Goal: Task Accomplishment & Management: Manage account settings

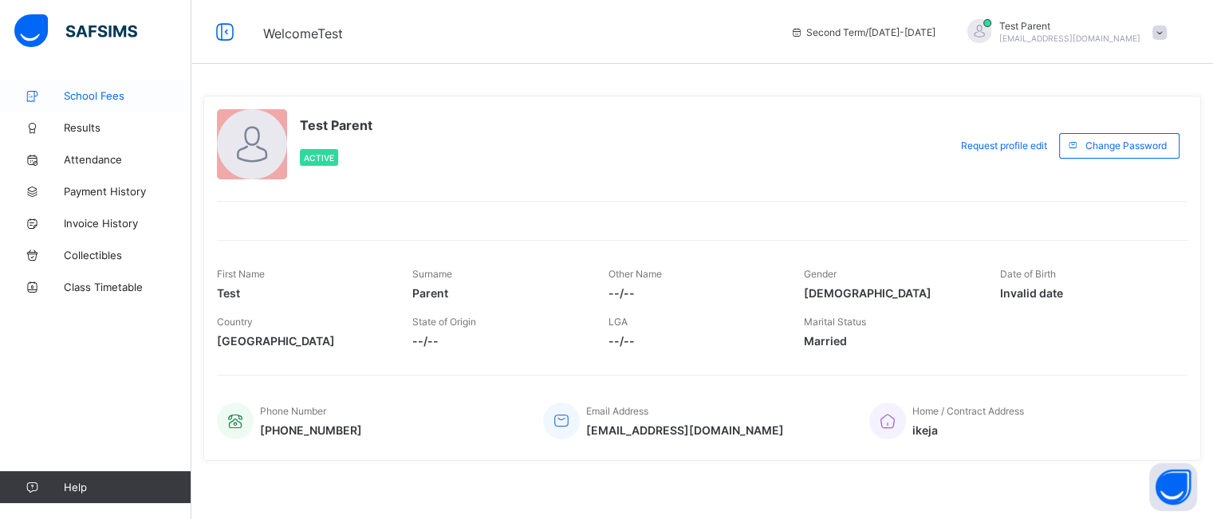
click at [110, 97] on span "School Fees" at bounding box center [128, 95] width 128 height 13
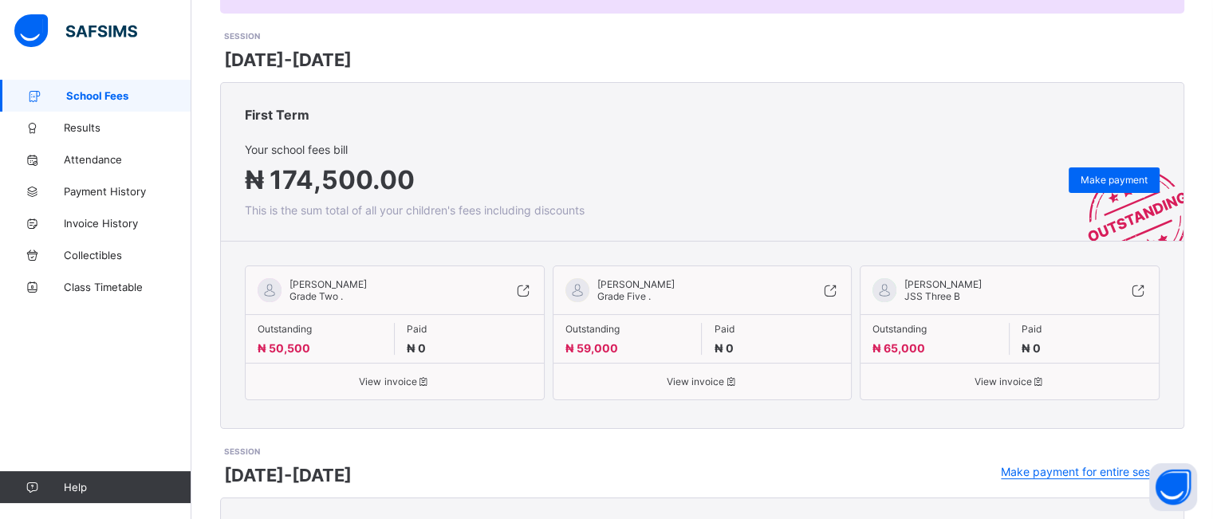
scroll to position [187, 0]
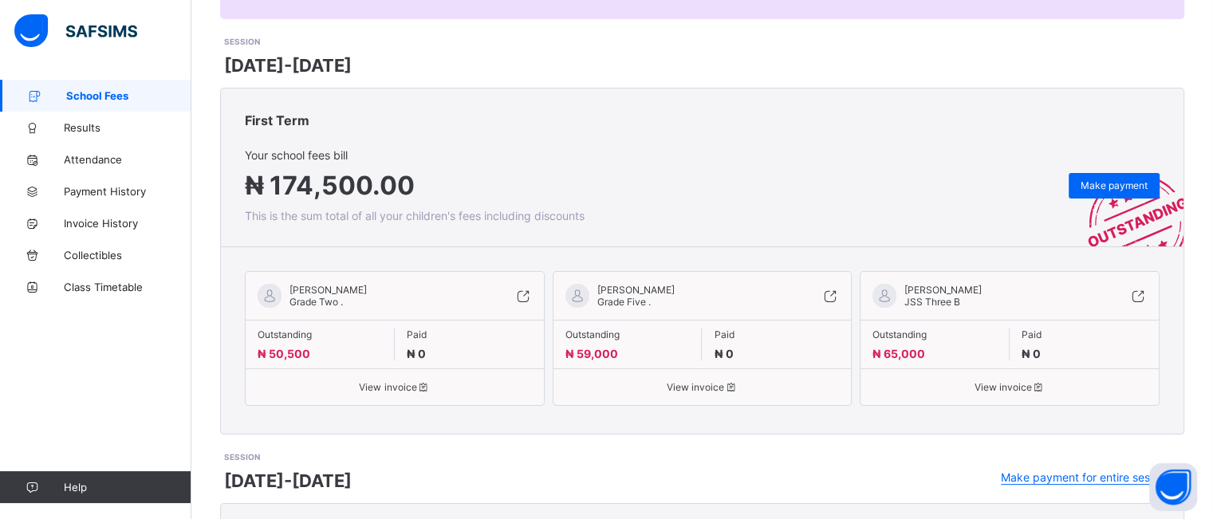
click at [408, 379] on div "View invoice" at bounding box center [395, 380] width 298 height 25
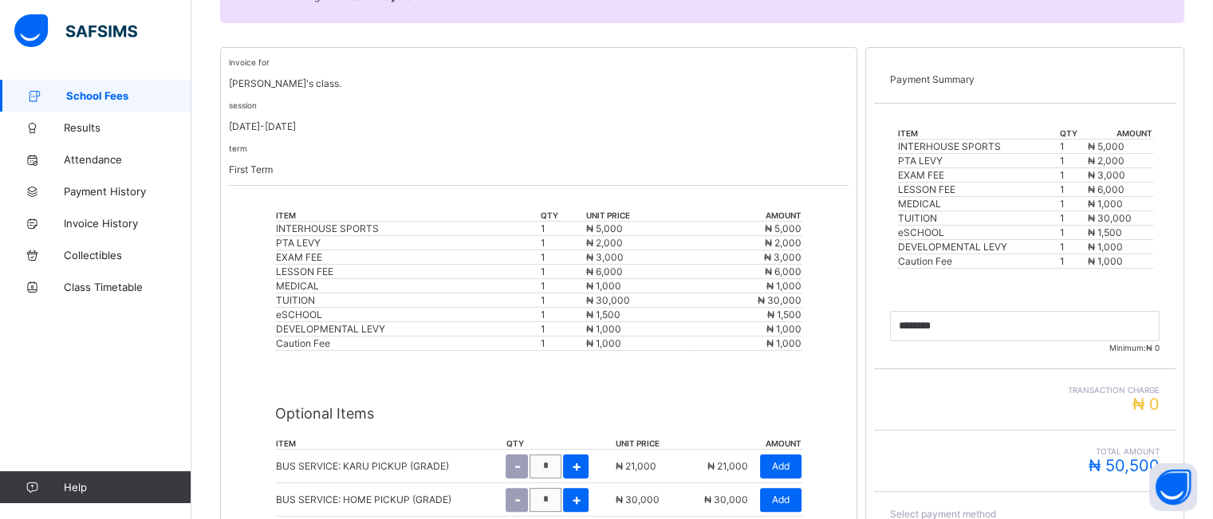
scroll to position [488, 0]
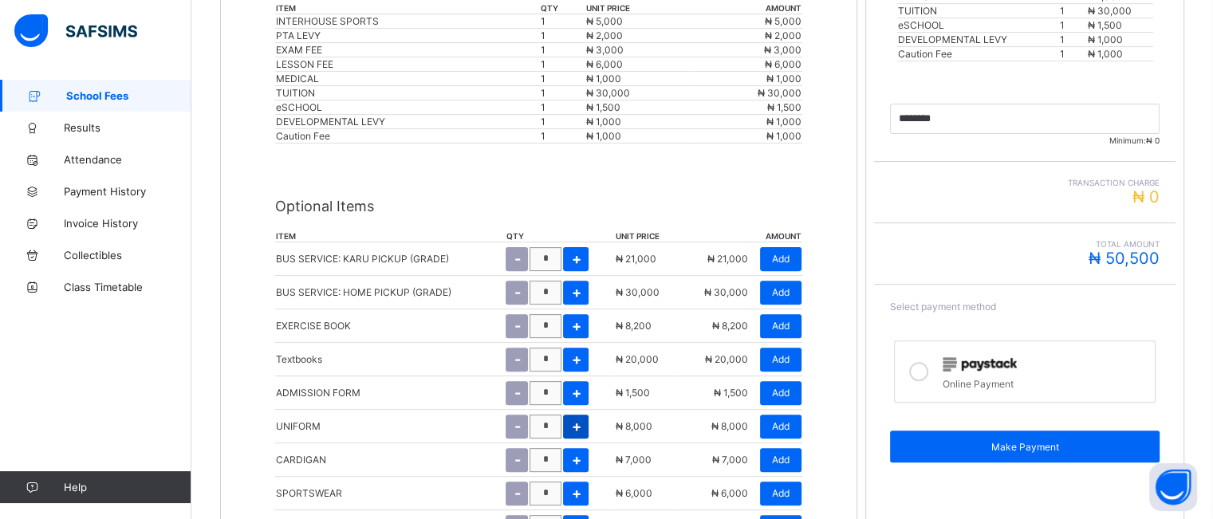
click at [581, 426] on span "+" at bounding box center [576, 426] width 10 height 17
type input "*"
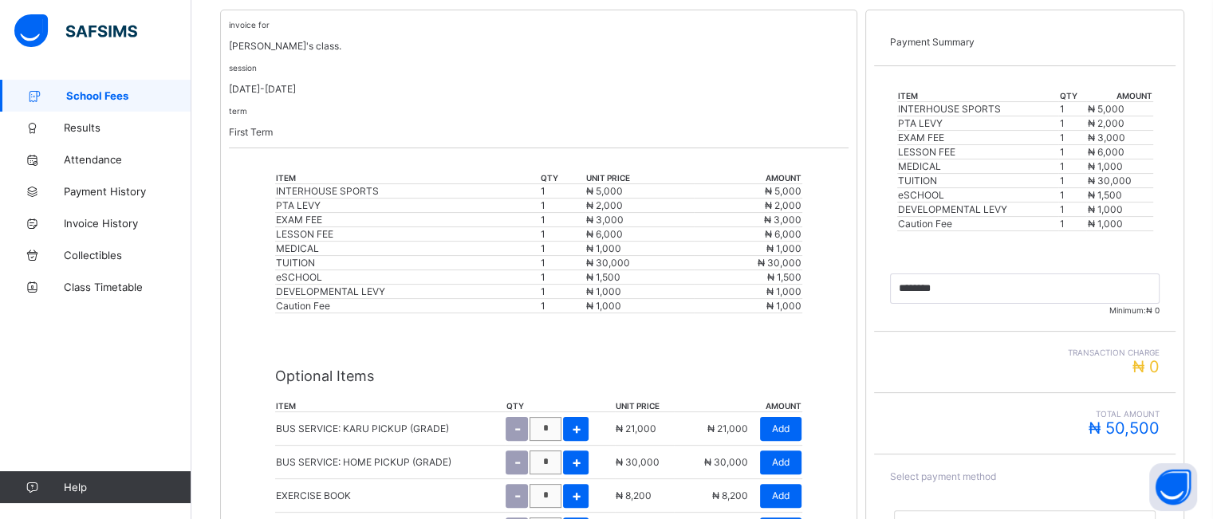
scroll to position [317, 0]
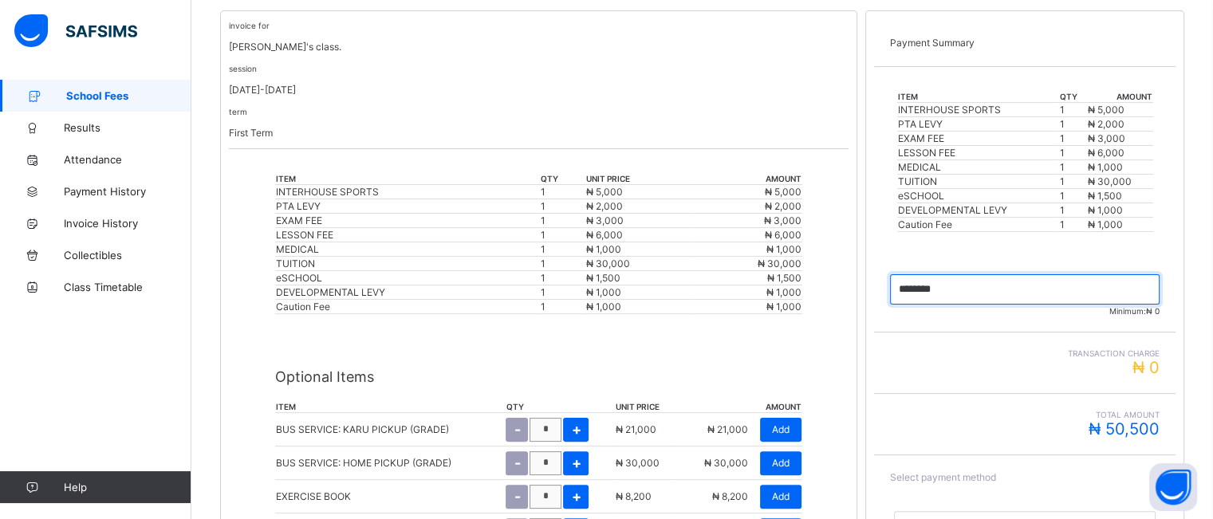
click at [975, 289] on input "currency" at bounding box center [1025, 289] width 270 height 30
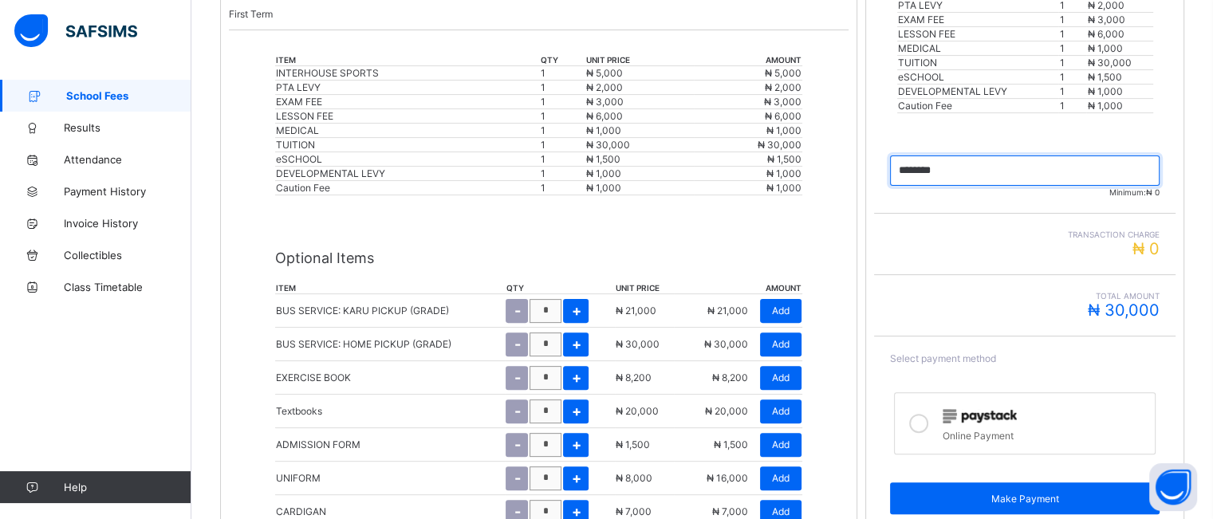
scroll to position [439, 0]
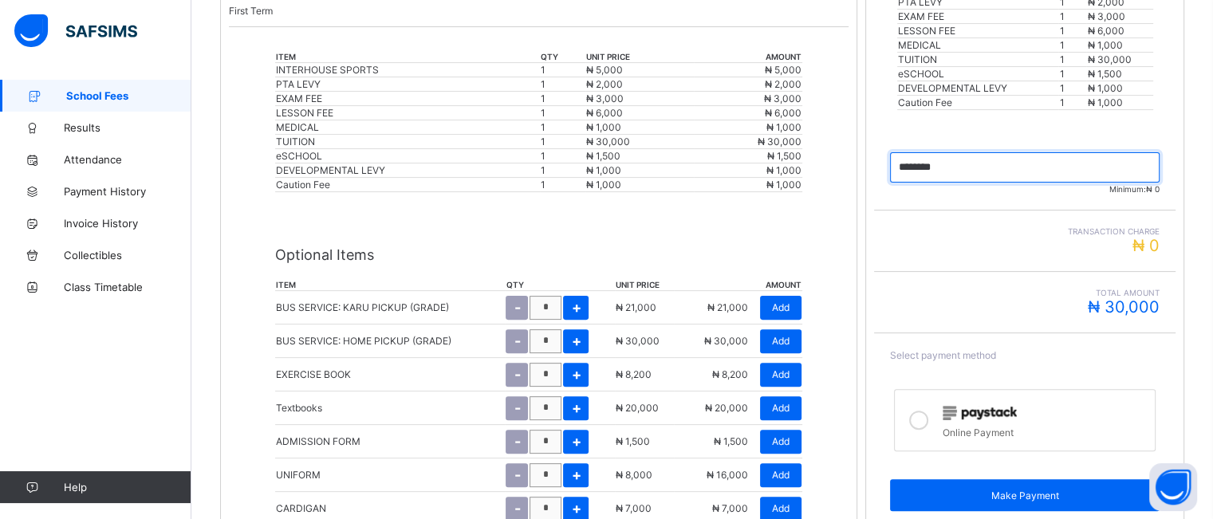
type input "********"
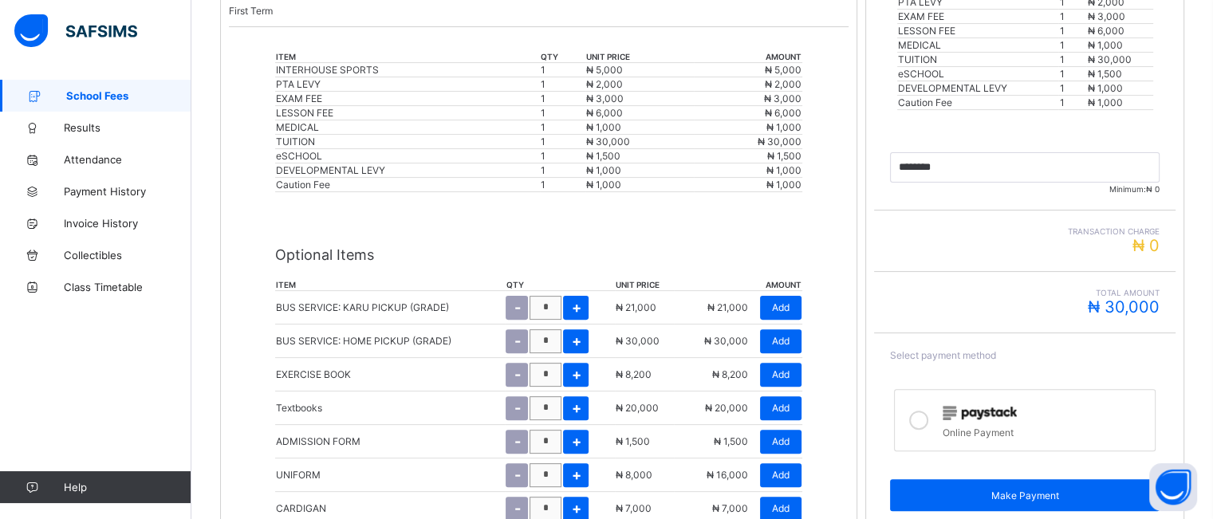
click at [964, 406] on img at bounding box center [980, 413] width 74 height 14
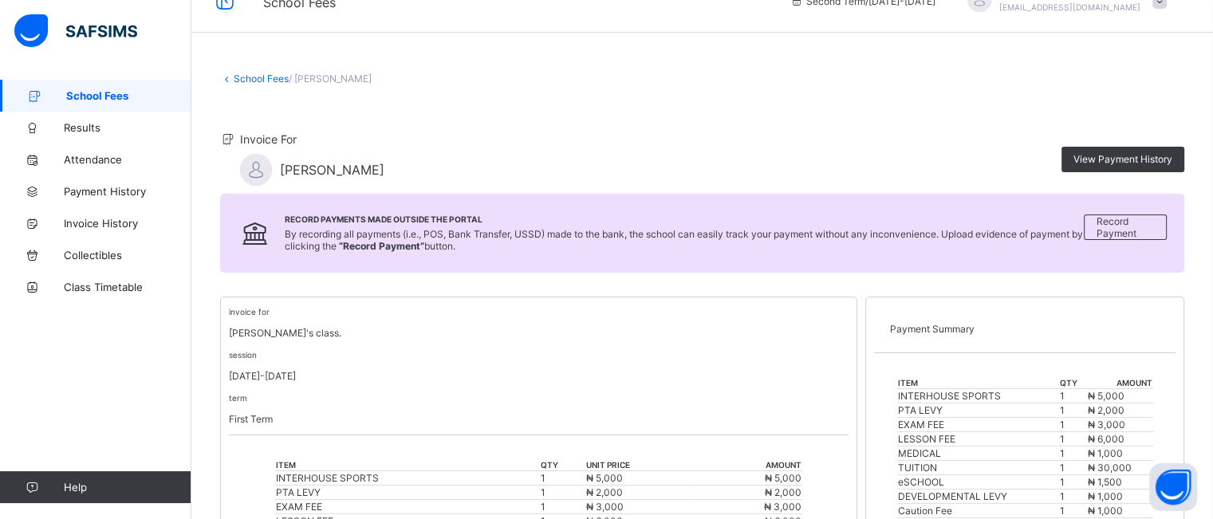
scroll to position [30, 0]
click at [1117, 226] on span "Record Payment" at bounding box center [1125, 228] width 57 height 24
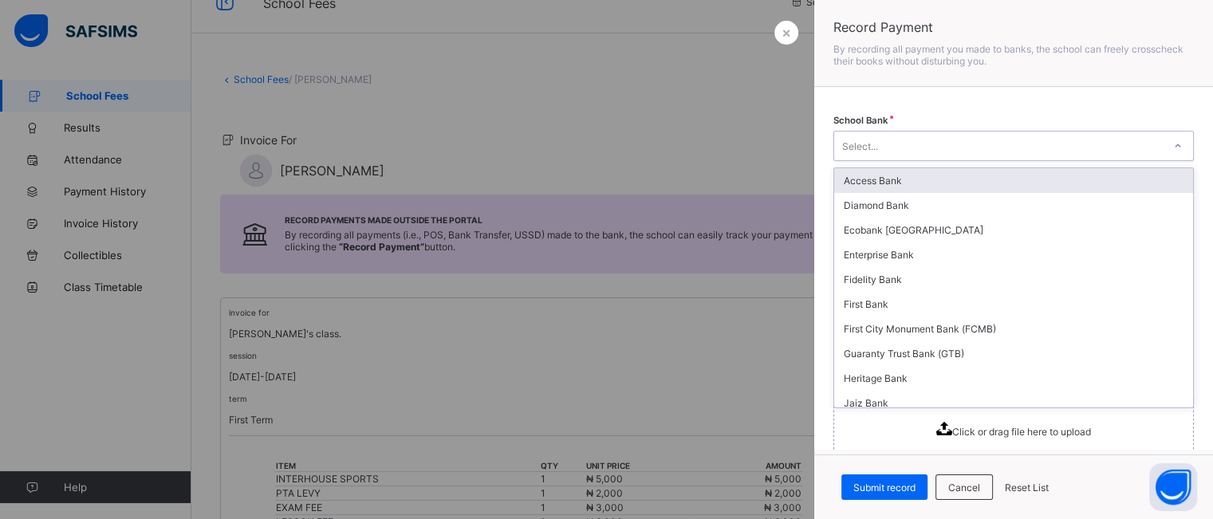
click at [994, 147] on div "Select..." at bounding box center [998, 146] width 329 height 22
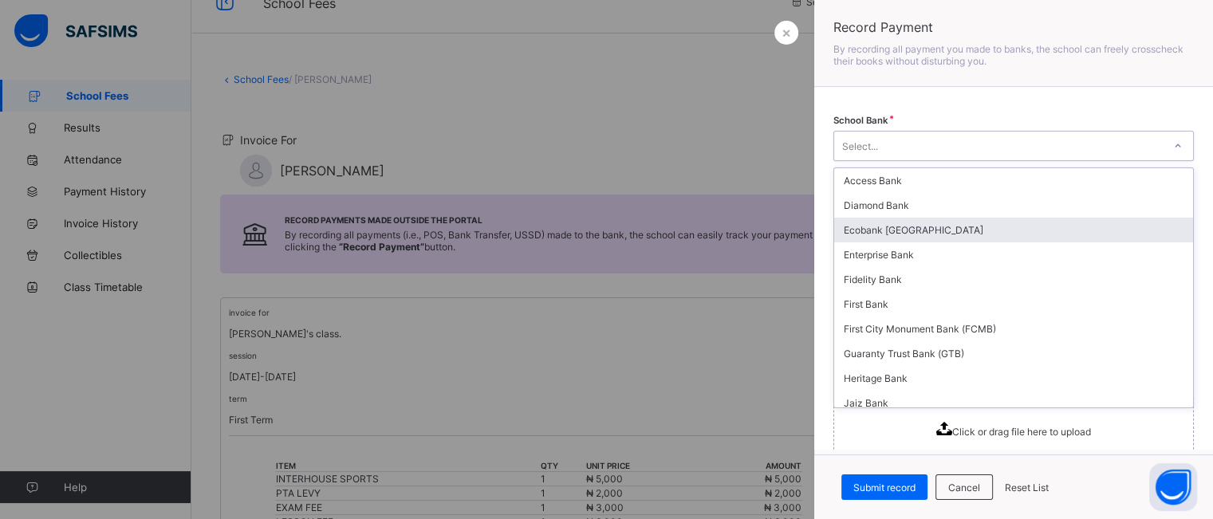
click at [969, 221] on div "Ecobank [GEOGRAPHIC_DATA]" at bounding box center [1013, 230] width 359 height 25
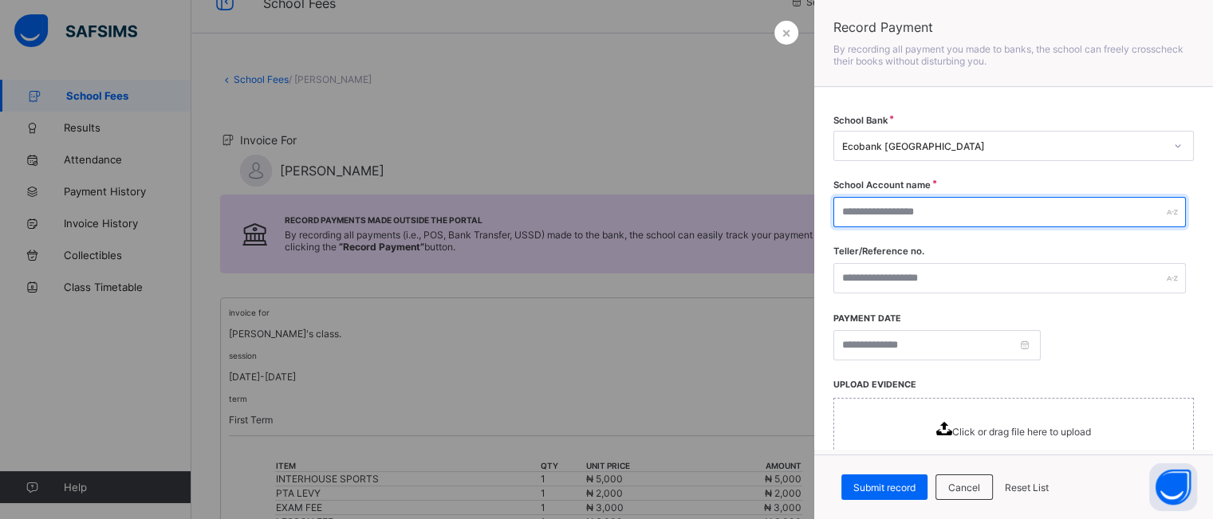
click at [933, 204] on input "text" at bounding box center [1009, 212] width 352 height 30
type input "**********"
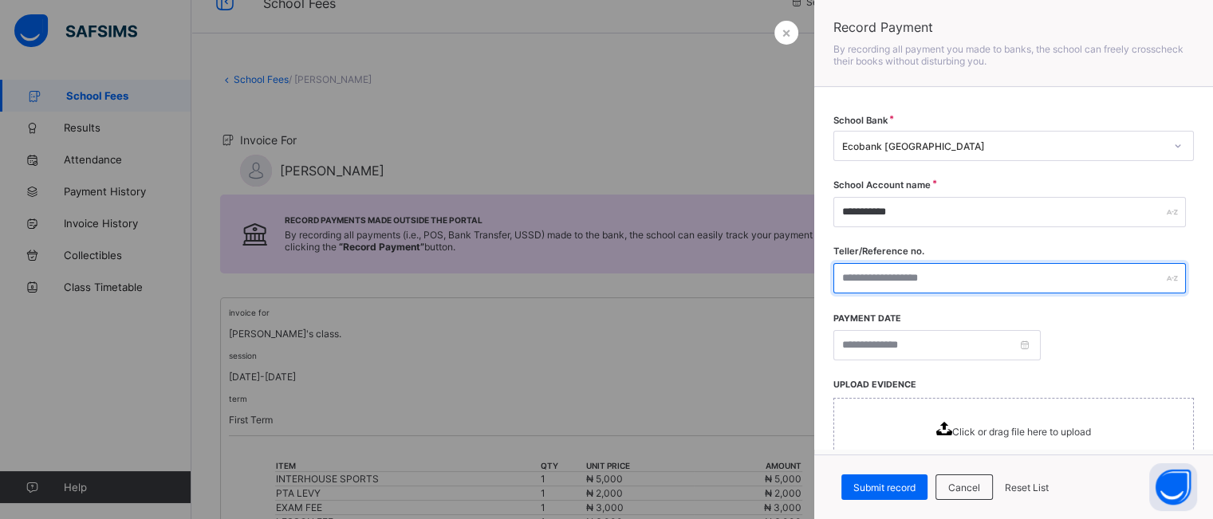
click at [909, 277] on input "text" at bounding box center [1009, 278] width 352 height 30
type input "**********"
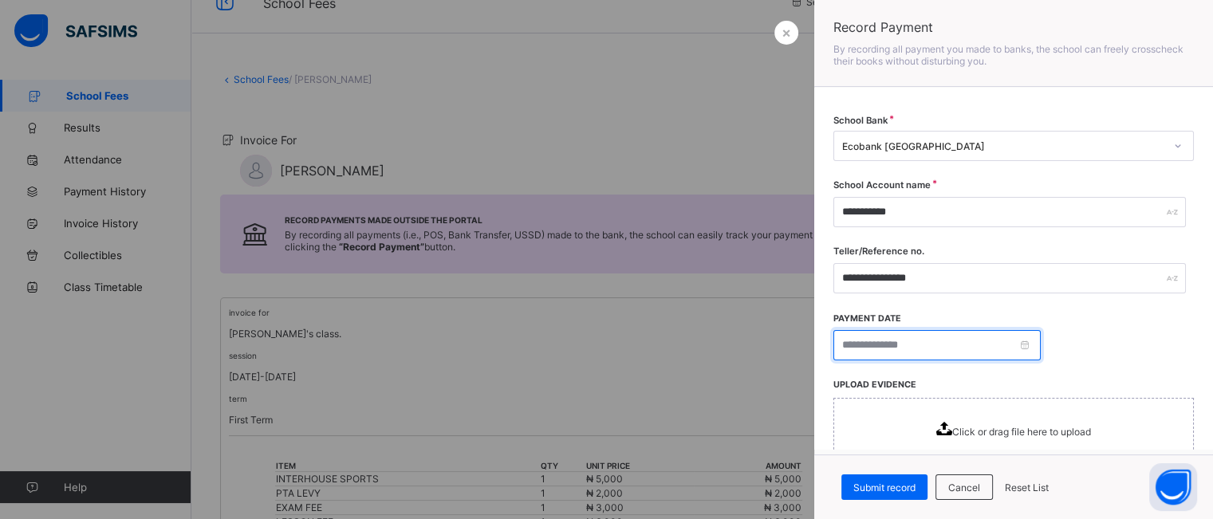
click at [1025, 341] on input at bounding box center [936, 345] width 207 height 30
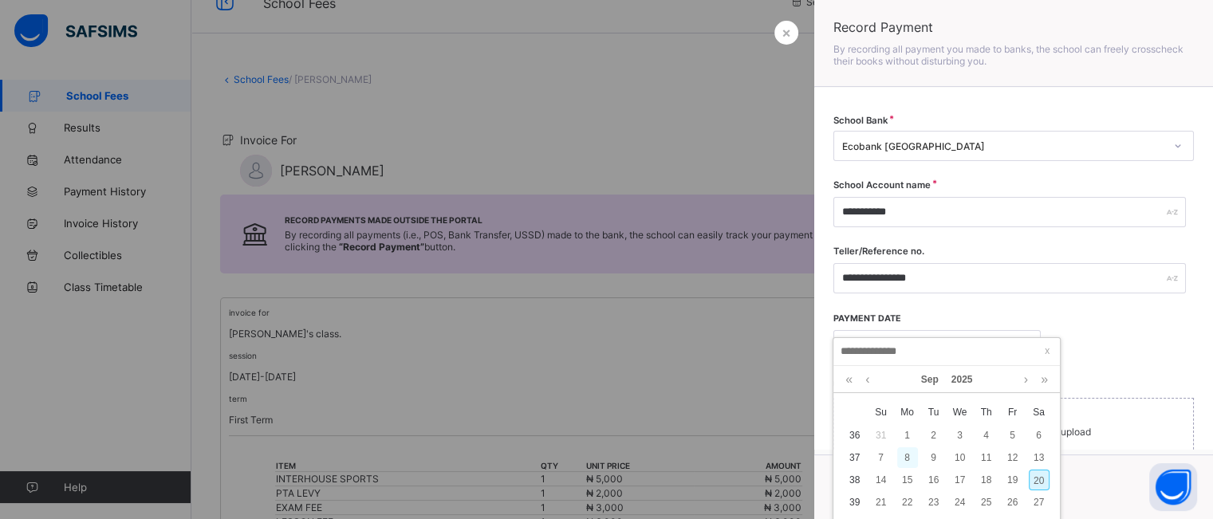
click at [907, 460] on div "8" at bounding box center [907, 457] width 21 height 21
type input "**********"
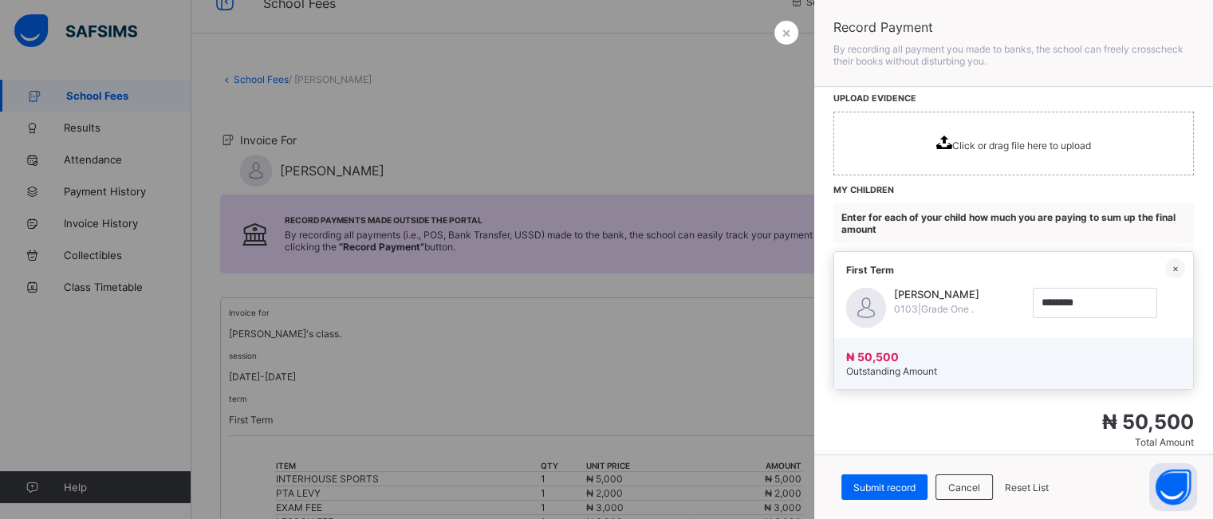
scroll to position [313, 0]
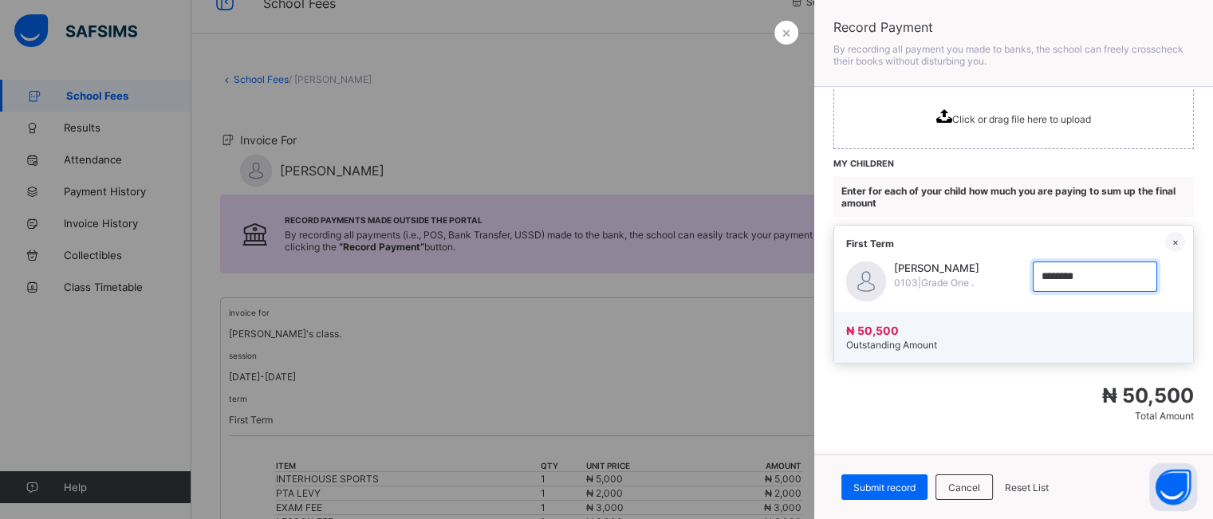
click at [1064, 274] on input "currency" at bounding box center [1095, 277] width 124 height 30
type input "********"
click at [786, 38] on span "×" at bounding box center [787, 32] width 10 height 17
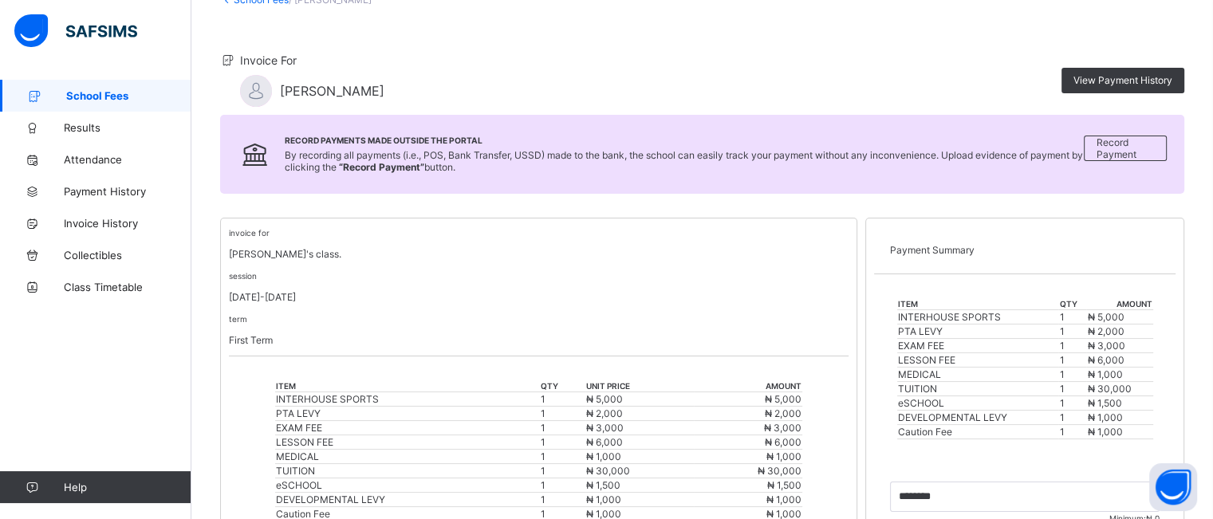
scroll to position [104, 0]
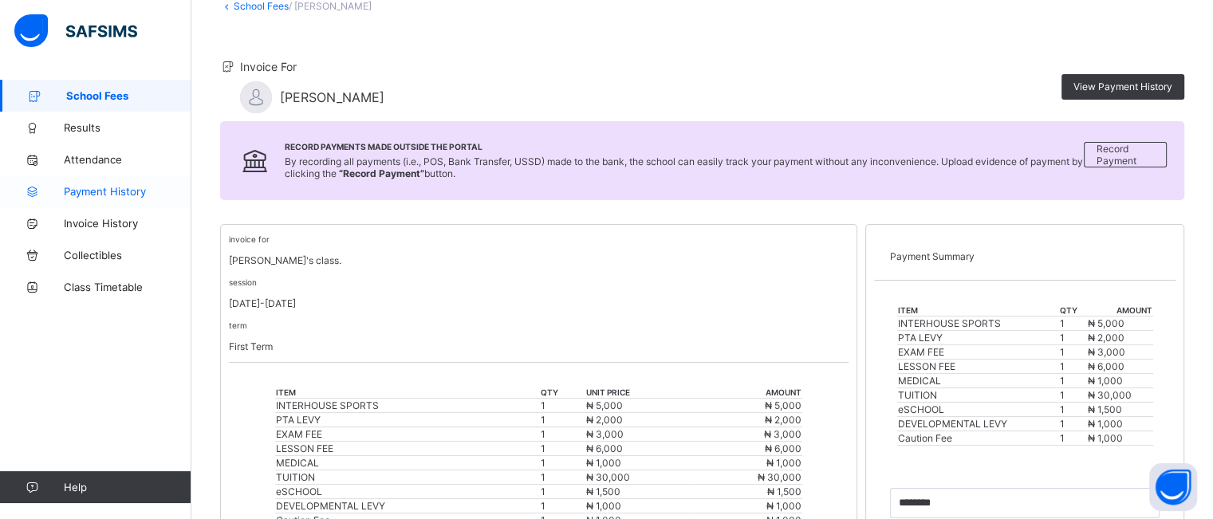
click at [83, 196] on span "Payment History" at bounding box center [128, 191] width 128 height 13
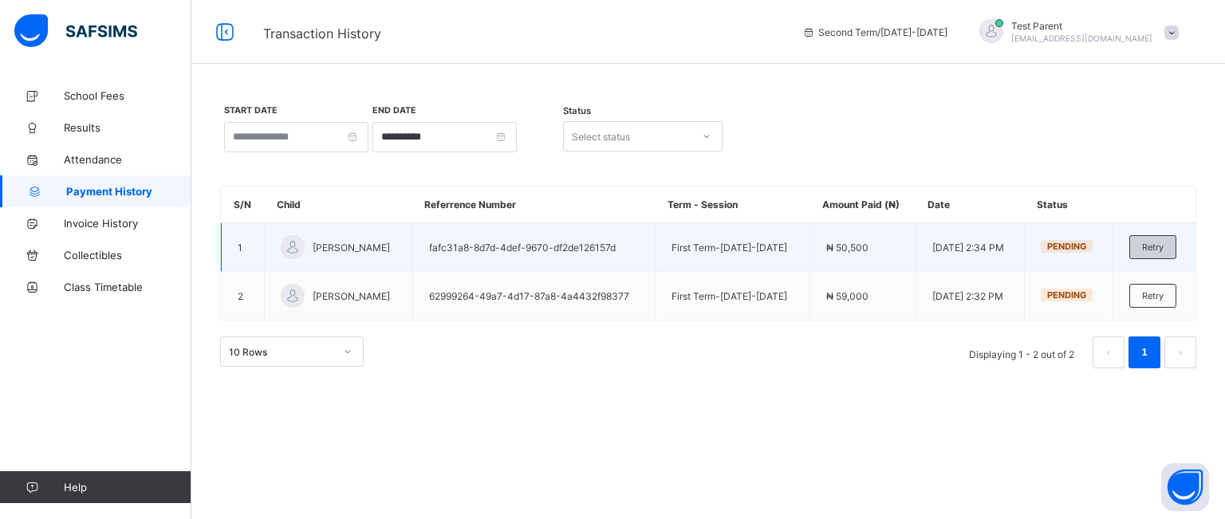
click at [1148, 253] on span "Retry" at bounding box center [1153, 247] width 22 height 11
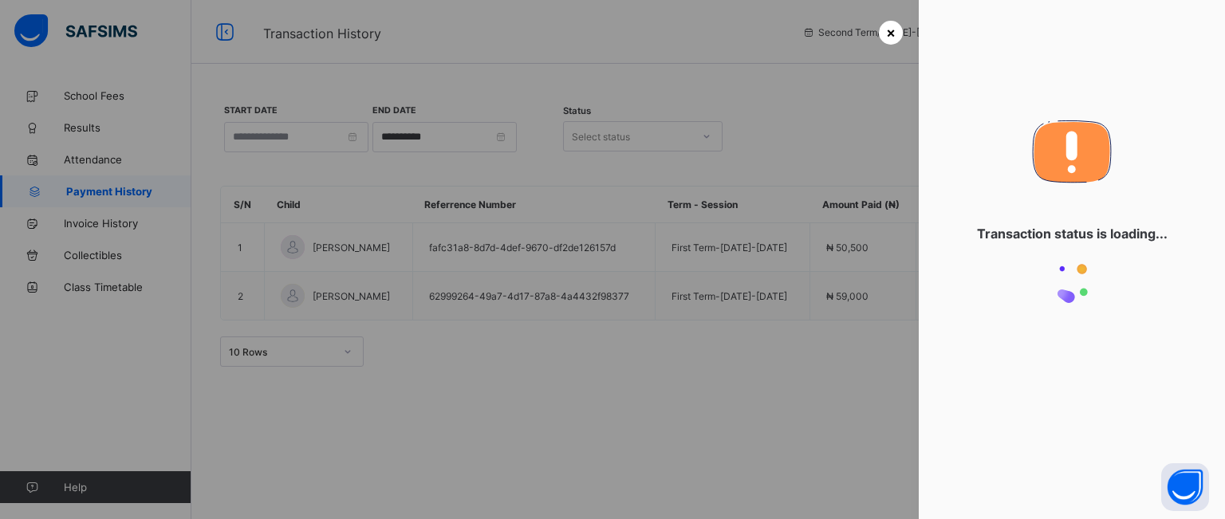
click at [887, 34] on span "×" at bounding box center [891, 32] width 10 height 17
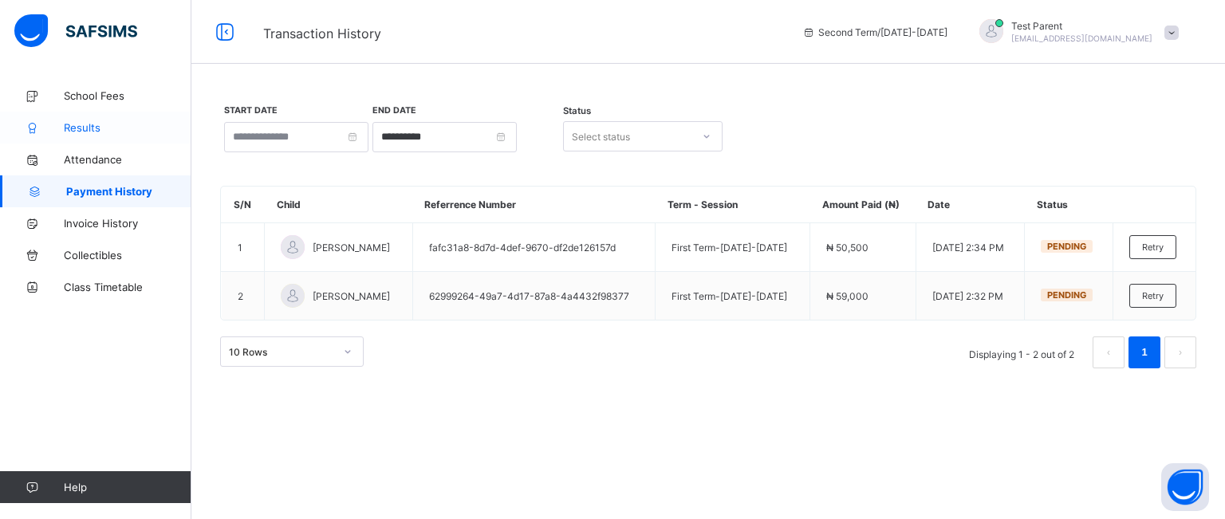
click at [73, 133] on span "Results" at bounding box center [128, 127] width 128 height 13
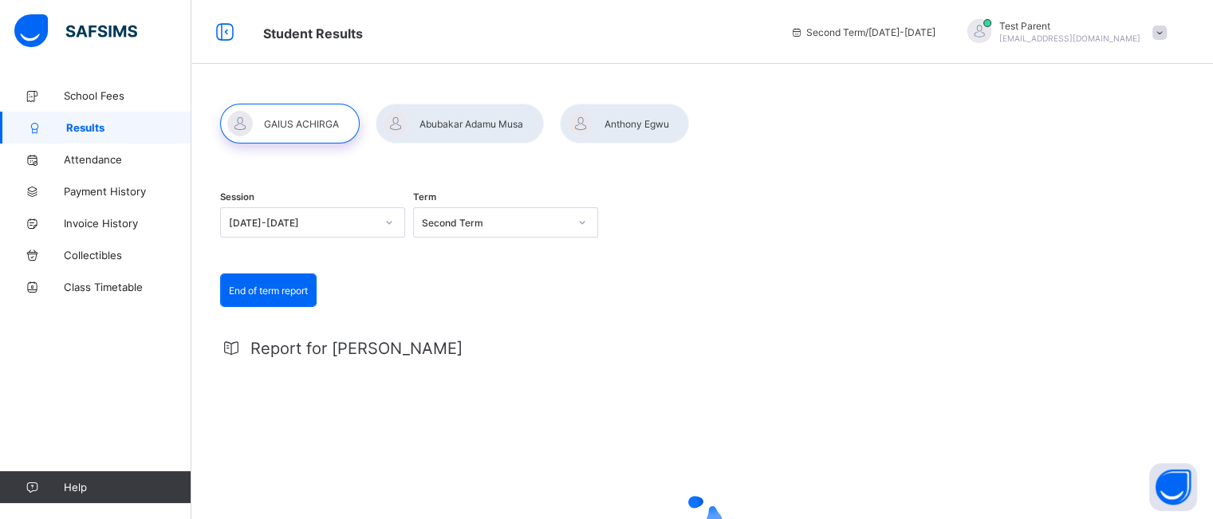
click at [456, 130] on div at bounding box center [460, 124] width 168 height 40
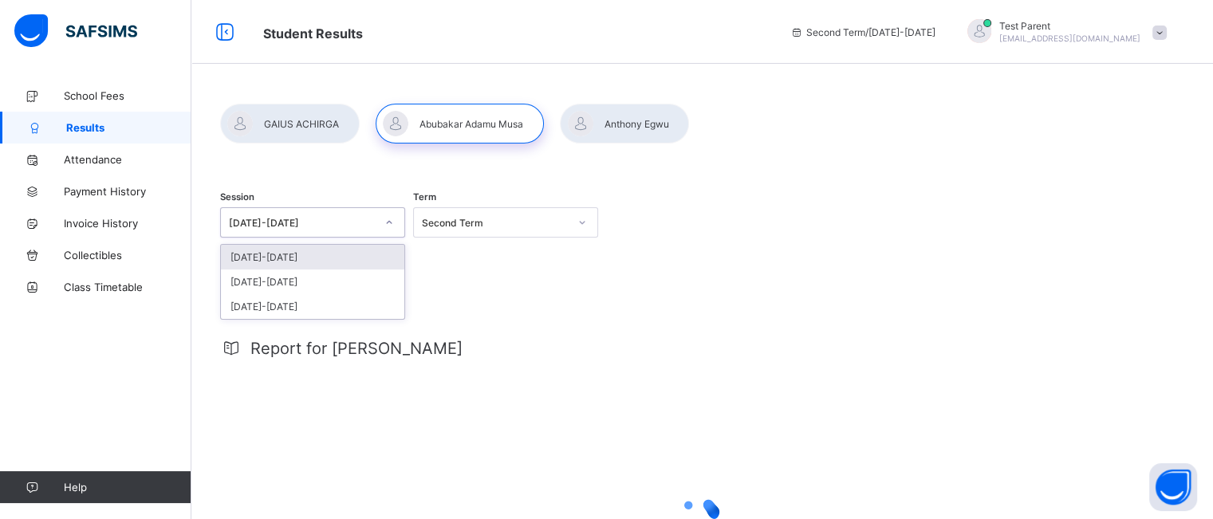
click at [392, 219] on icon at bounding box center [389, 223] width 10 height 16
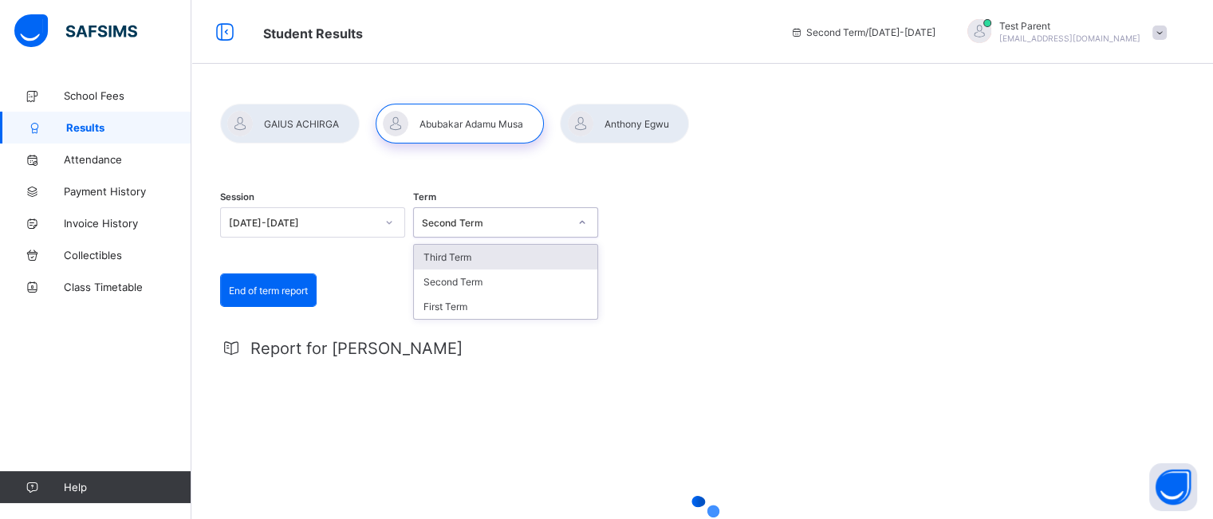
click at [494, 217] on div "Second Term" at bounding box center [495, 223] width 147 height 12
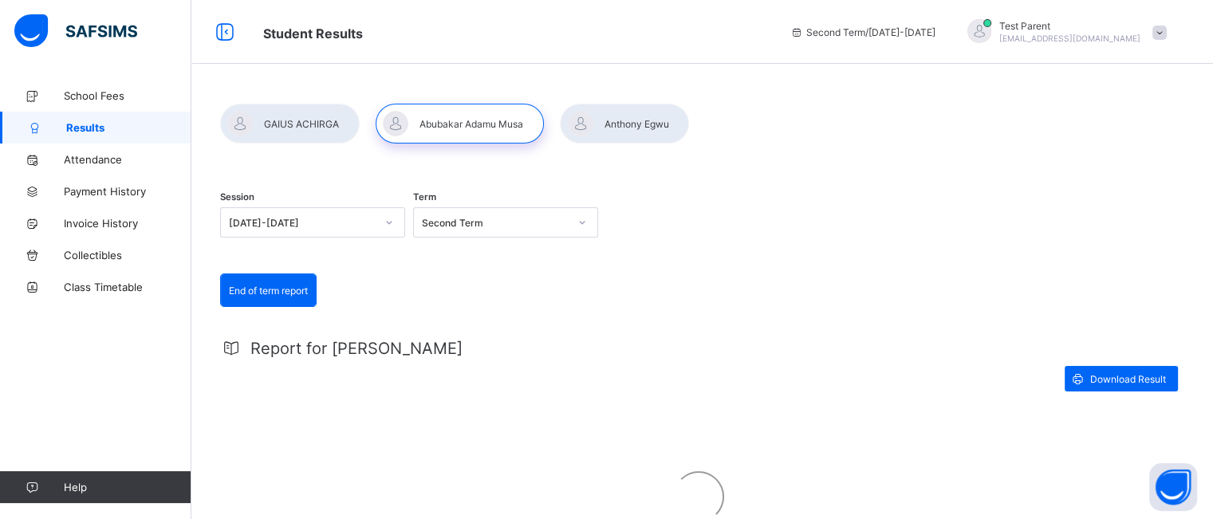
click at [783, 251] on div "Session [DATE]-[DATE] Term Second Term" at bounding box center [698, 224] width 957 height 98
click at [1167, 33] on span at bounding box center [1159, 33] width 14 height 14
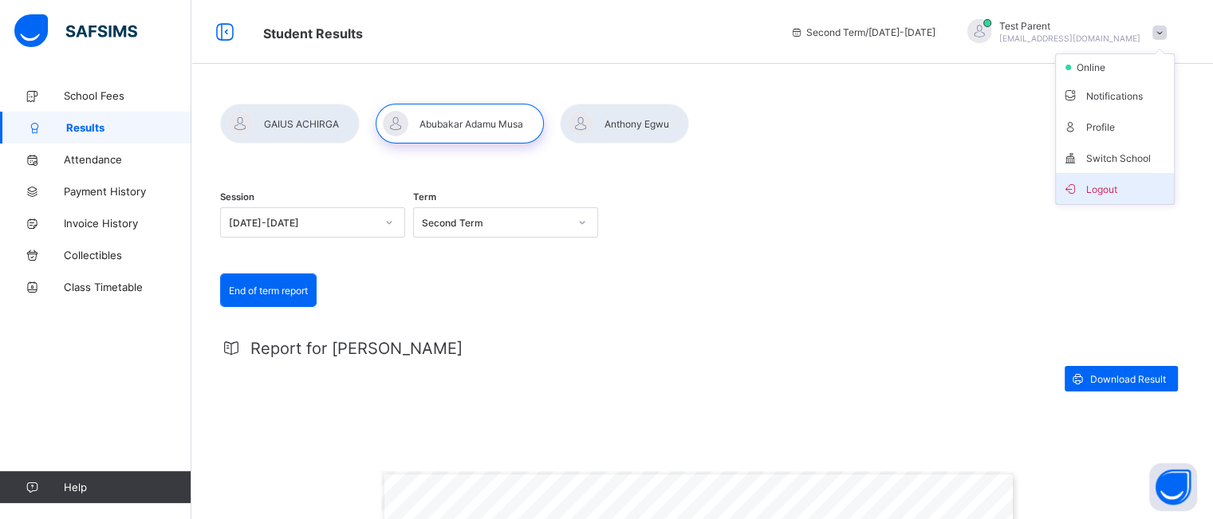
click at [1119, 188] on span "Logout" at bounding box center [1114, 188] width 105 height 18
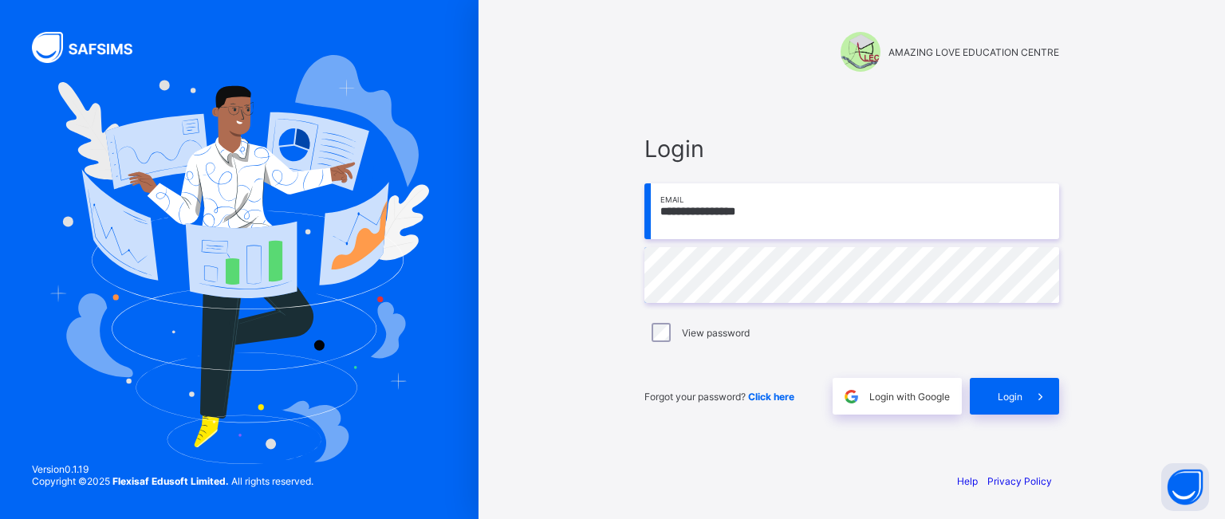
click at [789, 215] on input "**********" at bounding box center [851, 211] width 415 height 56
type input "*"
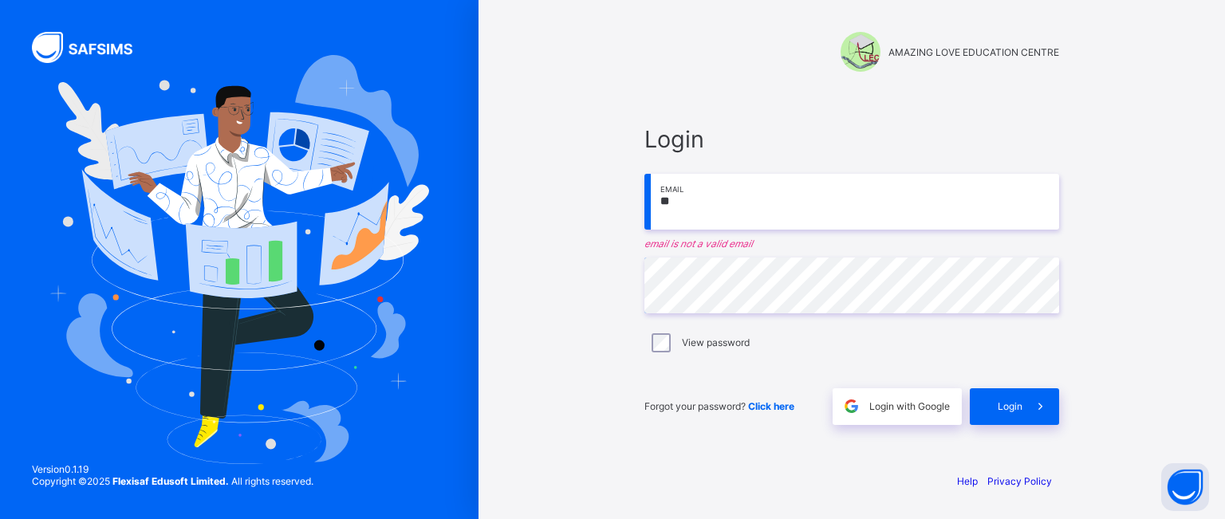
type input "*"
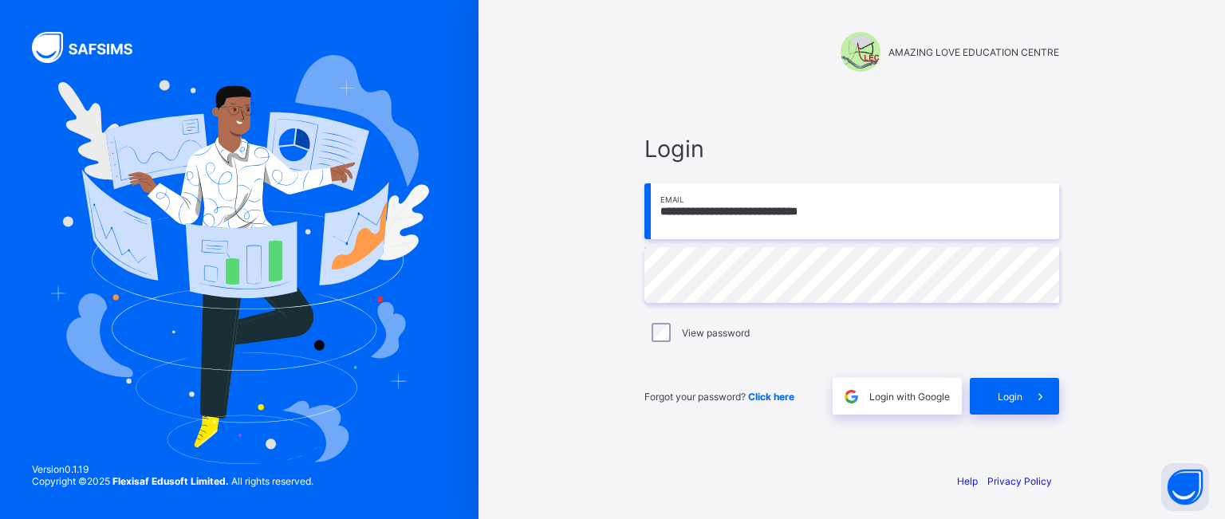
click at [759, 213] on input "**********" at bounding box center [851, 211] width 415 height 56
type input "**********"
drag, startPoint x: 866, startPoint y: 210, endPoint x: 650, endPoint y: 219, distance: 216.3
click at [650, 219] on input "**********" at bounding box center [851, 211] width 415 height 56
click at [994, 399] on div "Login" at bounding box center [1014, 396] width 89 height 37
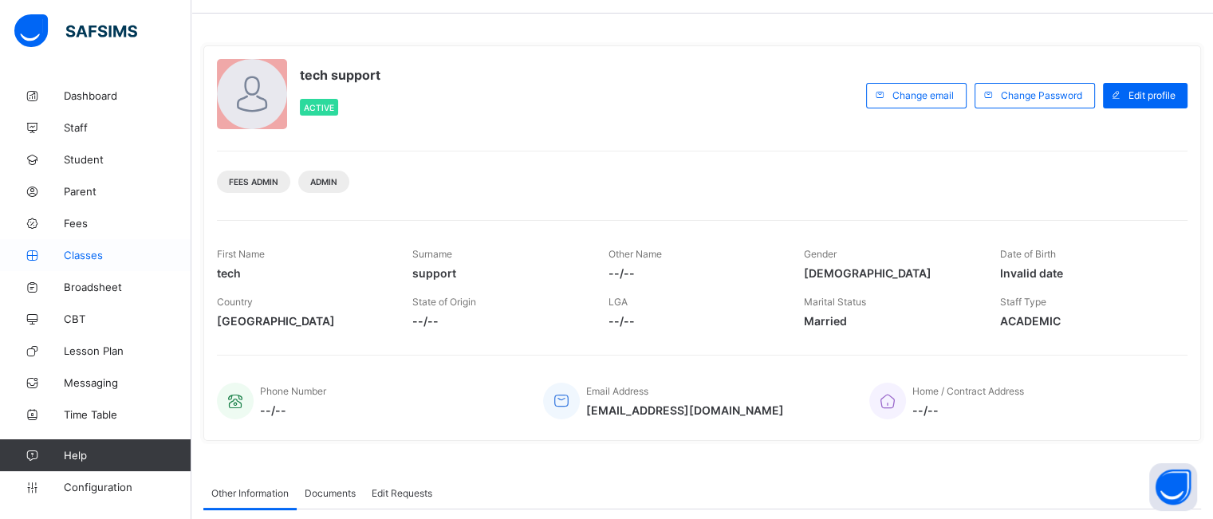
scroll to position [51, 0]
click at [83, 263] on link "Classes" at bounding box center [95, 255] width 191 height 32
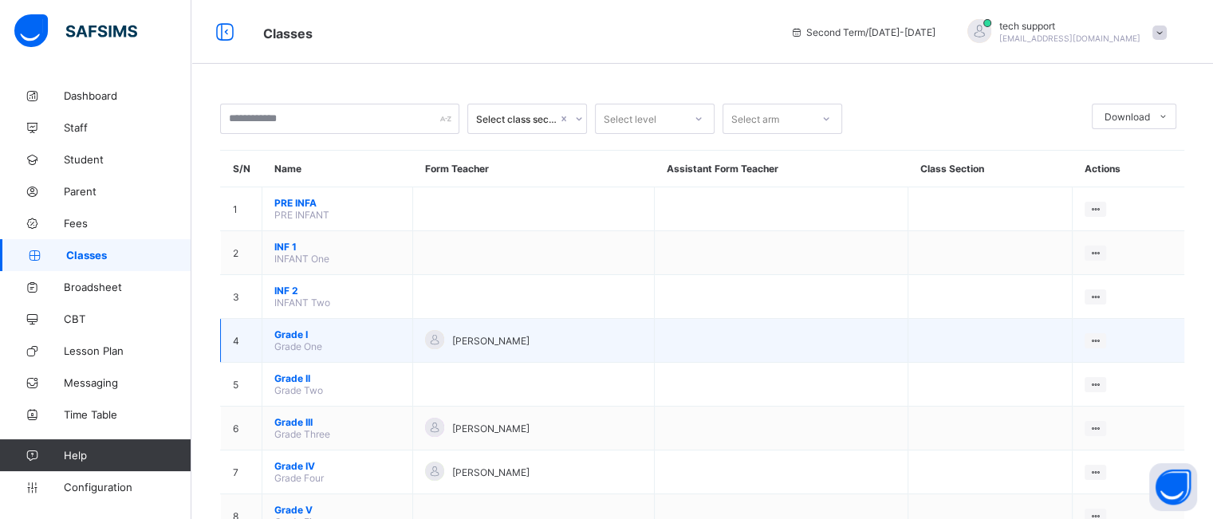
click at [292, 337] on span "Grade I" at bounding box center [337, 335] width 126 height 12
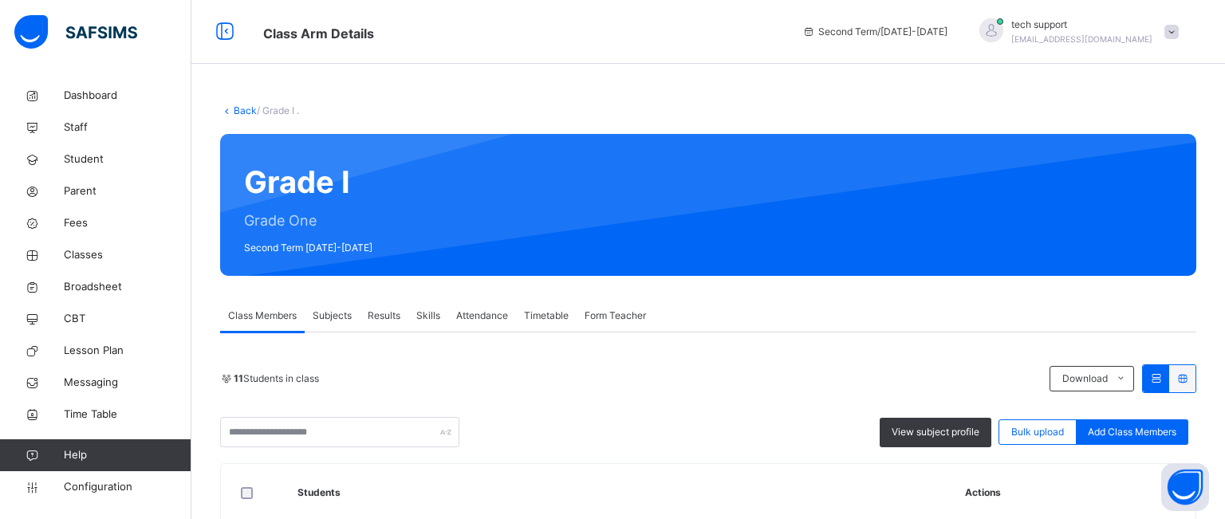
click at [335, 316] on span "Subjects" at bounding box center [332, 316] width 39 height 14
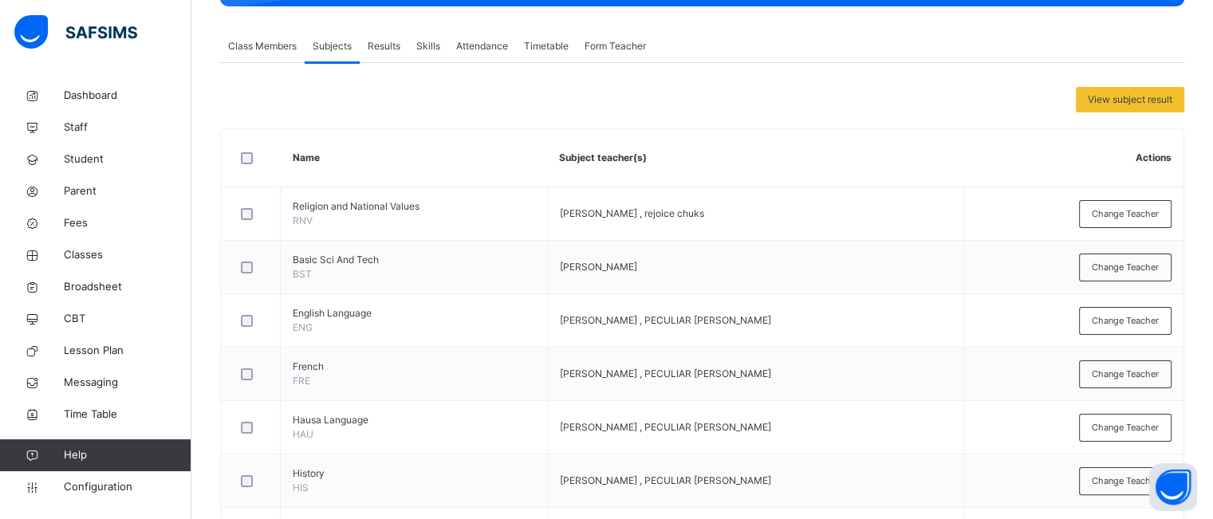
scroll to position [270, 0]
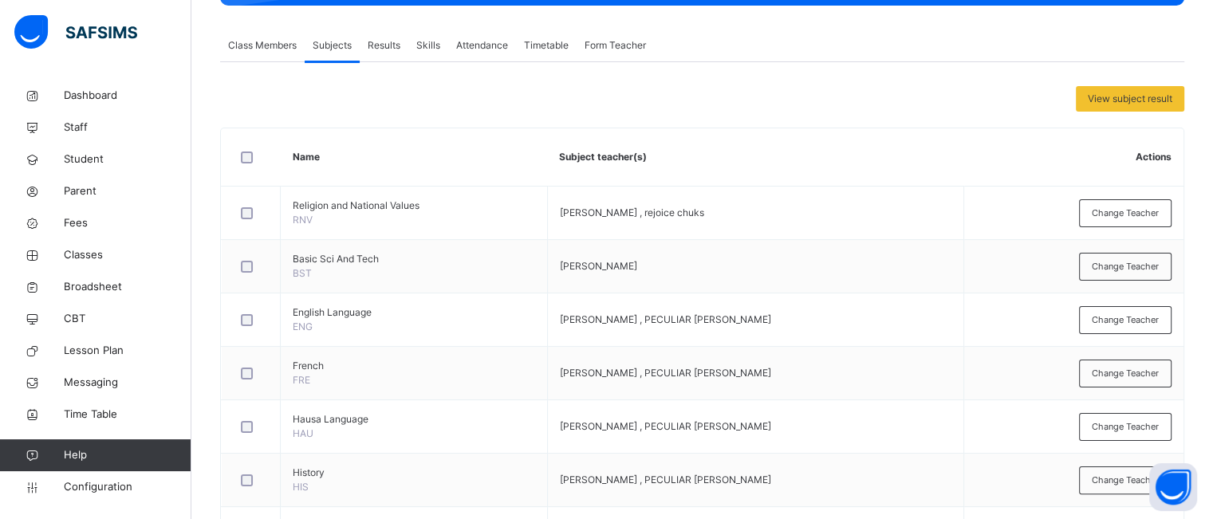
click at [1124, 207] on span "Change Teacher" at bounding box center [1125, 214] width 67 height 14
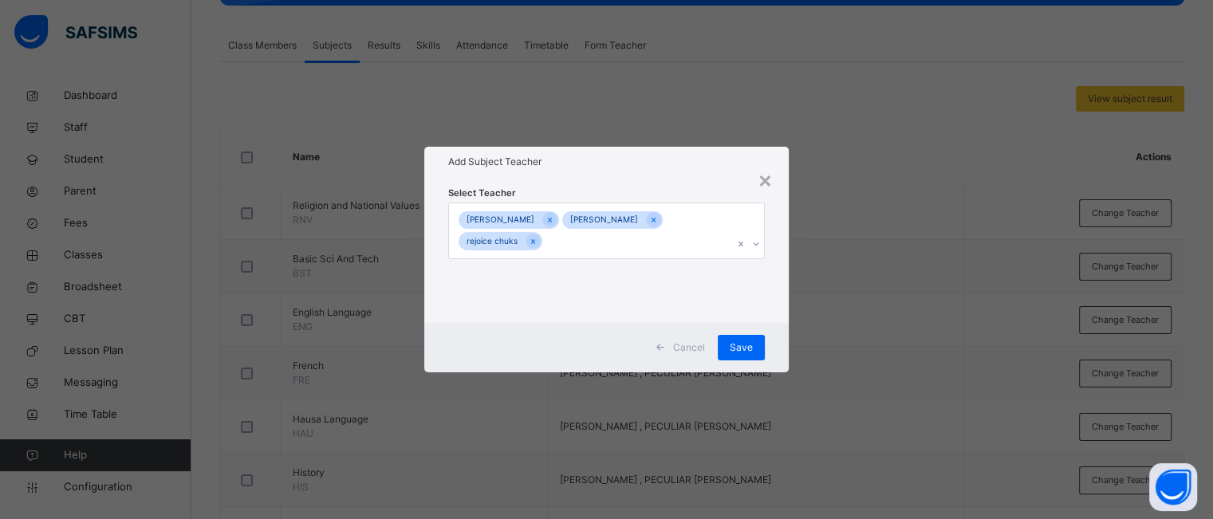
scroll to position [330, 0]
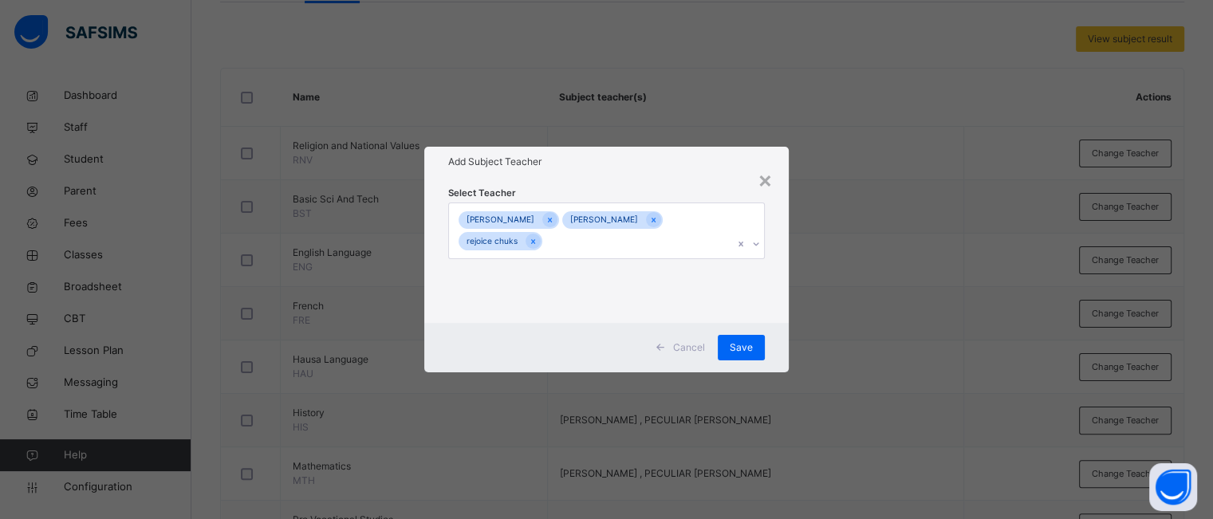
click at [714, 236] on div "[PERSON_NAME] rejoice chuks" at bounding box center [591, 230] width 284 height 55
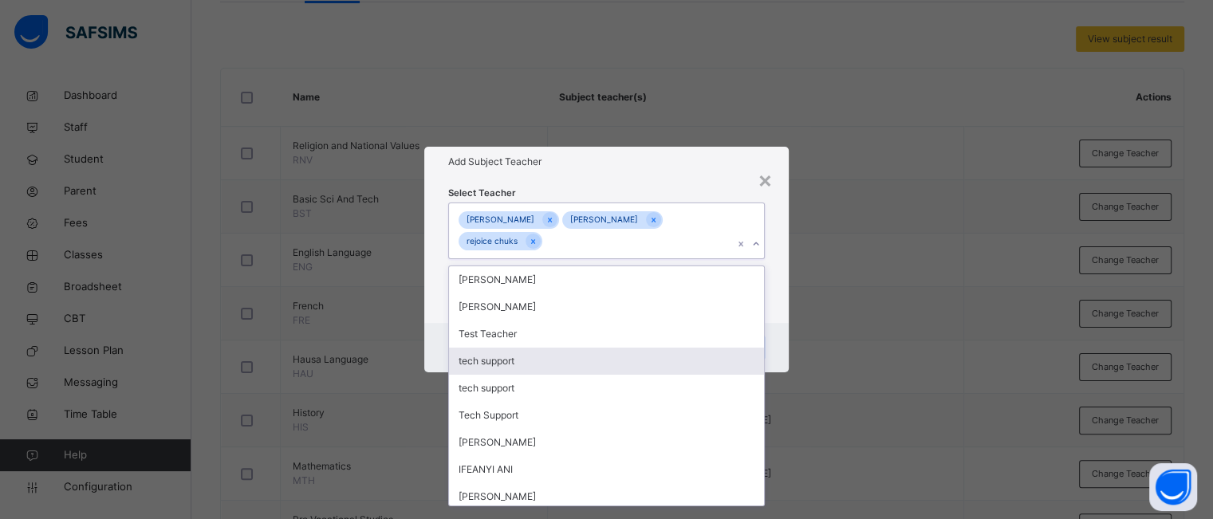
click at [526, 356] on div "tech support" at bounding box center [606, 361] width 314 height 27
click at [526, 360] on div "tech support" at bounding box center [613, 361] width 318 height 27
click at [525, 353] on div "Tech Support" at bounding box center [613, 361] width 318 height 27
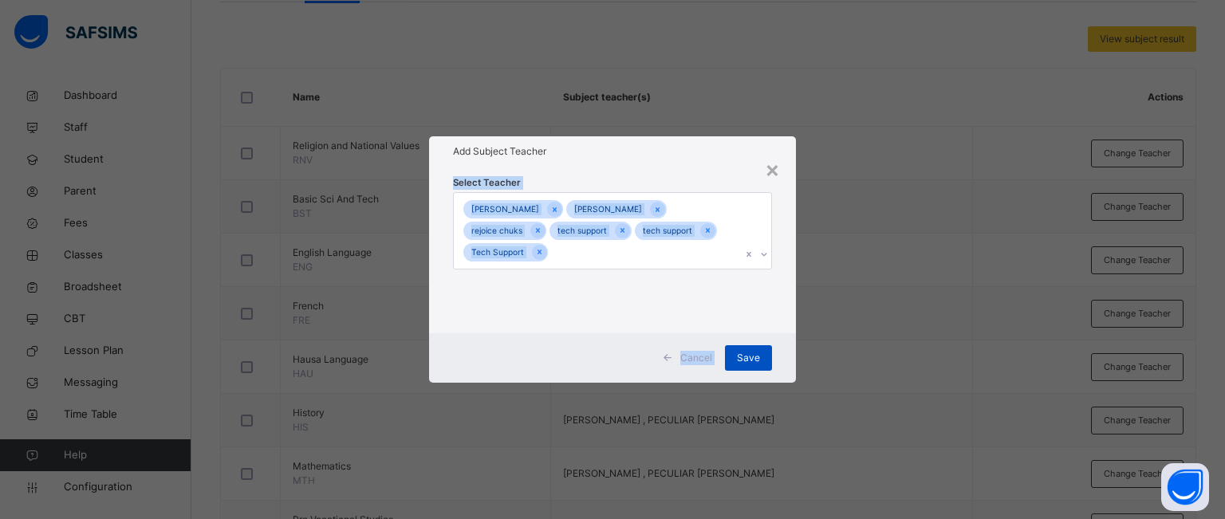
drag, startPoint x: 711, startPoint y: 162, endPoint x: 743, endPoint y: 353, distance: 194.2
click at [743, 353] on div "× Add Subject Teacher Select Teacher [PERSON_NAME] rejoice chuks tech support t…" at bounding box center [613, 259] width 368 height 247
click at [743, 353] on span "Save" at bounding box center [748, 358] width 23 height 14
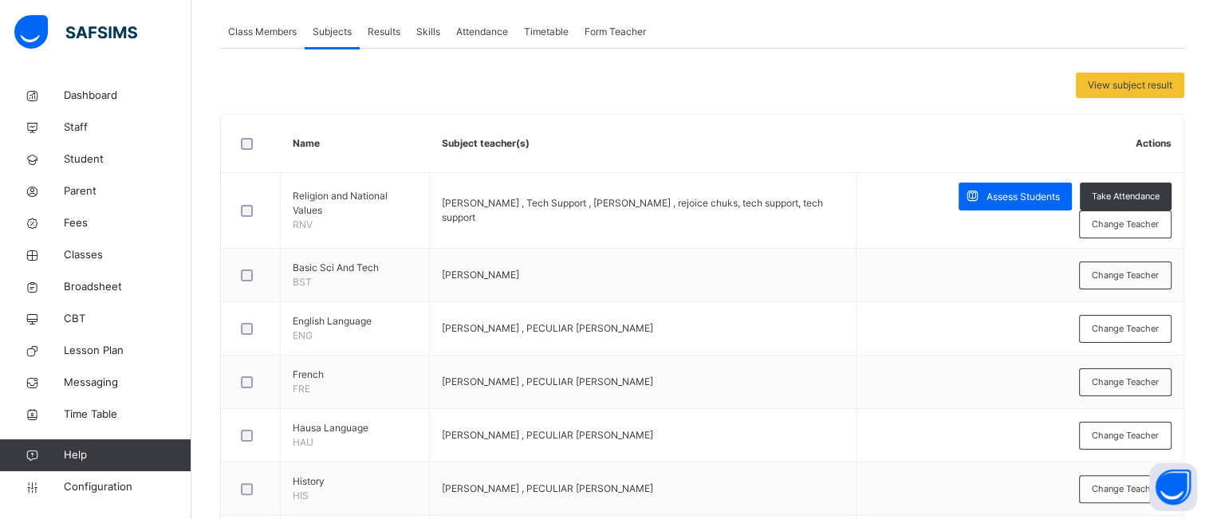
scroll to position [284, 0]
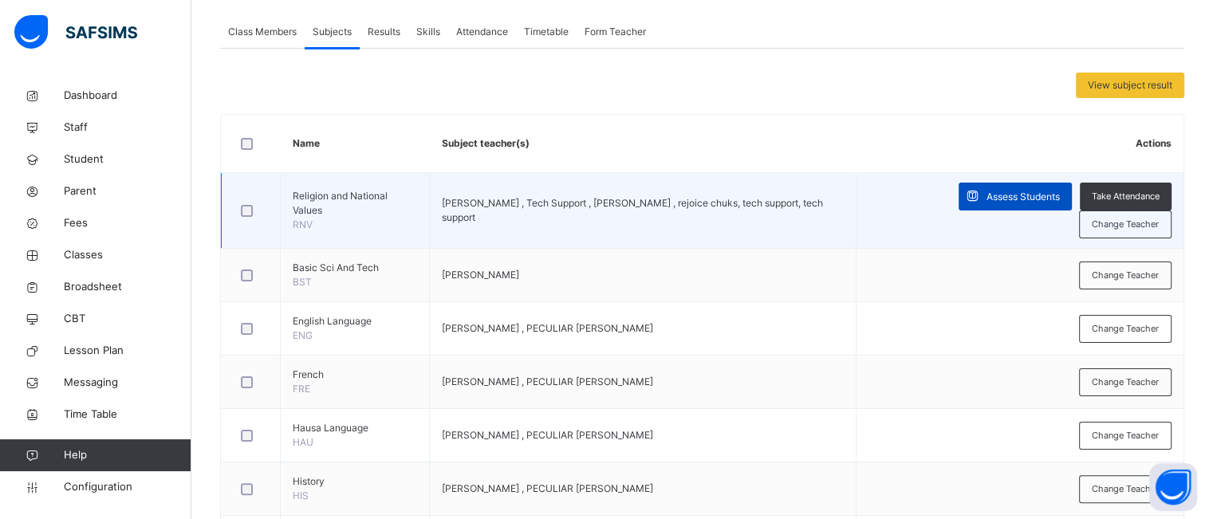
click at [1018, 196] on span "Assess Students" at bounding box center [1022, 197] width 73 height 14
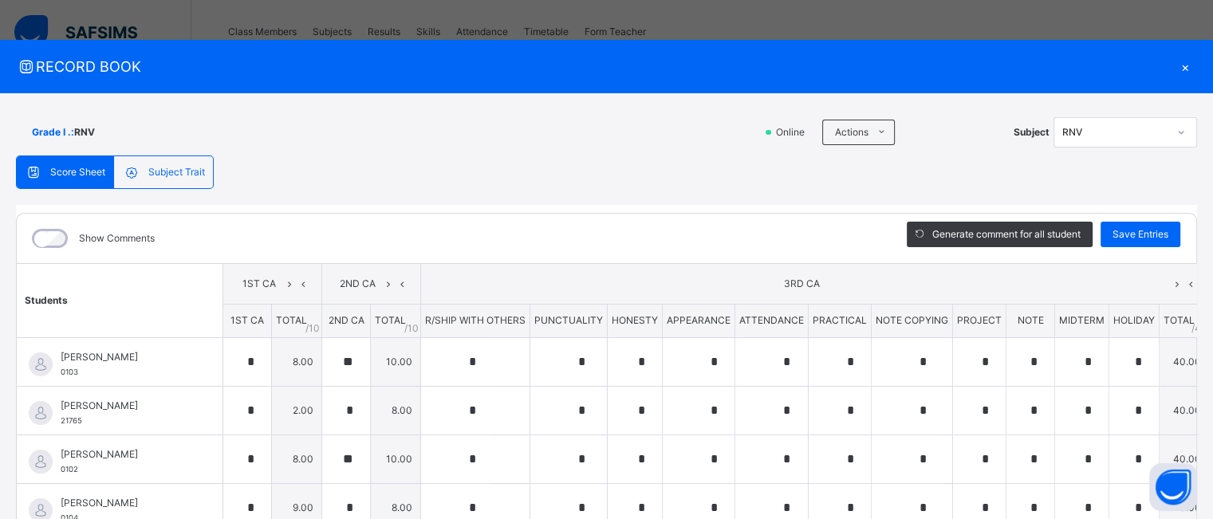
type input "*"
type input "**"
type input "*"
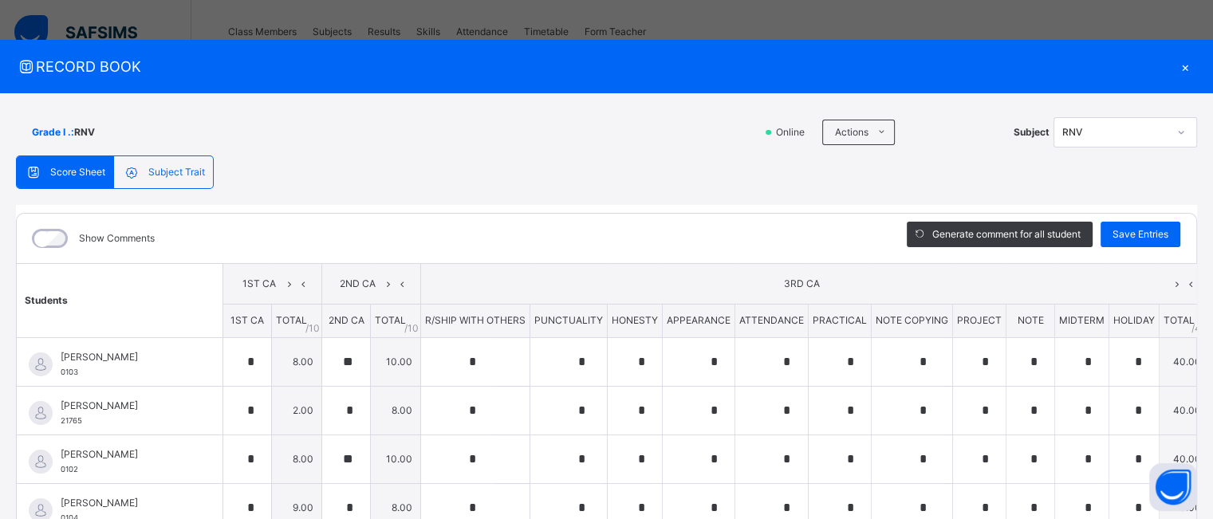
type input "*"
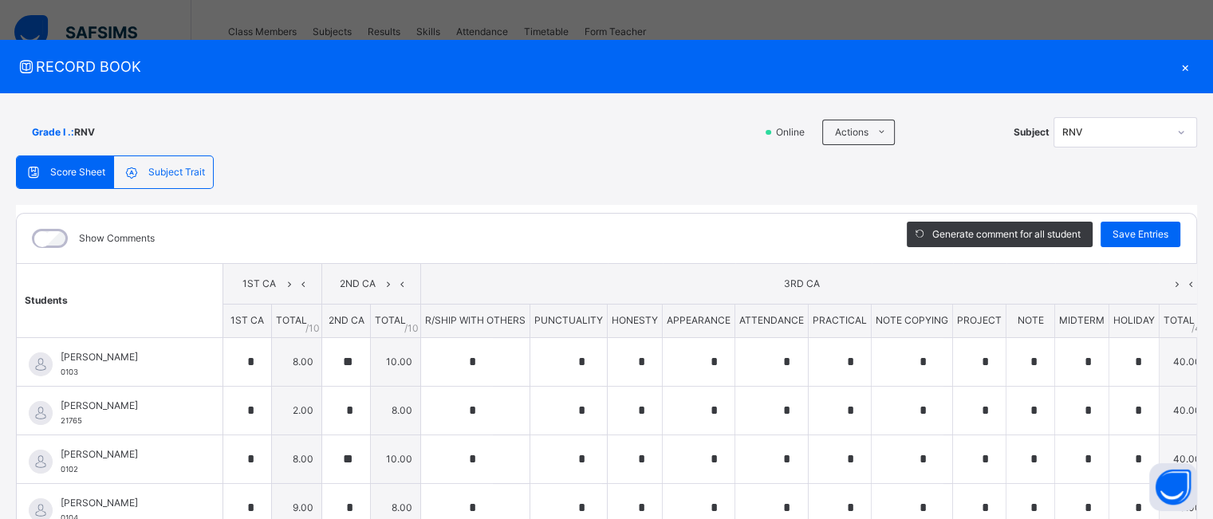
type input "*"
type input "**"
type input "*"
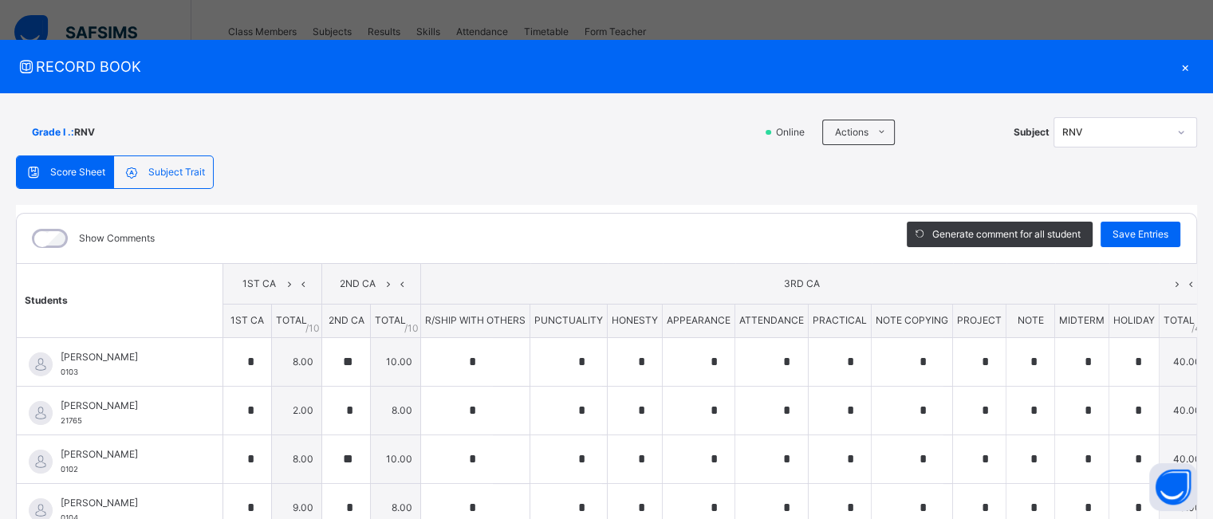
type input "*"
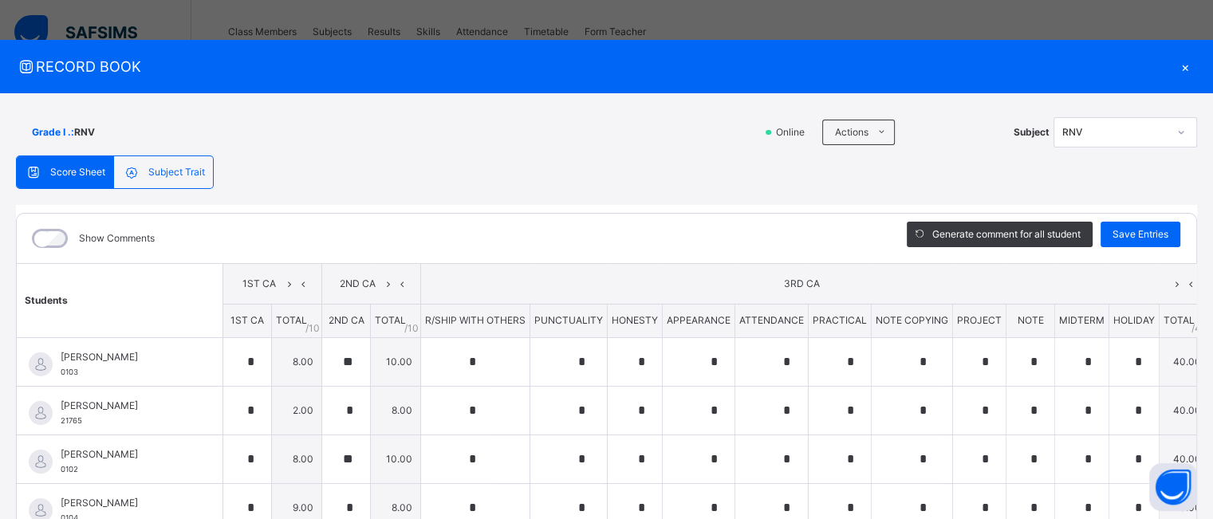
type input "*"
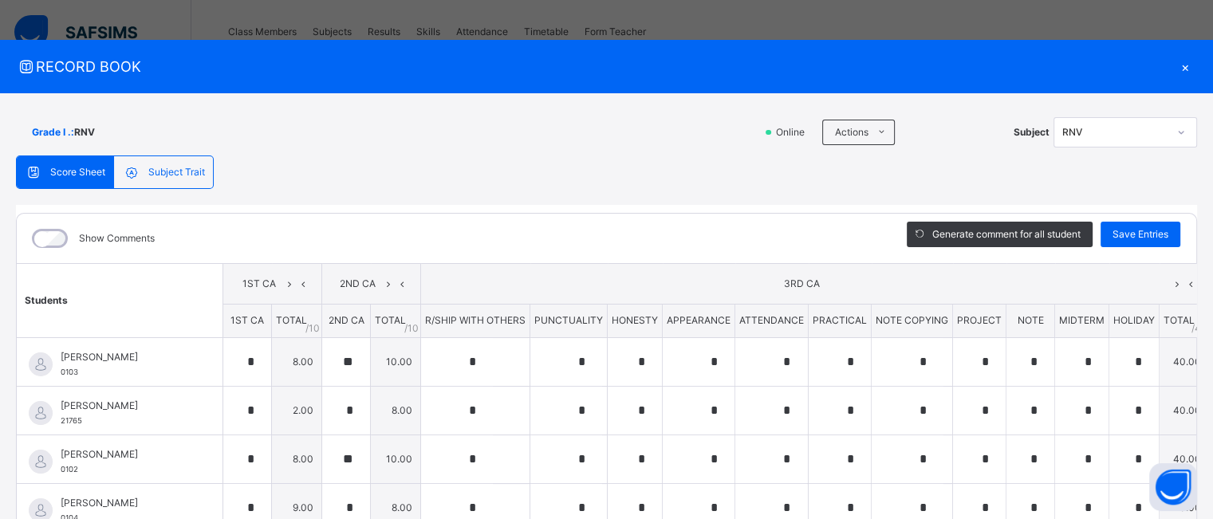
type input "*"
type input "**"
type input "*"
type input "**"
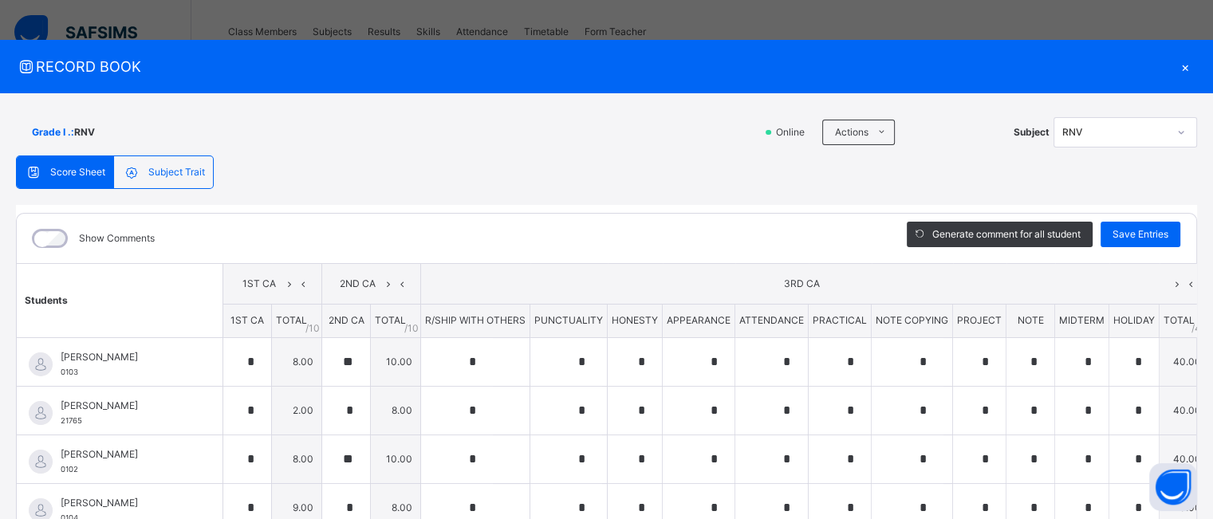
type input "*"
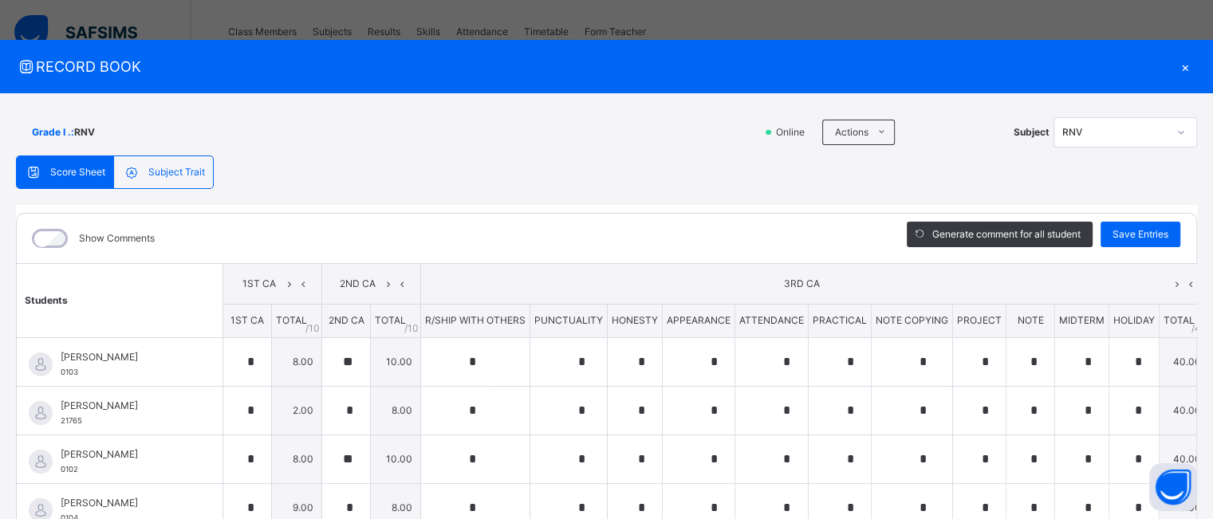
type input "*"
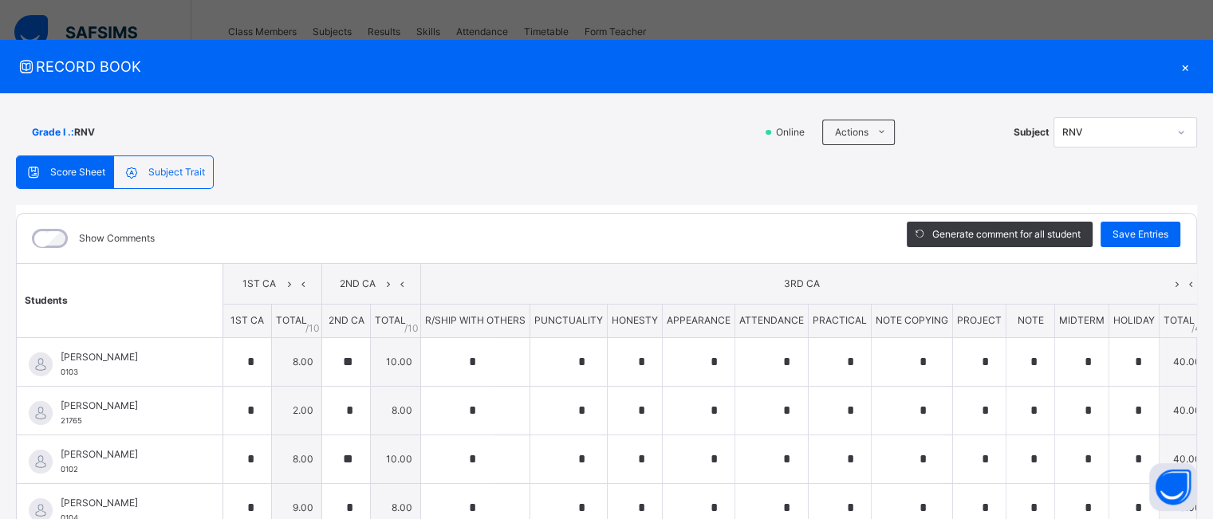
type input "*"
type input "**"
type input "*"
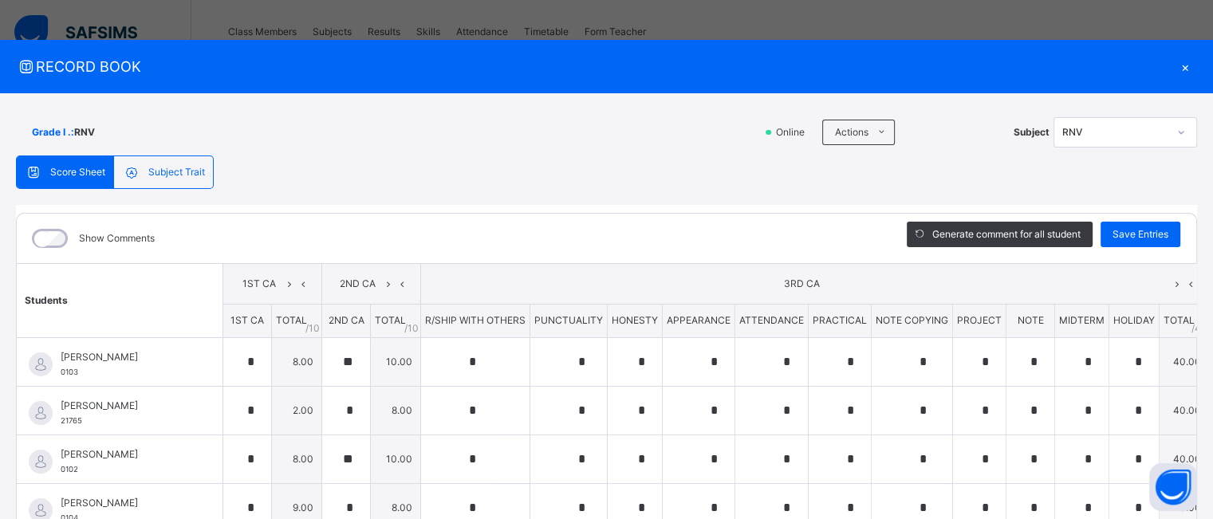
type input "*"
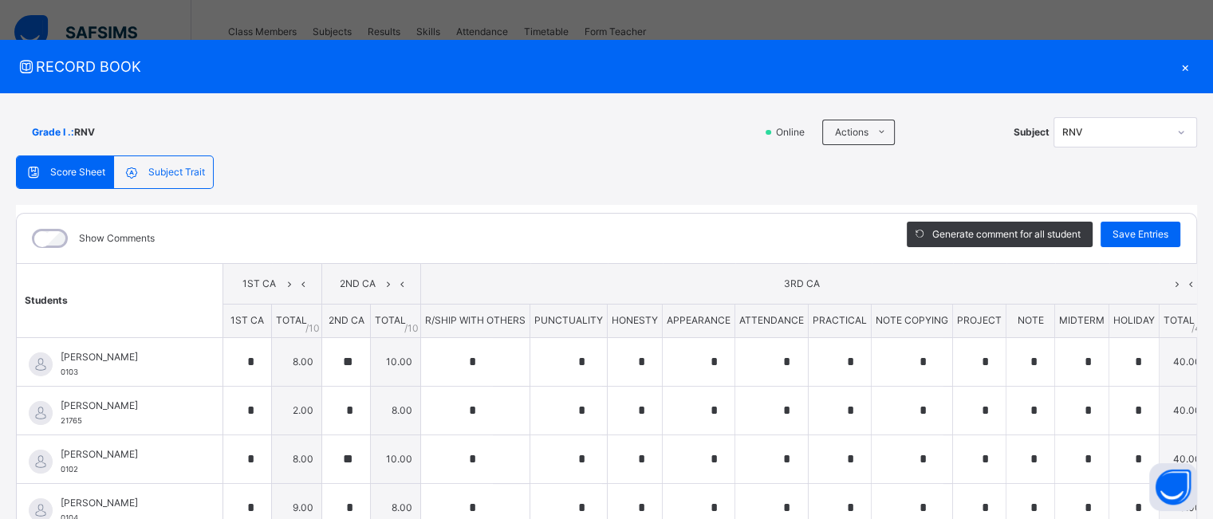
type input "*"
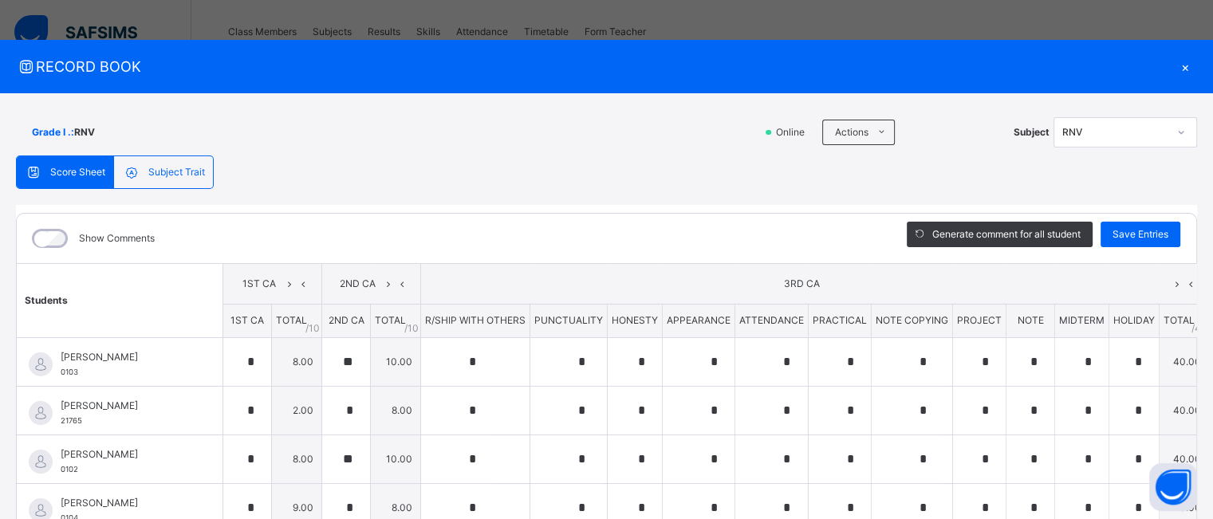
type input "**"
type input "*"
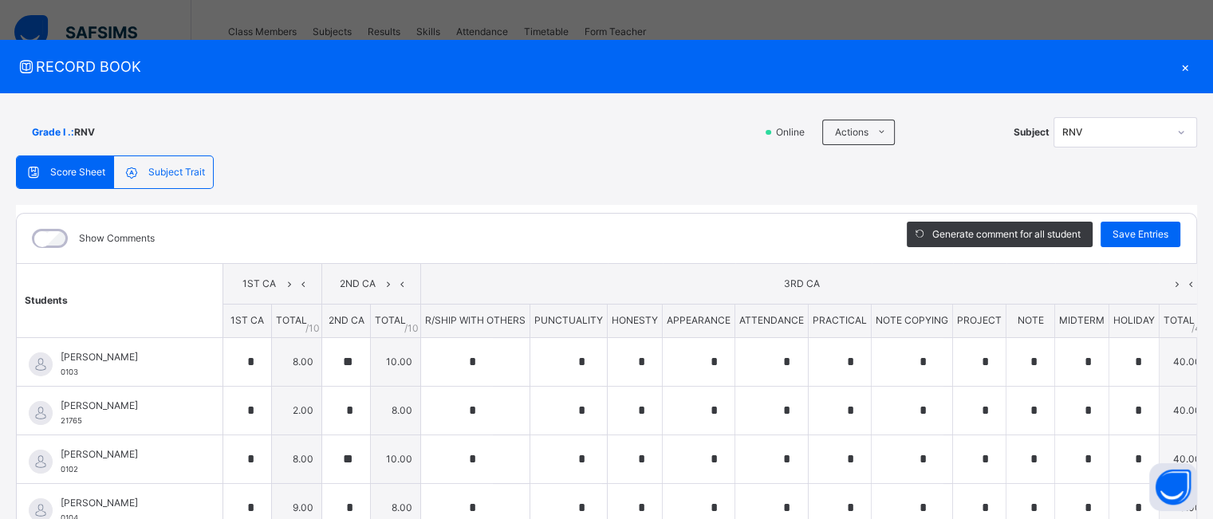
type input "*"
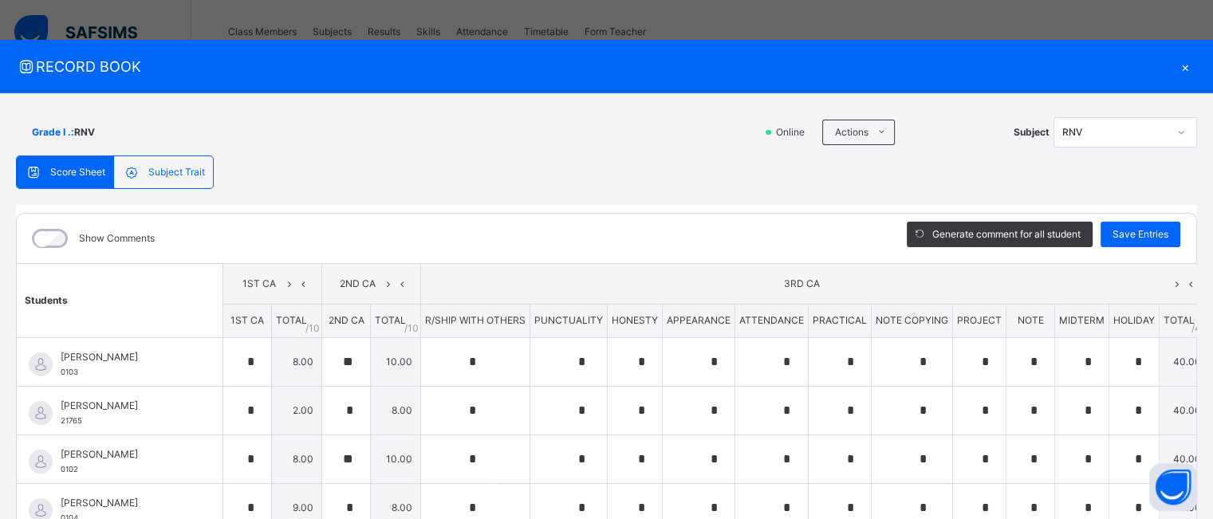
type input "*"
type input "**"
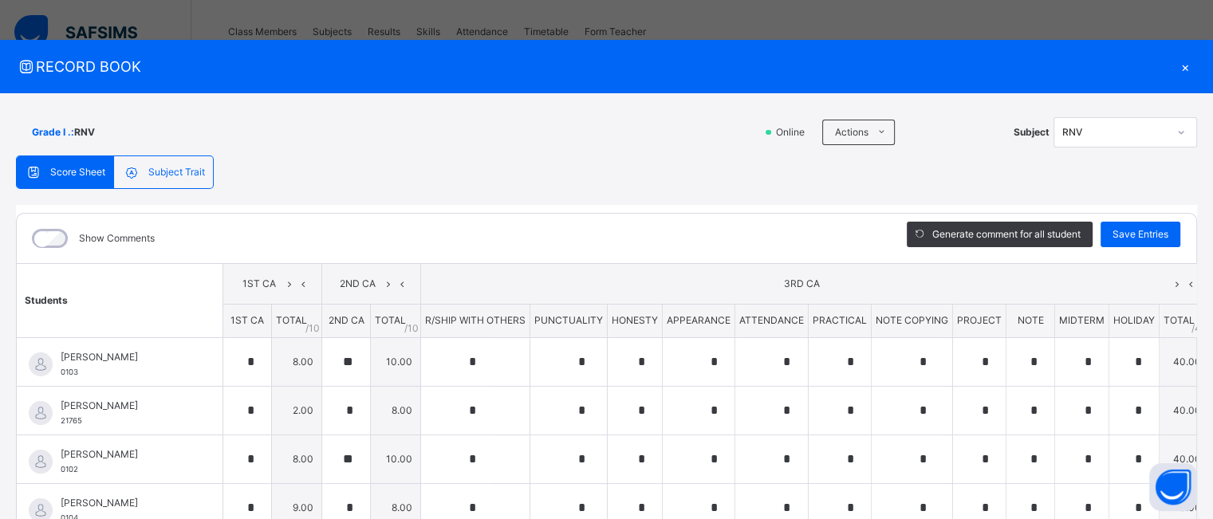
type input "**"
type input "*"
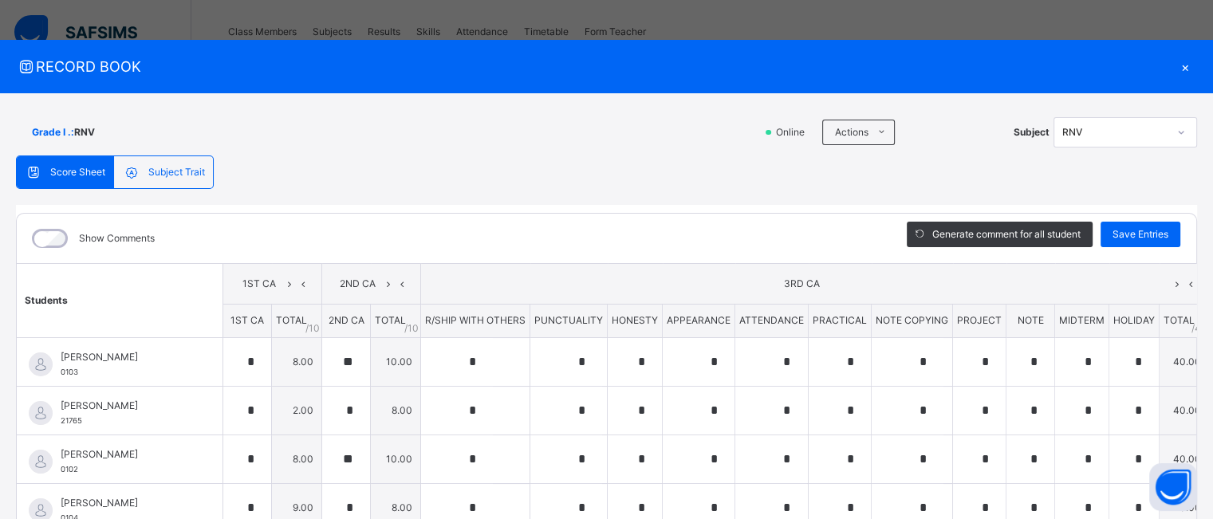
type input "*"
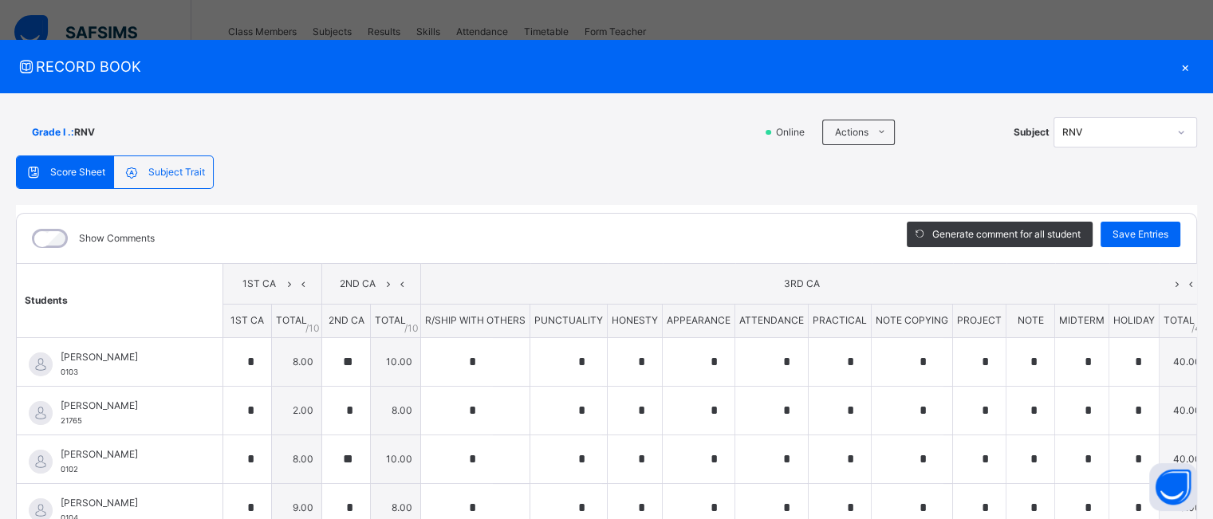
type input "*"
type input "**"
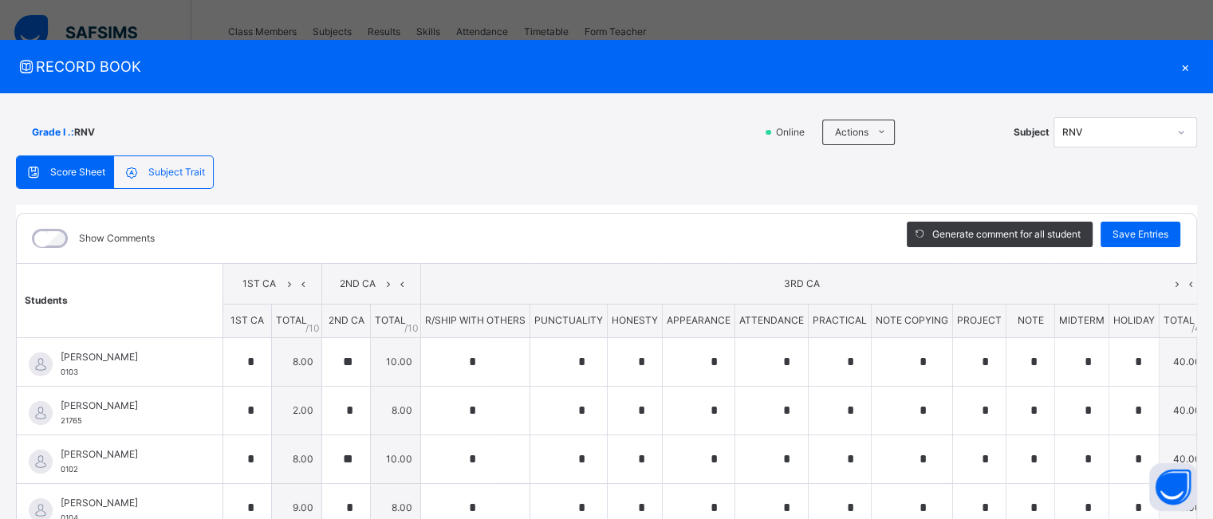
type input "**"
type input "*"
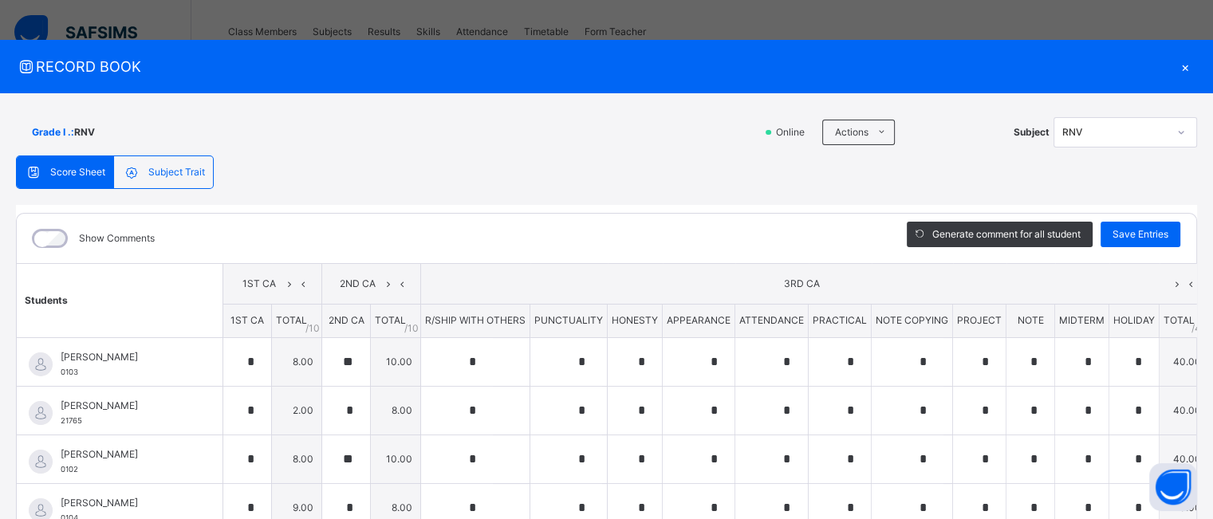
type input "*"
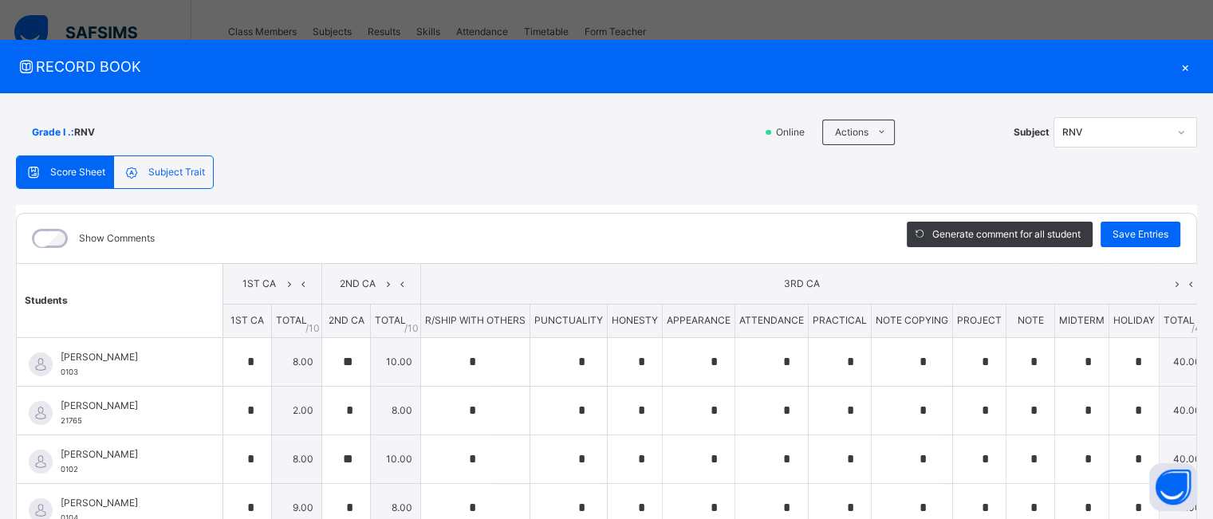
type input "*"
type input "**"
type input "*"
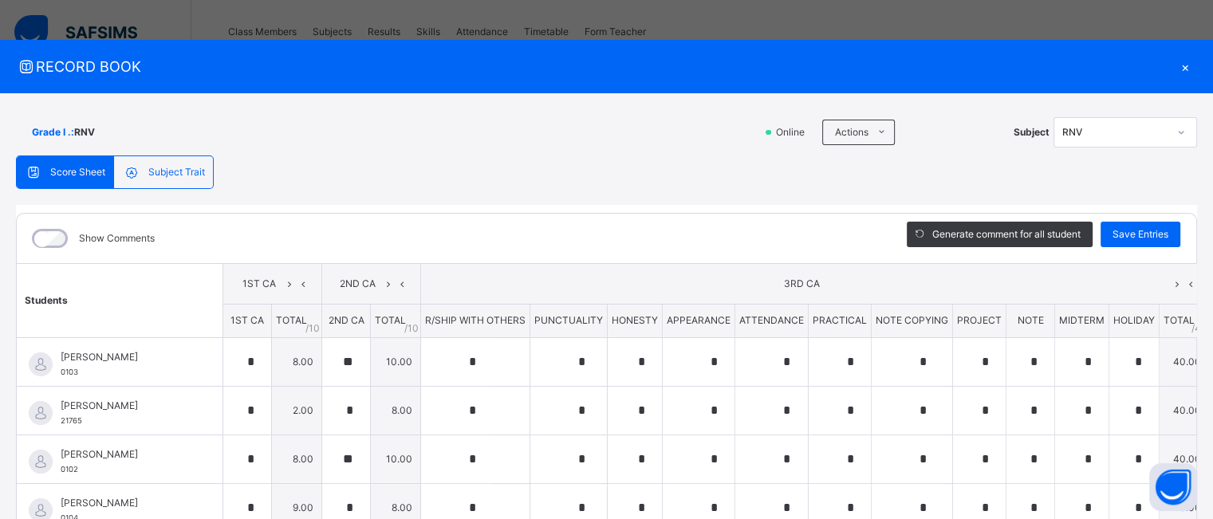
type input "*"
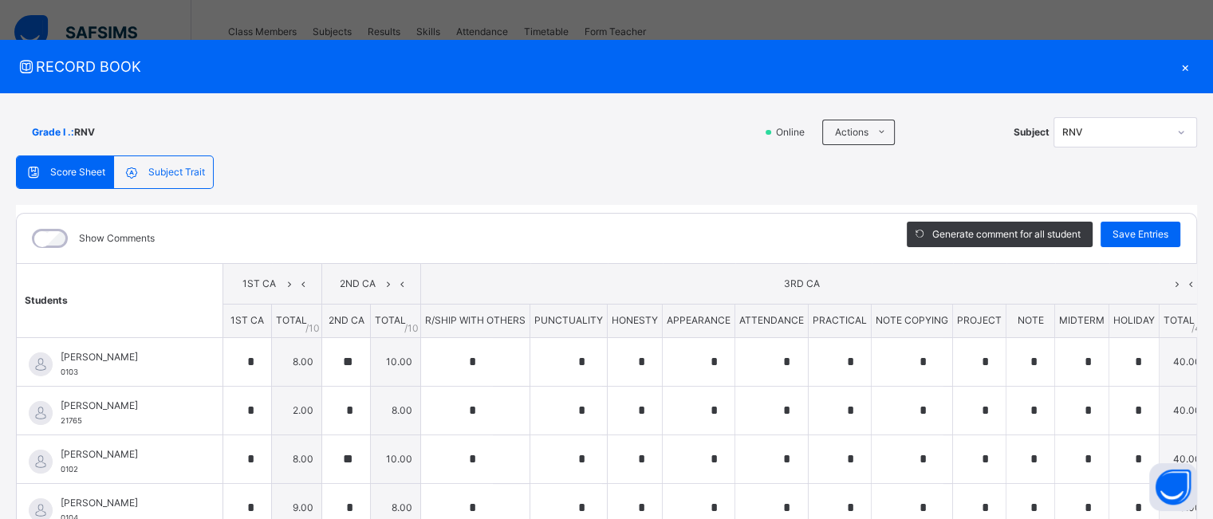
type input "*"
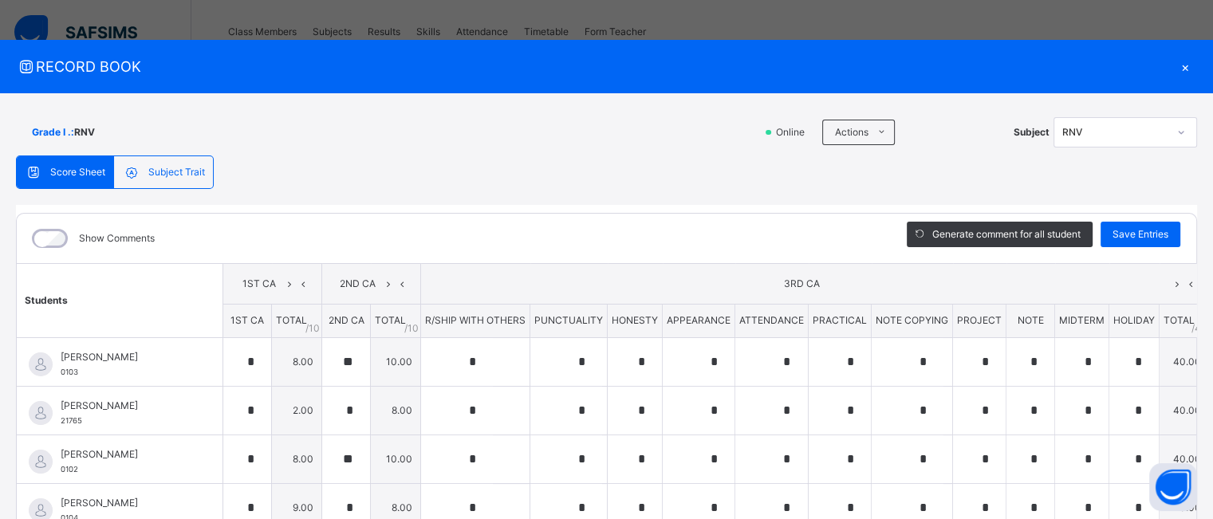
type input "*"
type input "**"
type input "*"
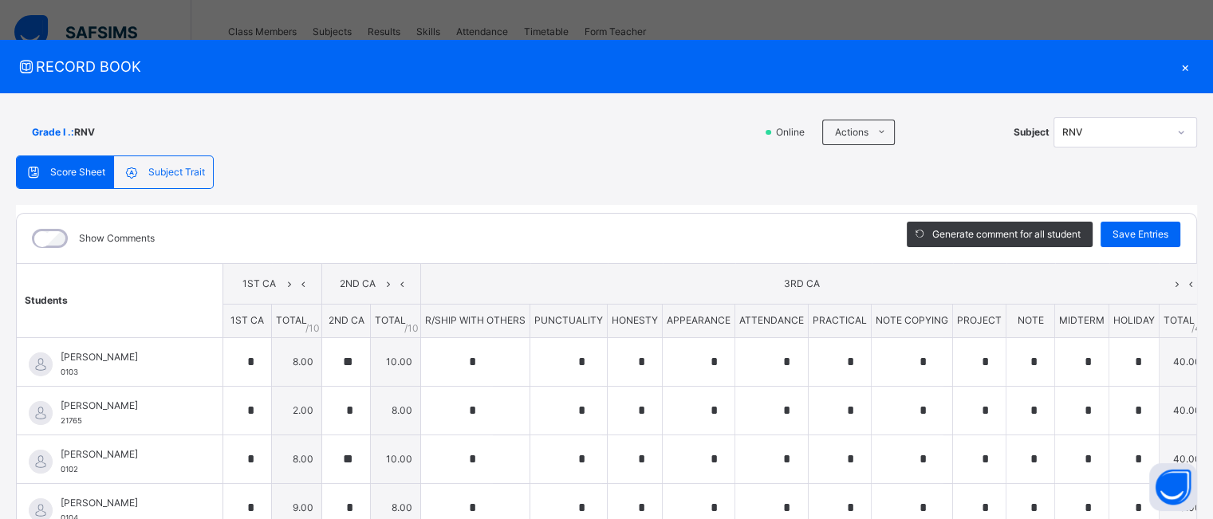
type input "*"
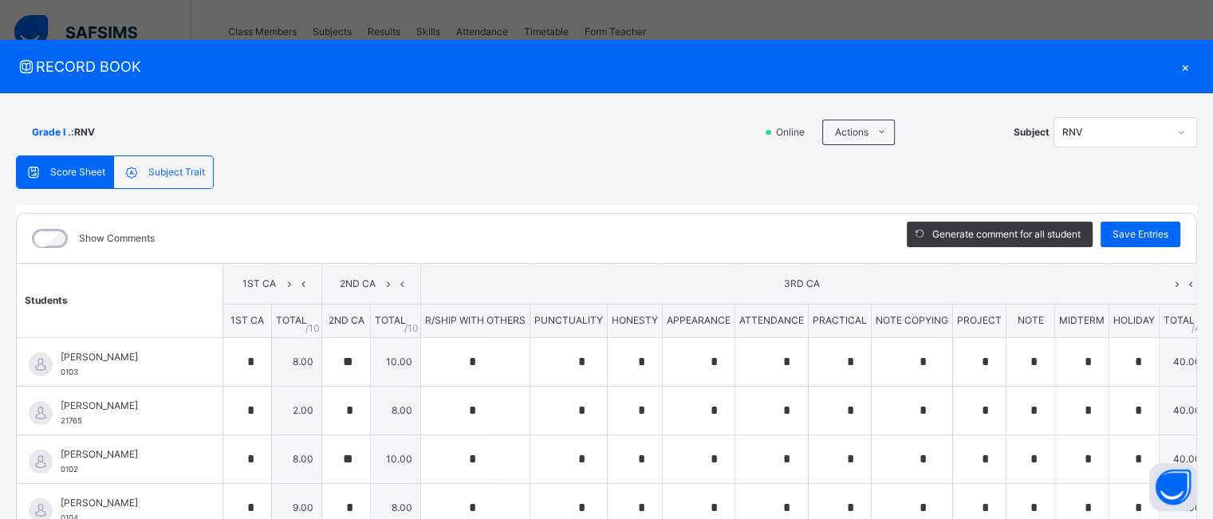
type input "*"
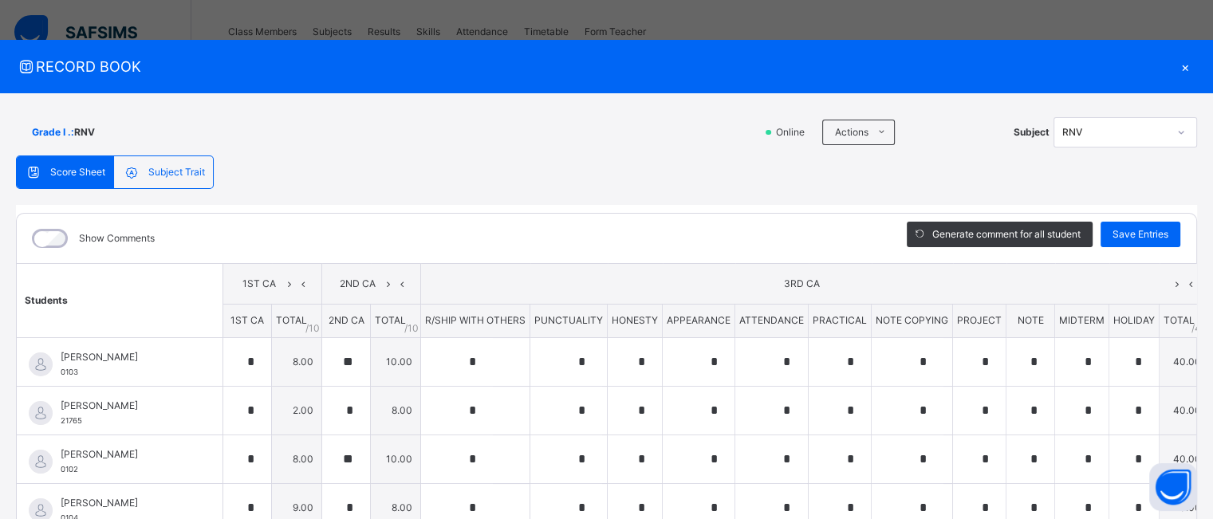
type input "**"
type input "*"
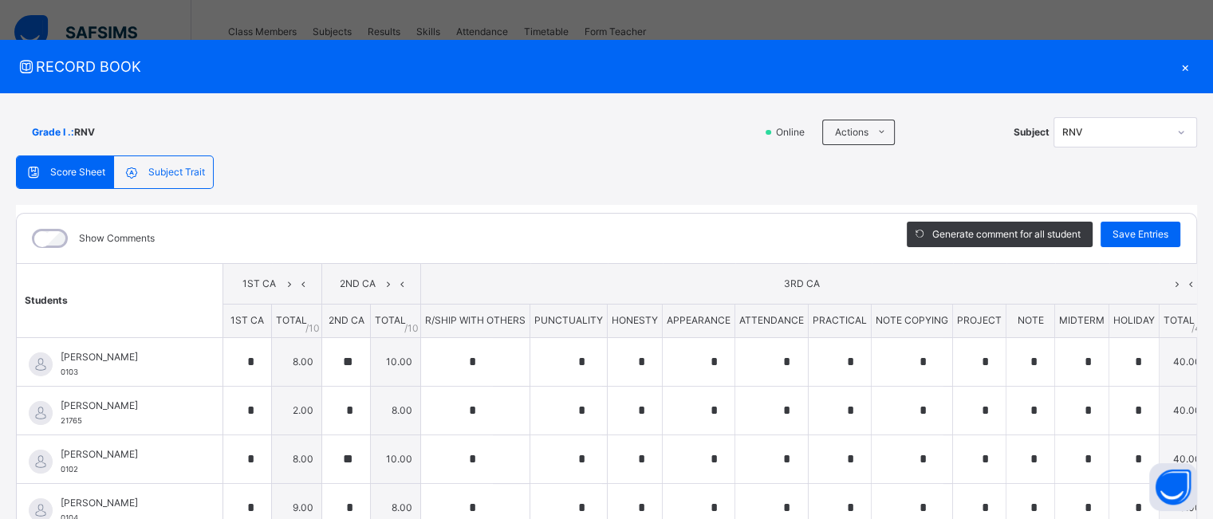
type input "*"
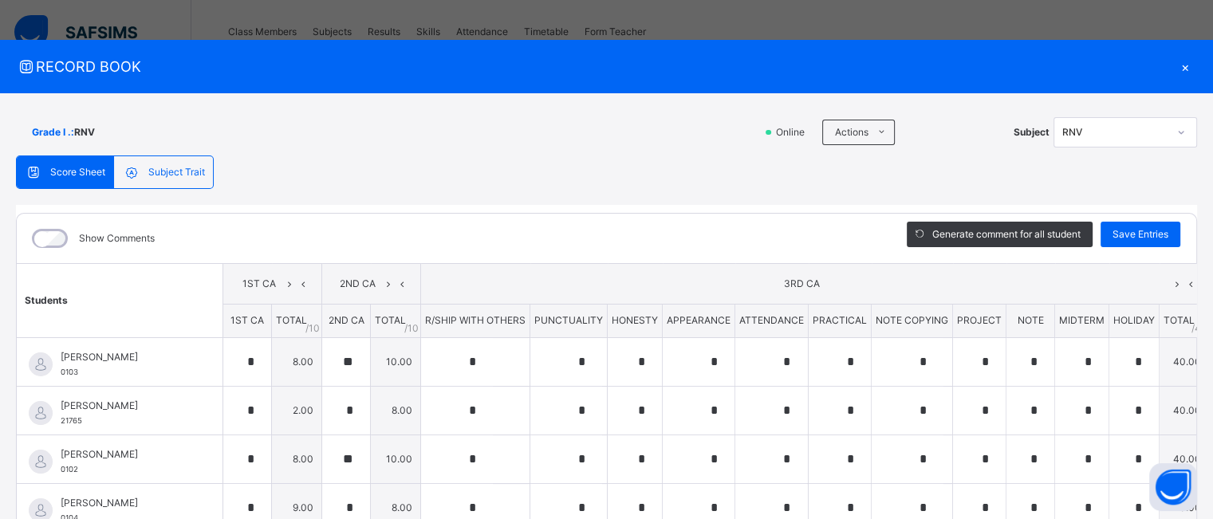
type input "*"
type input "**"
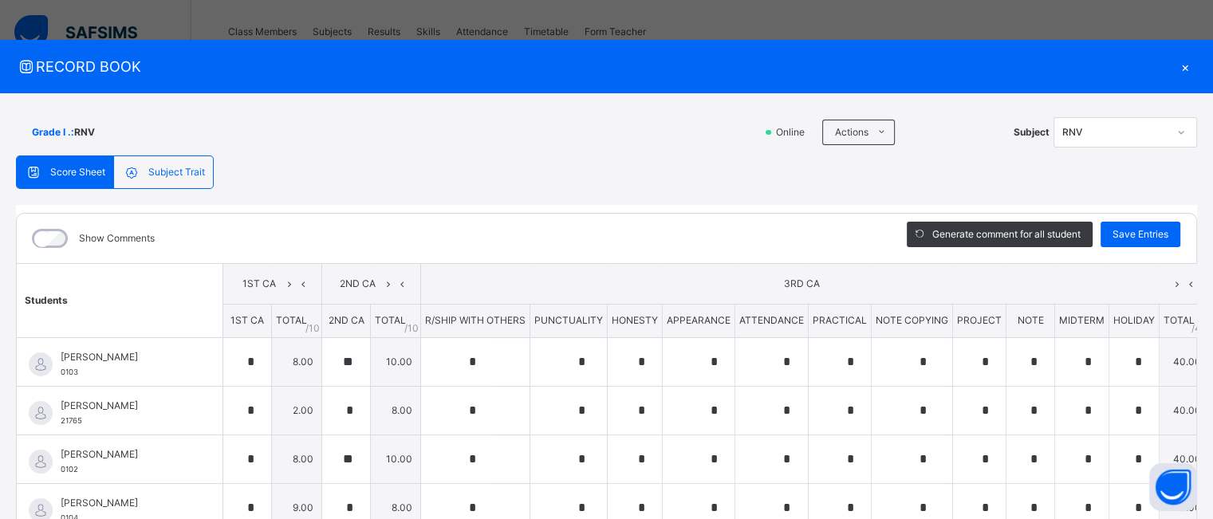
type input "*"
type input "**"
type input "*"
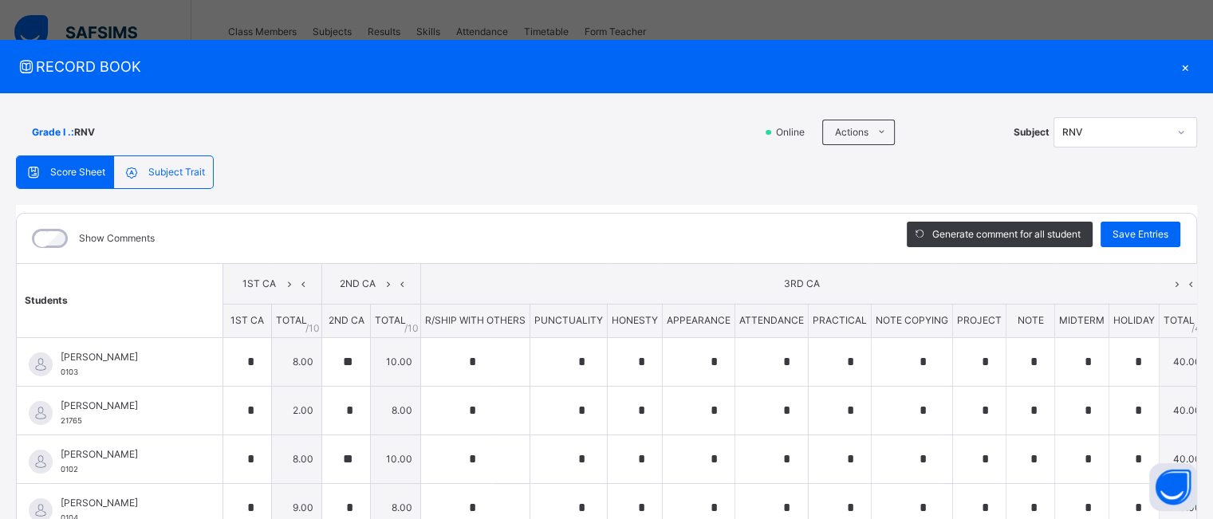
type input "*"
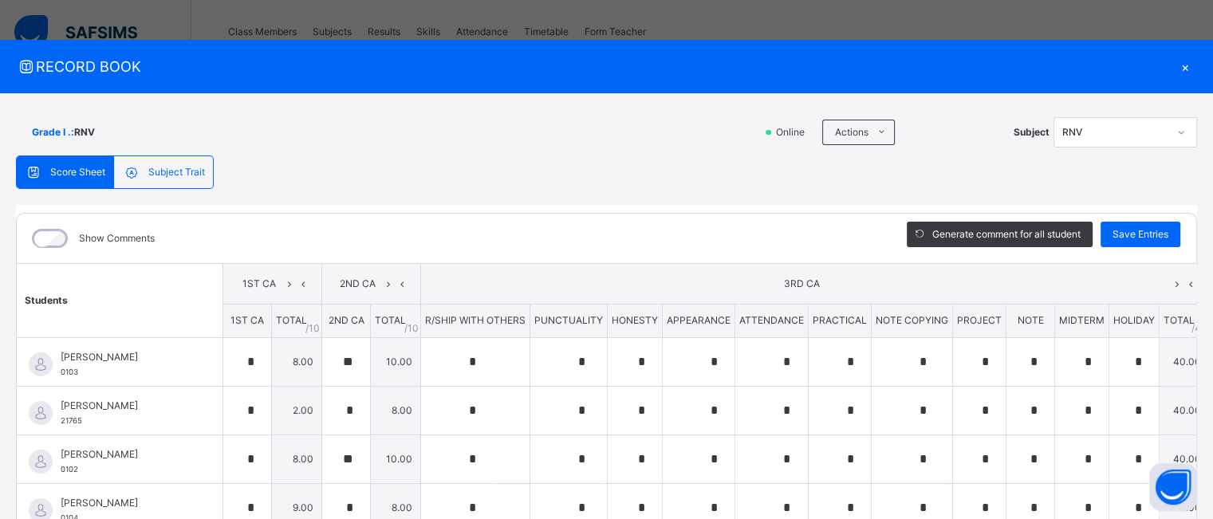
type input "*"
type input "**"
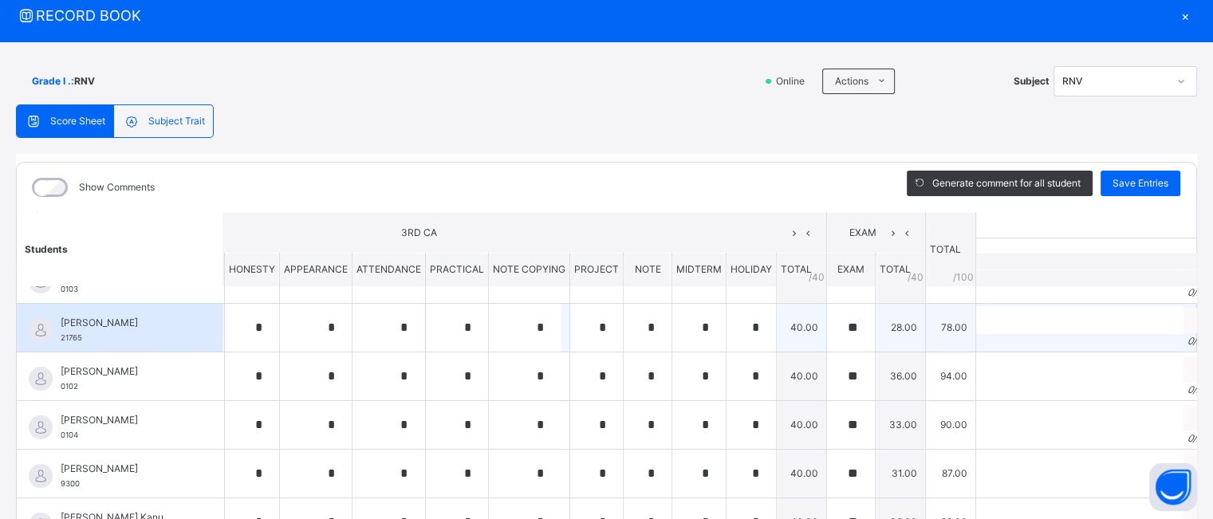
scroll to position [32, 386]
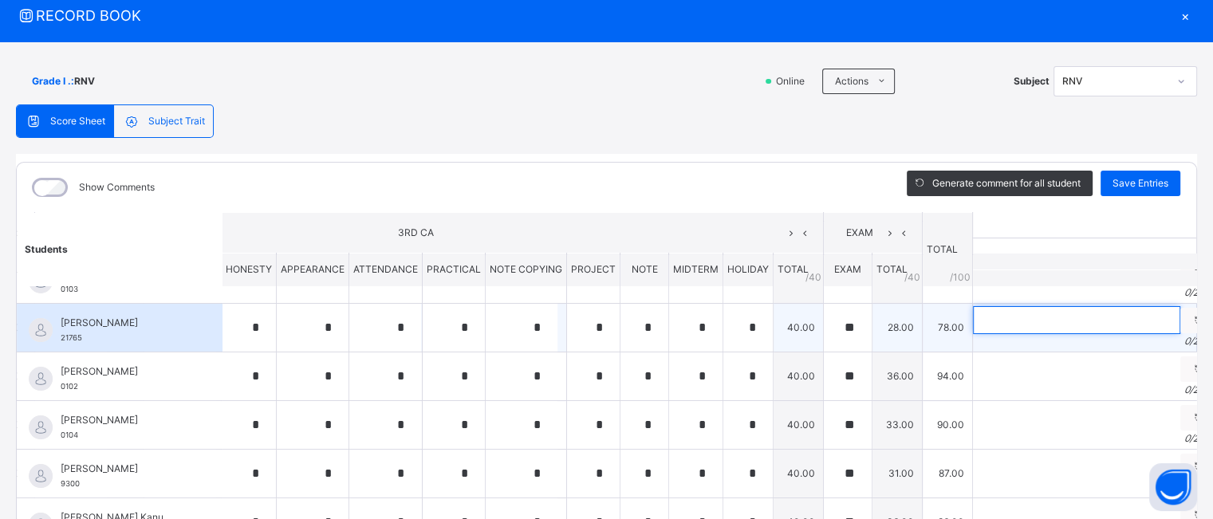
click at [1001, 314] on input "text" at bounding box center [1076, 320] width 207 height 28
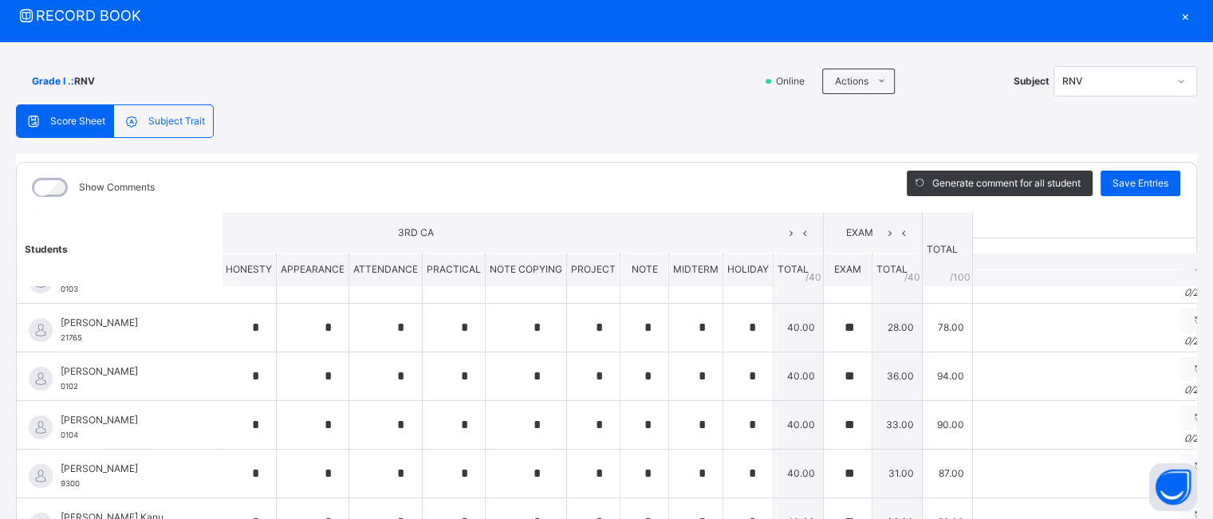
click at [1195, 19] on div "×" at bounding box center [1185, 16] width 24 height 22
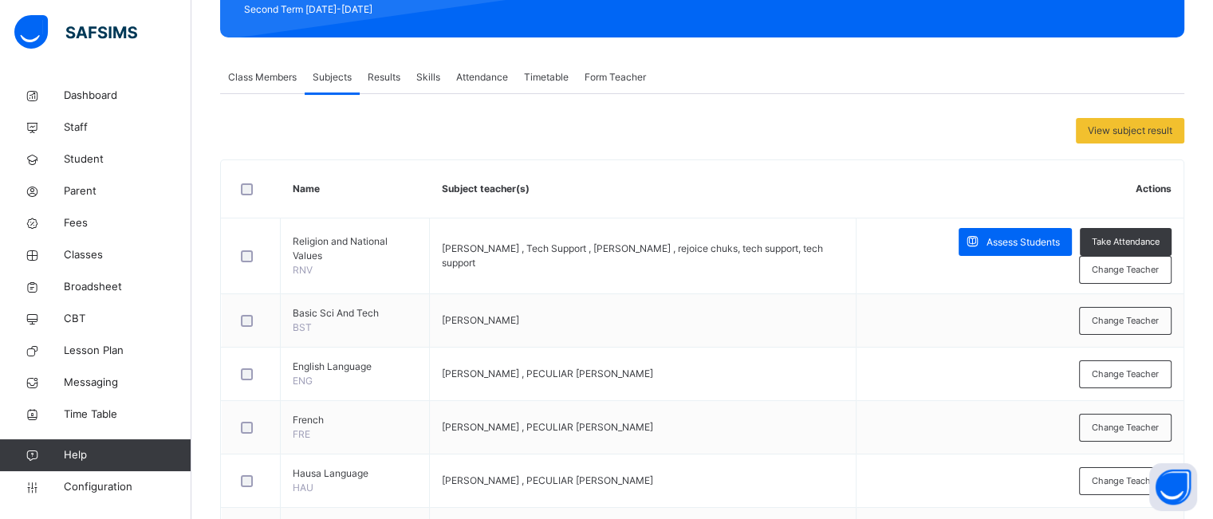
scroll to position [238, 0]
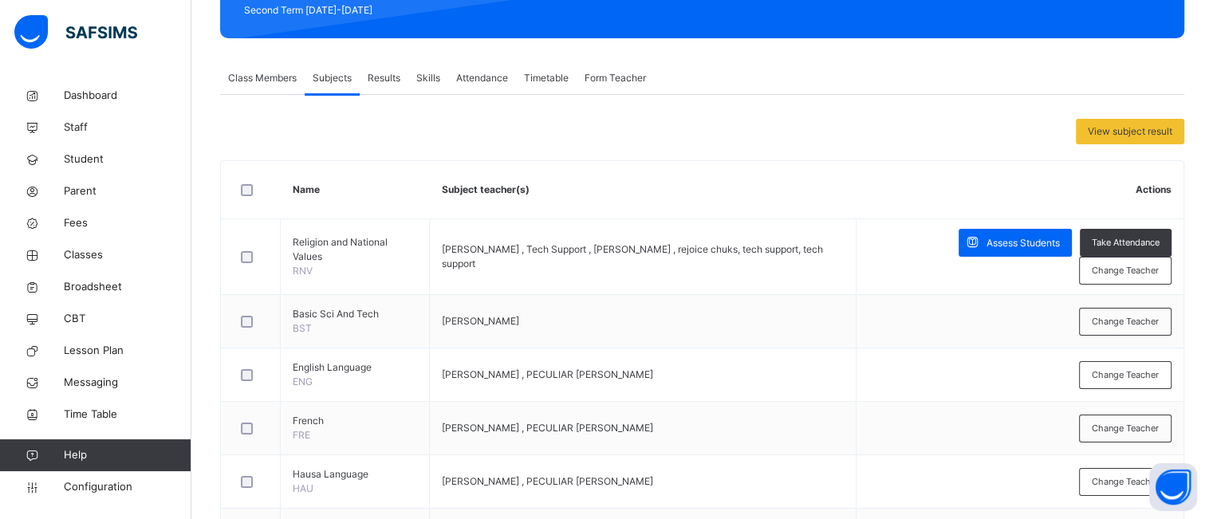
click at [374, 75] on span "Results" at bounding box center [384, 78] width 33 height 14
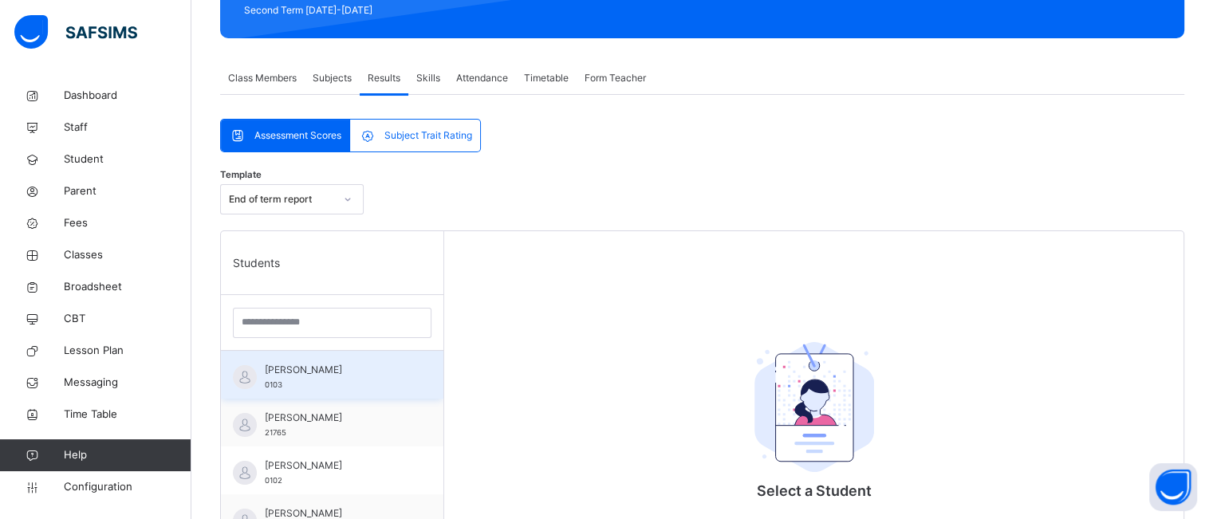
click at [345, 365] on span "[PERSON_NAME]" at bounding box center [336, 370] width 143 height 14
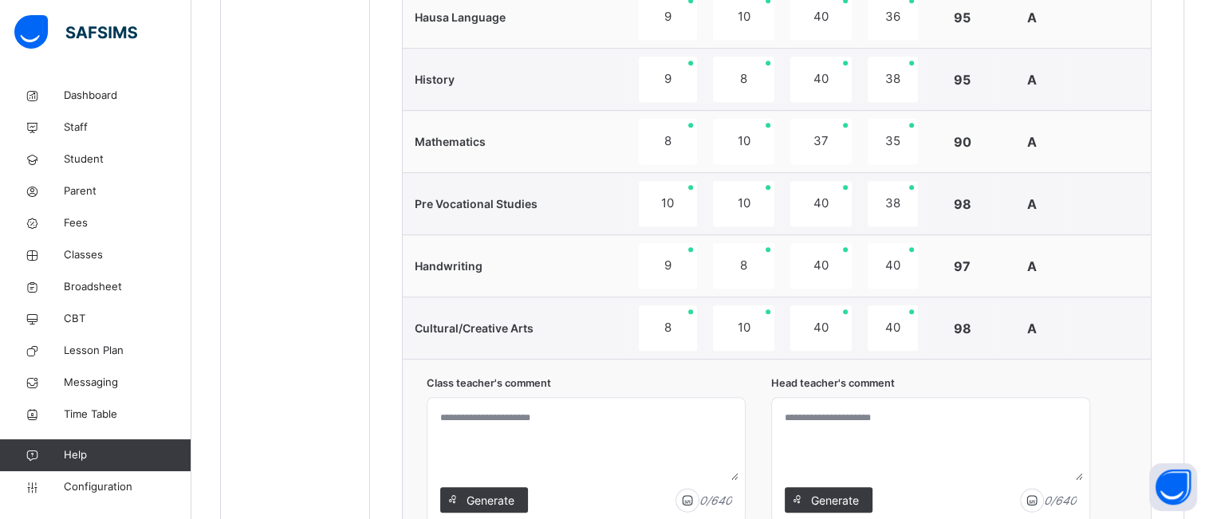
scroll to position [1121, 0]
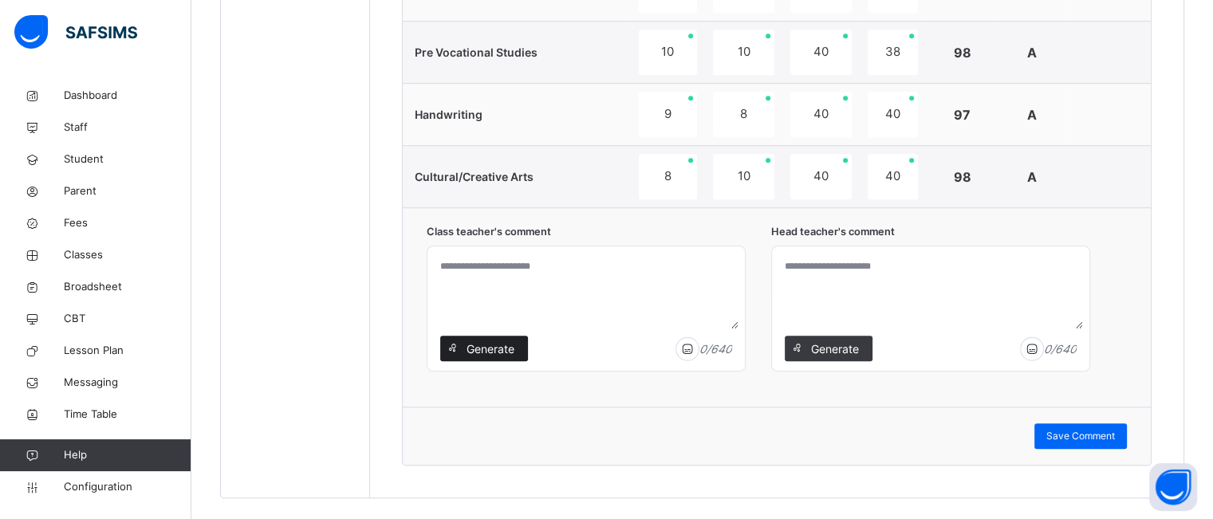
click at [478, 345] on span "Generate" at bounding box center [491, 349] width 50 height 17
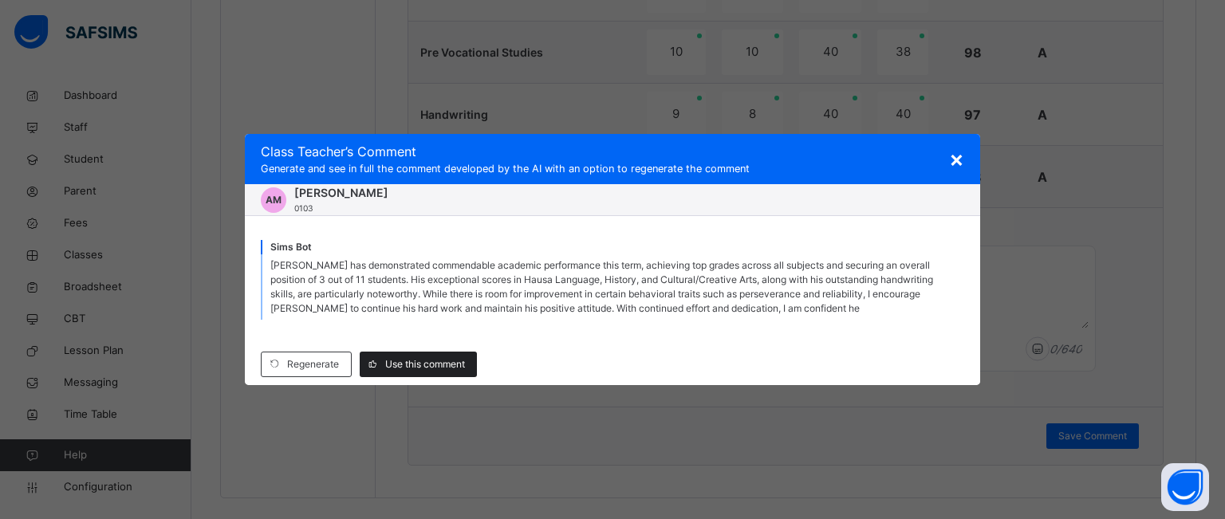
click at [383, 366] on span at bounding box center [373, 365] width 26 height 26
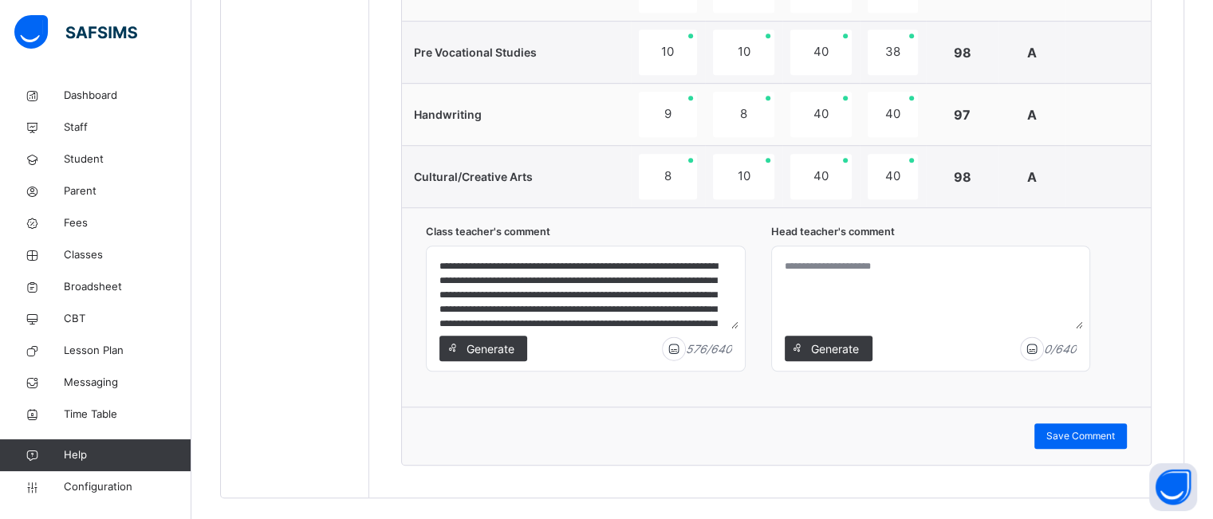
click at [573, 293] on textarea "**********" at bounding box center [585, 291] width 305 height 76
type textarea "**********"
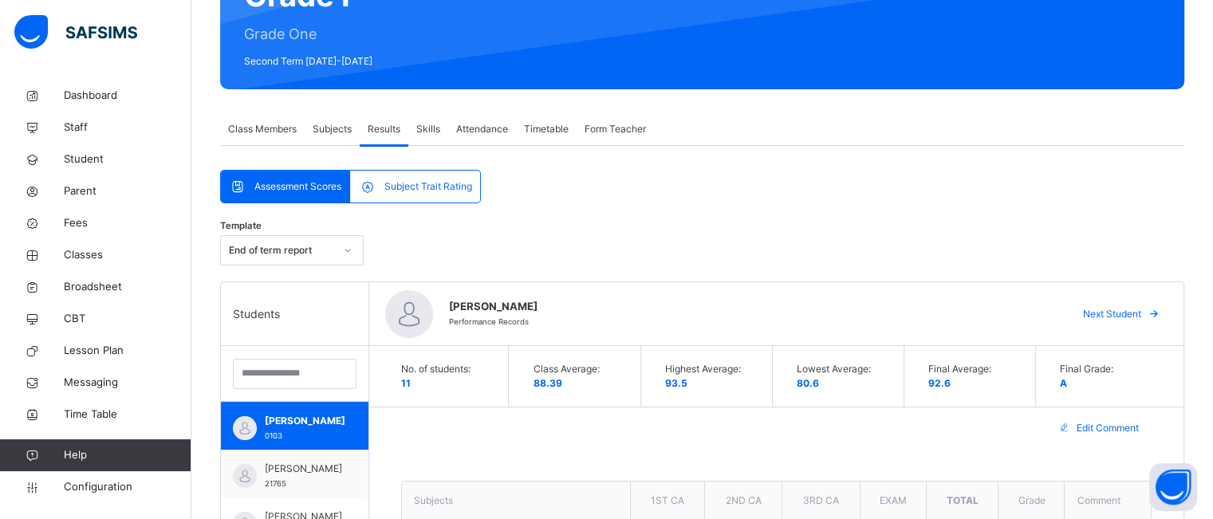
scroll to position [185, 0]
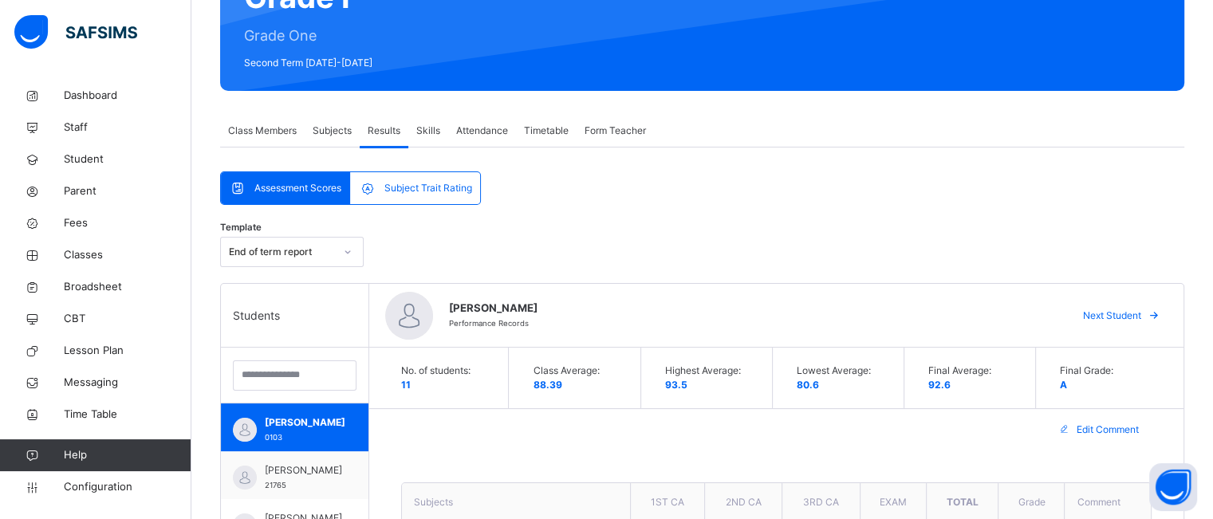
click at [418, 183] on span "Subject Trait Rating" at bounding box center [428, 188] width 88 height 14
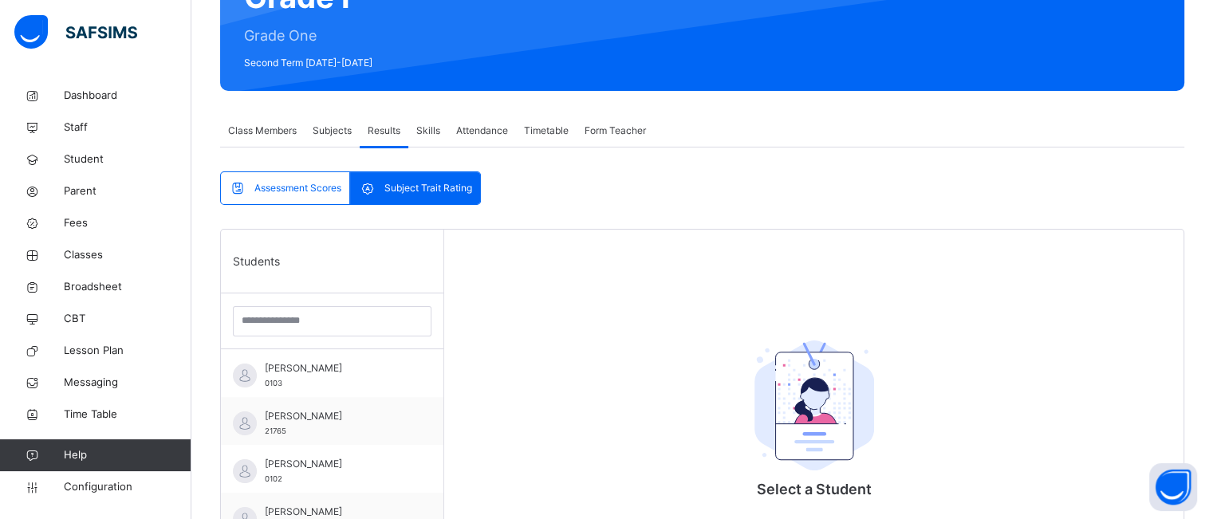
click at [422, 134] on span "Skills" at bounding box center [428, 131] width 24 height 14
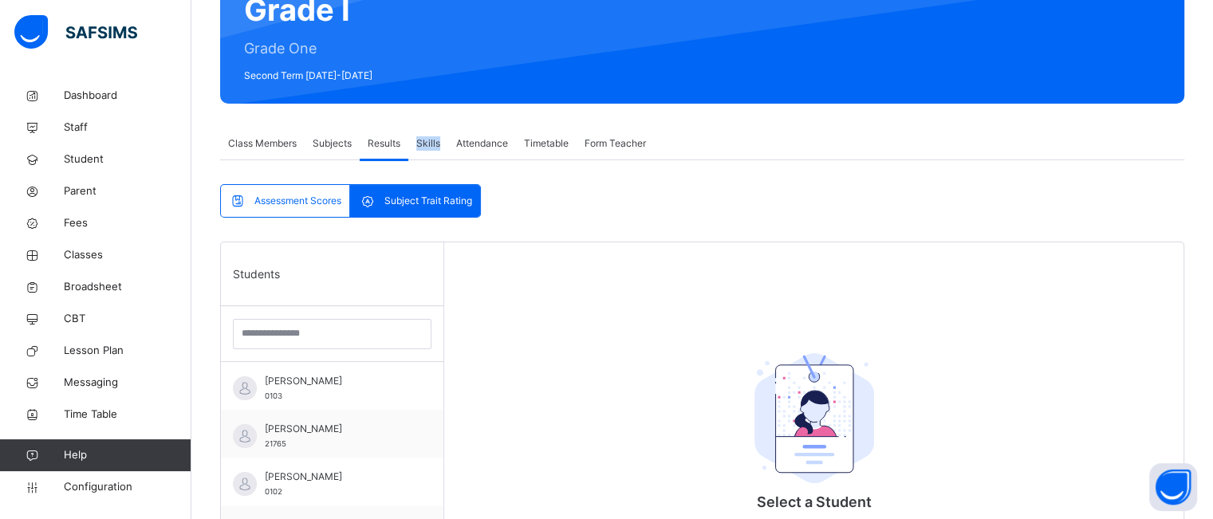
click at [422, 134] on div "Skills" at bounding box center [428, 144] width 40 height 32
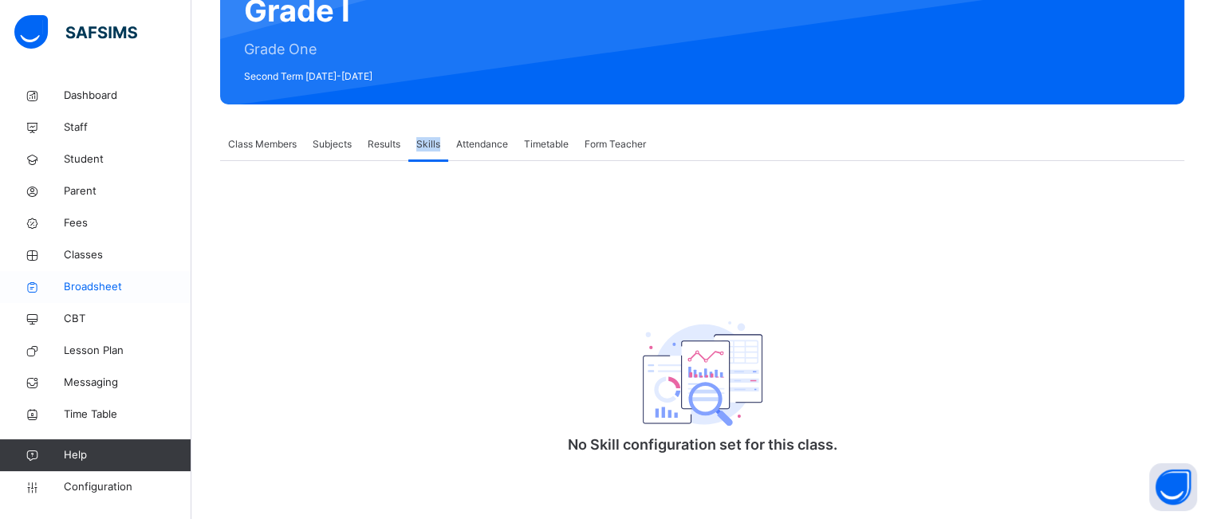
click at [86, 288] on span "Broadsheet" at bounding box center [128, 287] width 128 height 16
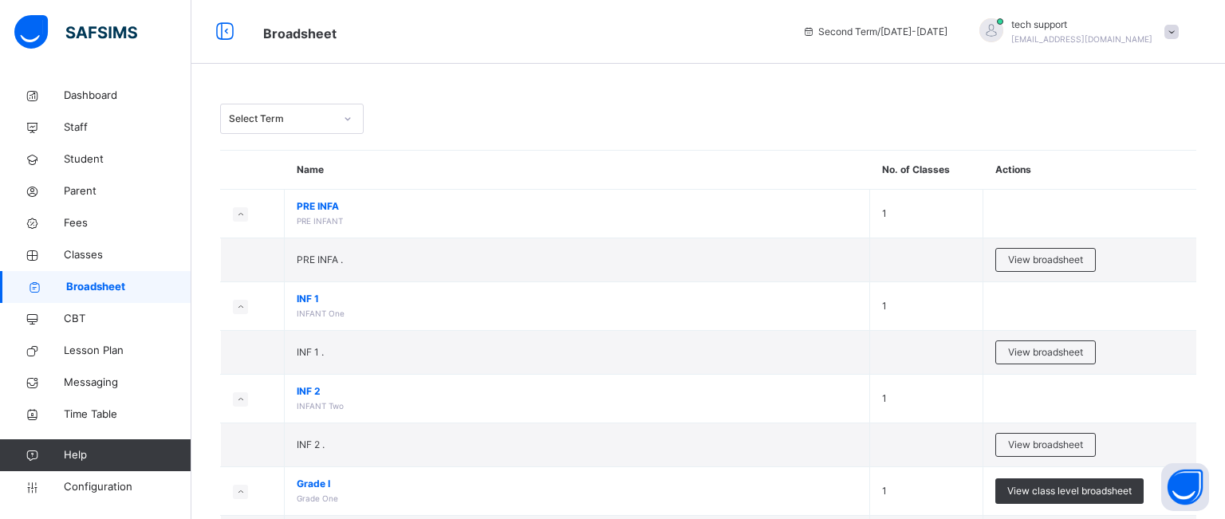
click at [344, 124] on icon at bounding box center [348, 119] width 10 height 16
click at [549, 108] on div "Select Term" at bounding box center [702, 119] width 964 height 30
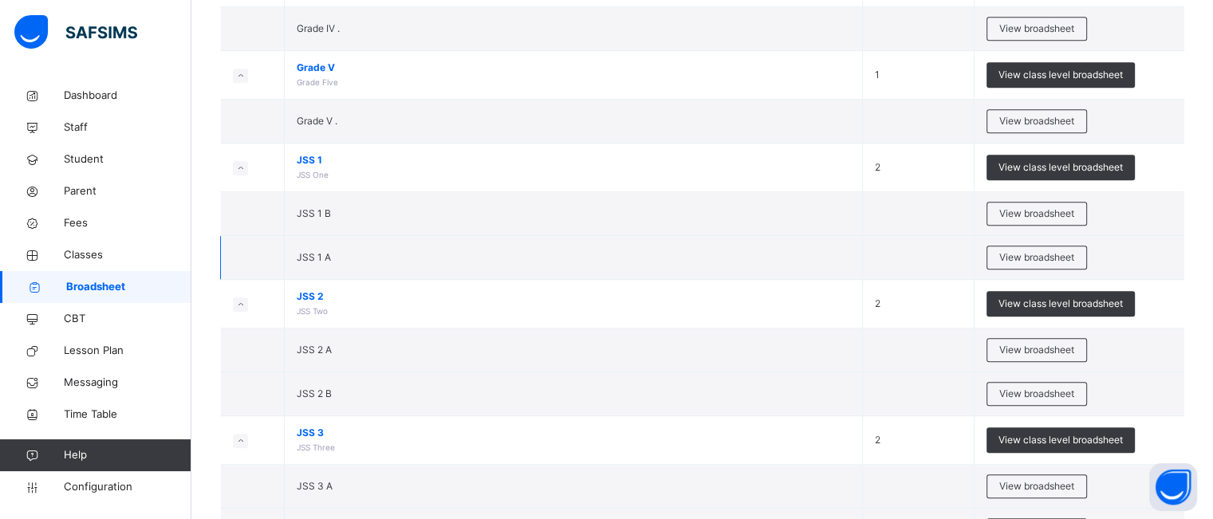
scroll to position [787, 0]
click at [1053, 209] on span "View broadsheet" at bounding box center [1036, 213] width 75 height 14
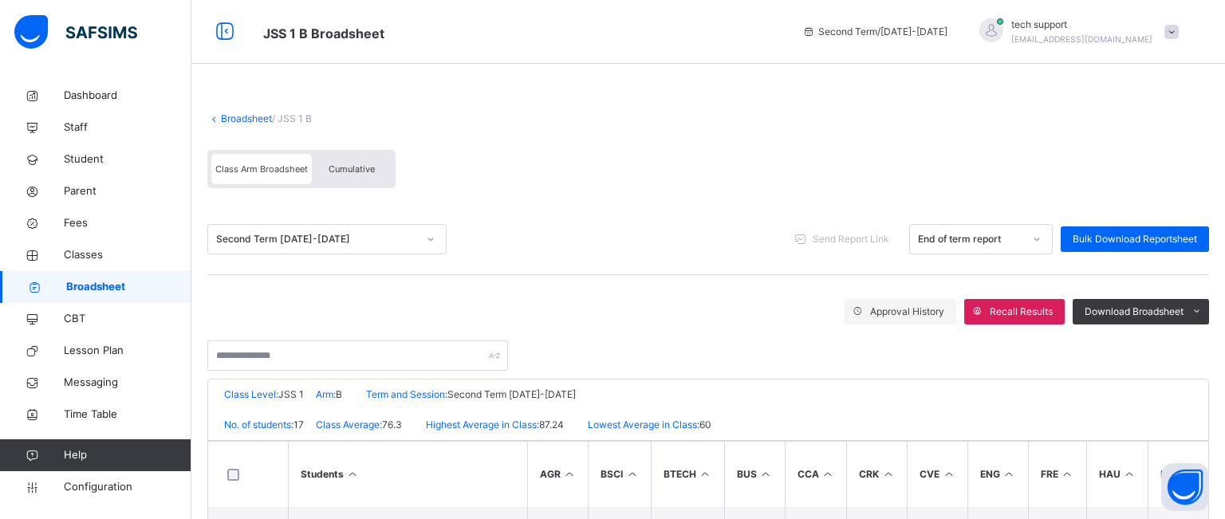
click at [430, 101] on span at bounding box center [708, 104] width 1002 height 16
click at [514, 112] on div "Broadsheet / JSS 1 B" at bounding box center [708, 119] width 1002 height 14
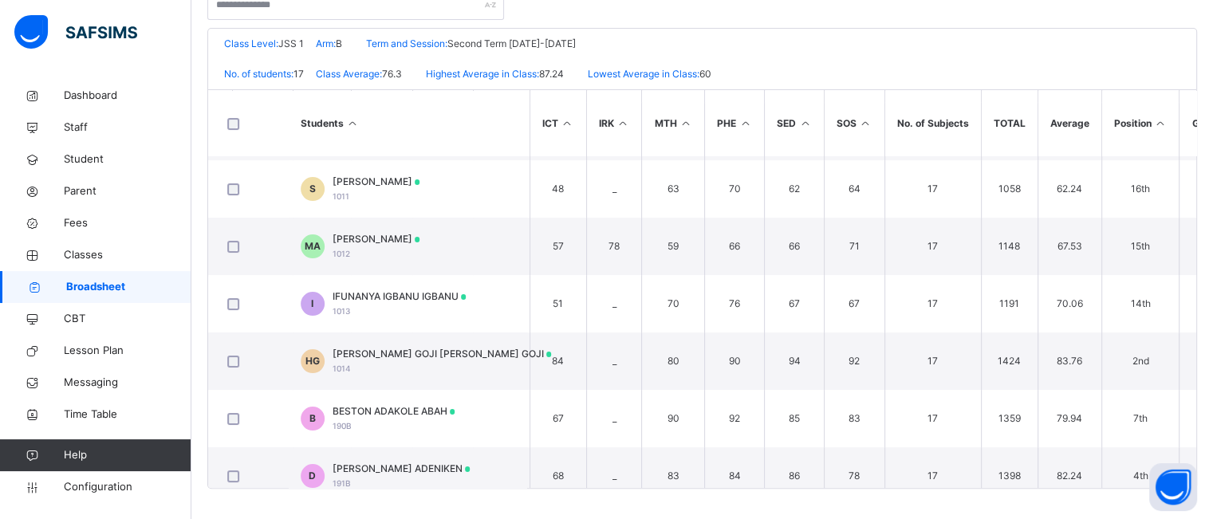
scroll to position [54, 758]
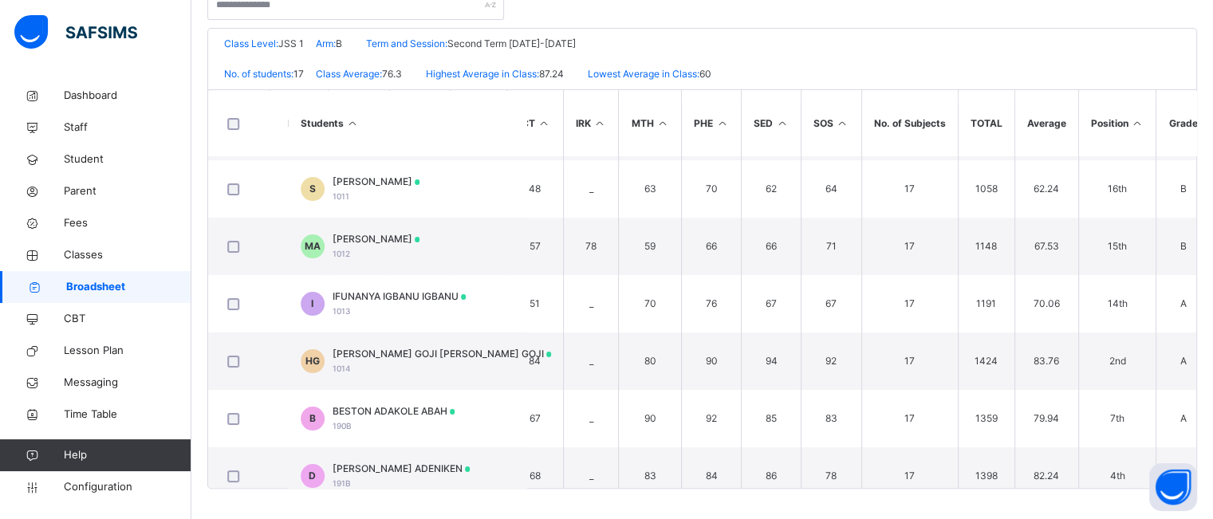
click at [1131, 121] on icon at bounding box center [1138, 123] width 14 height 12
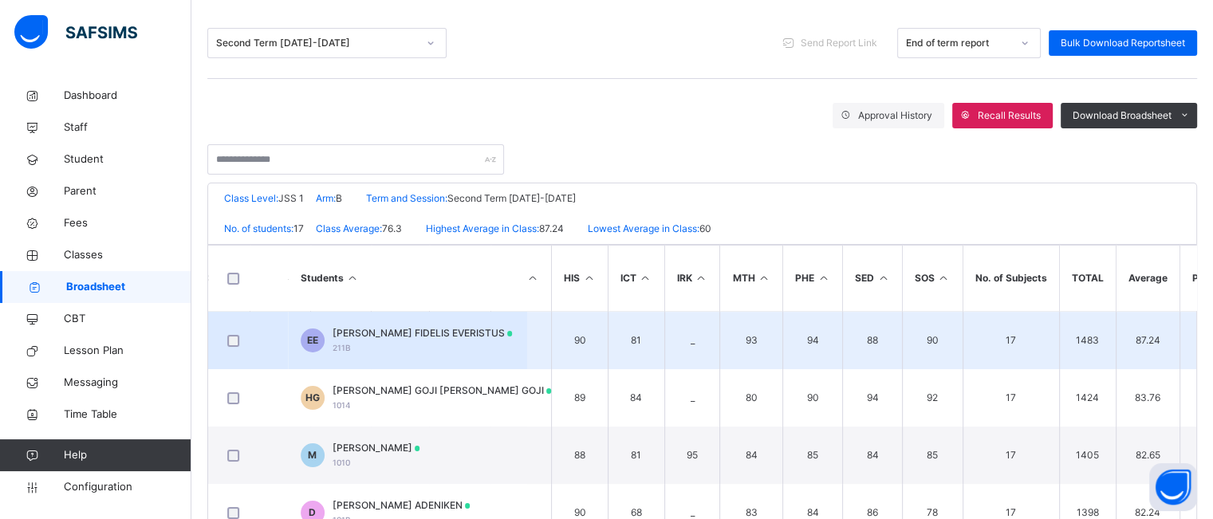
scroll to position [149, 0]
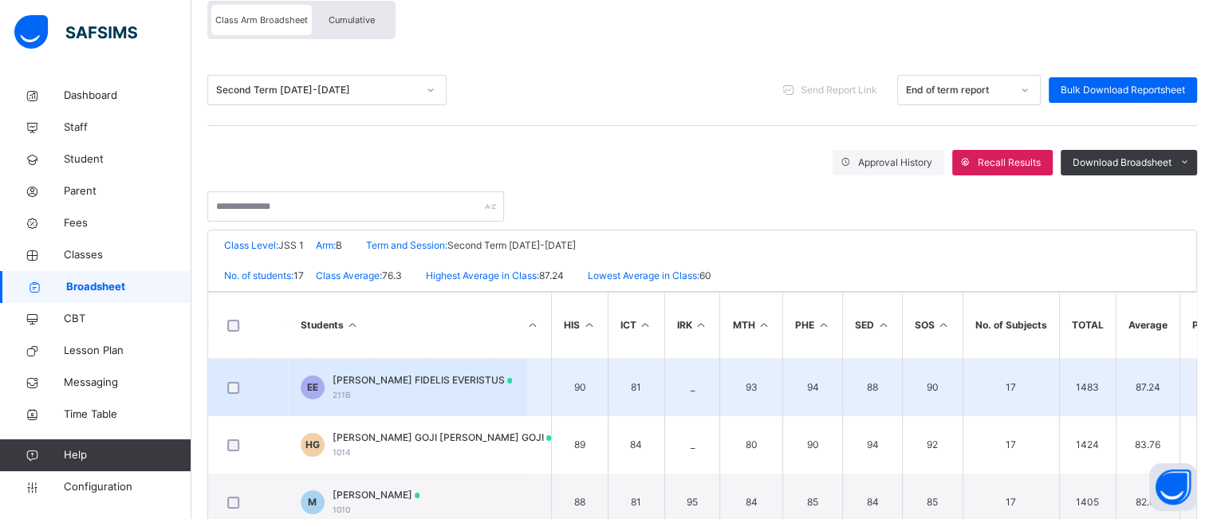
click at [401, 384] on span "[PERSON_NAME] FIDELIS EVERISTUS" at bounding box center [423, 380] width 180 height 14
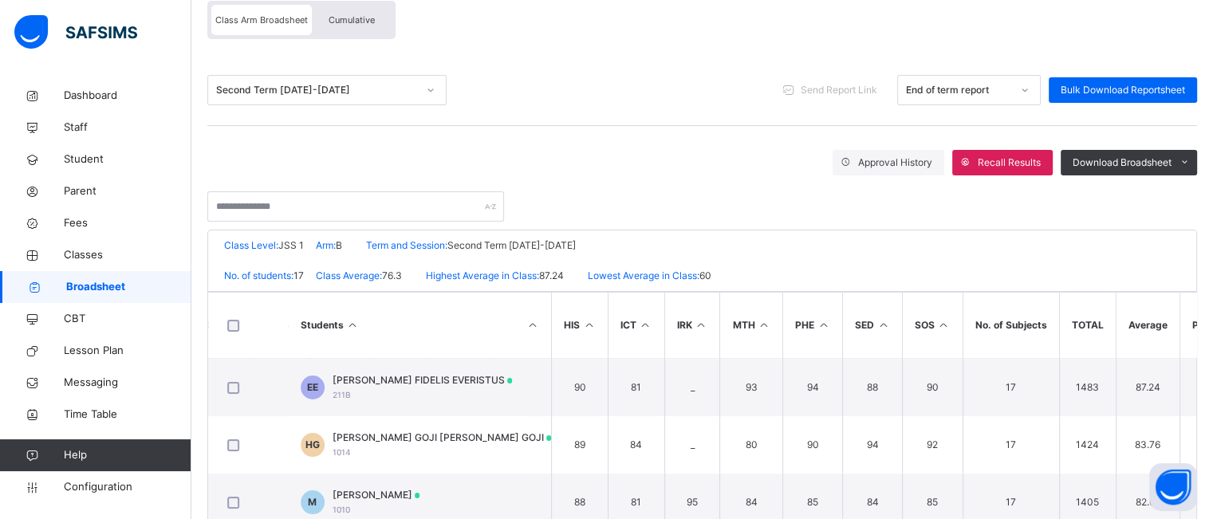
click at [0, 0] on th "Subjects" at bounding box center [0, 0] width 0 height 0
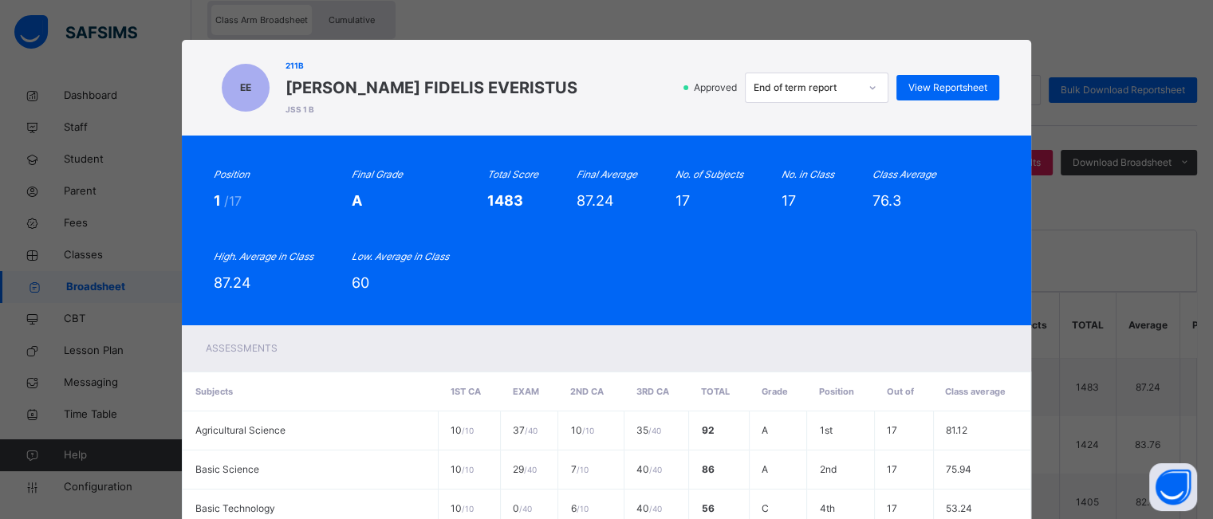
click at [878, 87] on div at bounding box center [872, 88] width 27 height 26
click at [914, 117] on div "EE 211B [PERSON_NAME] FIDELIS EVERISTUS JSS 1 B Approved End of term report Vie…" at bounding box center [607, 88] width 786 height 64
click at [846, 94] on div "End of term report" at bounding box center [806, 88] width 105 height 14
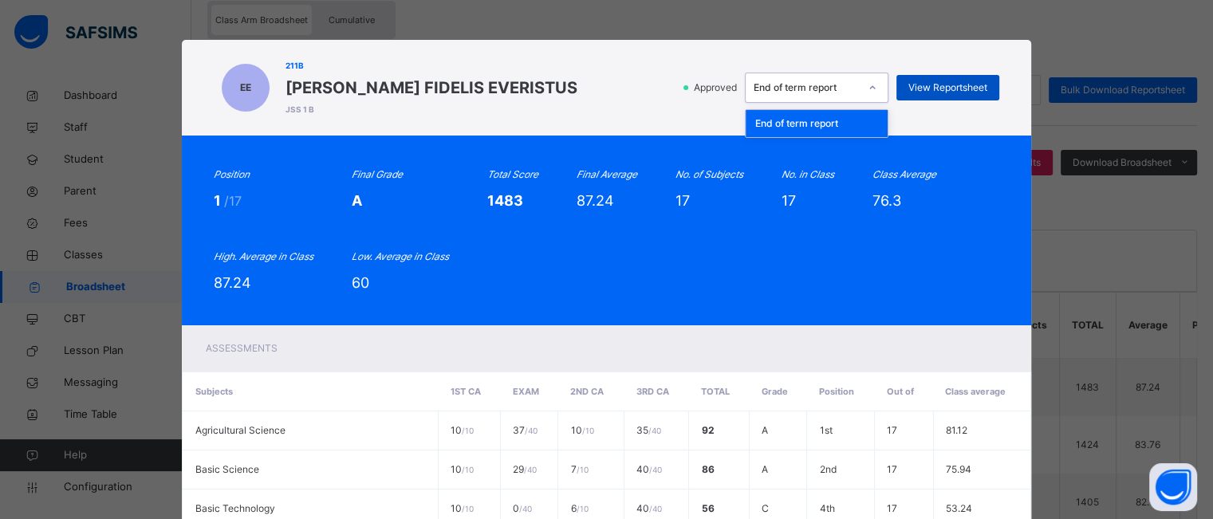
click at [926, 96] on div "View Reportsheet" at bounding box center [947, 88] width 103 height 26
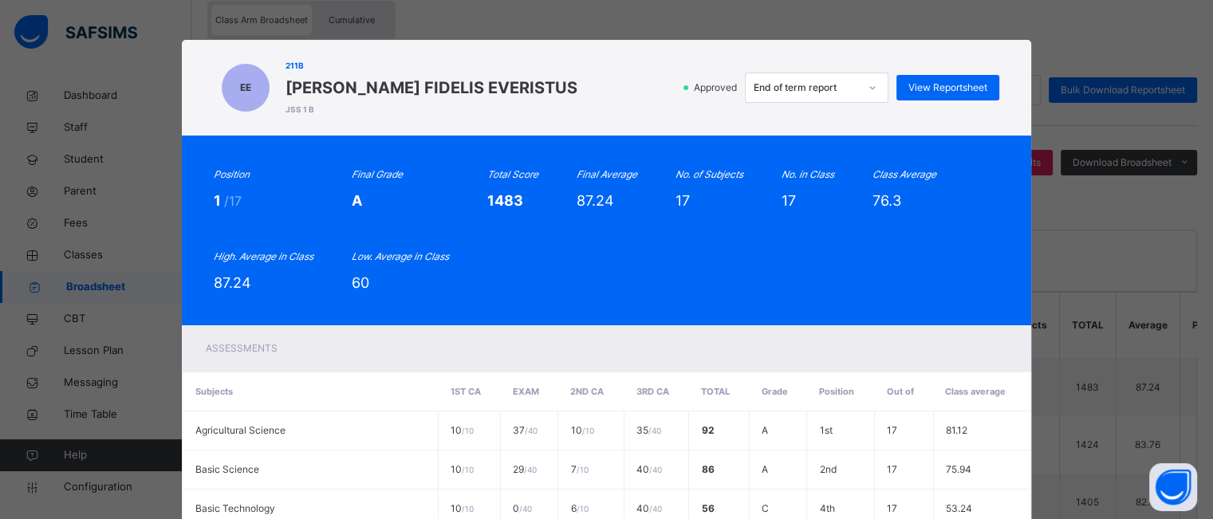
click at [840, 449] on td "1st" at bounding box center [841, 430] width 68 height 39
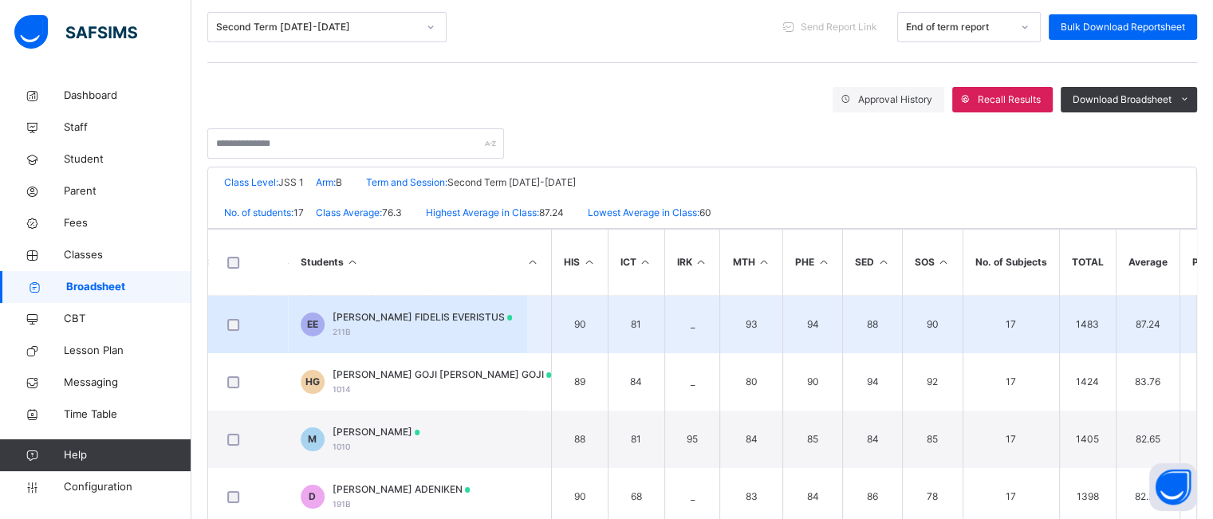
scroll to position [211, 0]
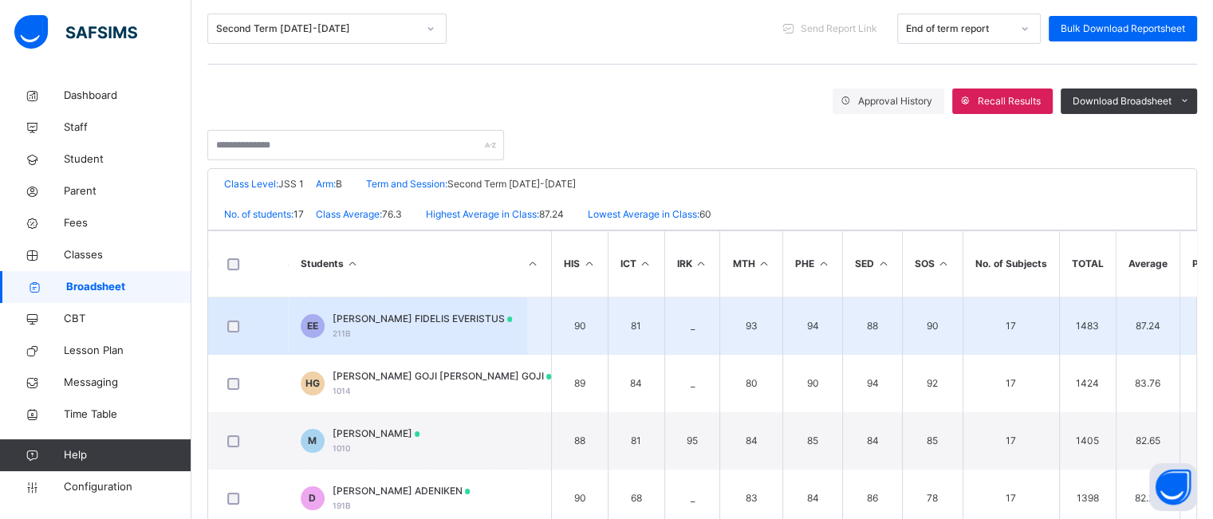
click at [399, 325] on span "[PERSON_NAME] FIDELIS EVERISTUS" at bounding box center [423, 319] width 180 height 14
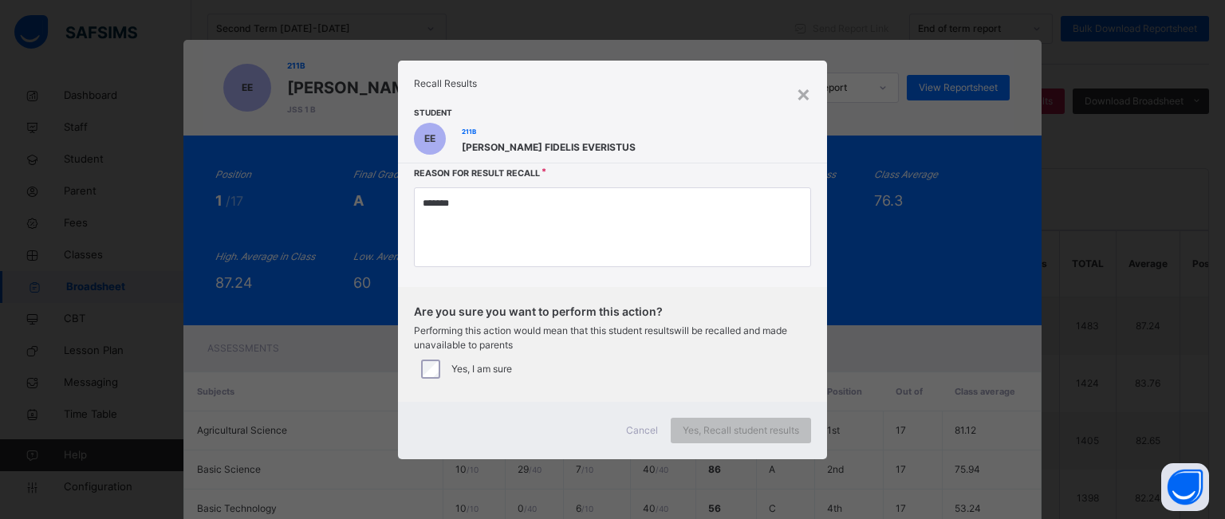
type textarea "*******"
click at [703, 429] on span "Yes, Recall student results" at bounding box center [741, 430] width 116 height 14
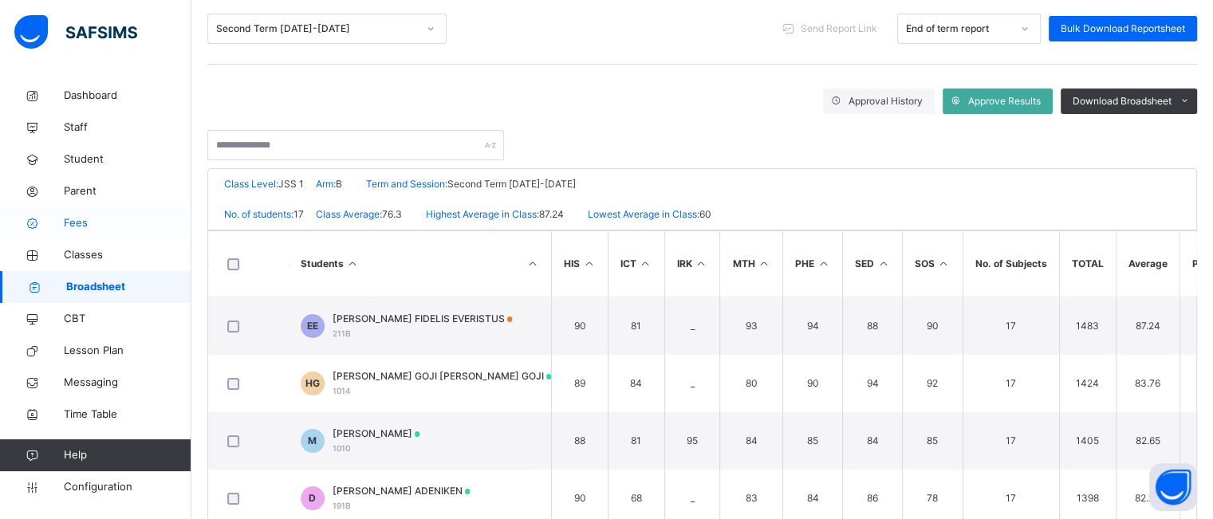
click at [73, 229] on span "Fees" at bounding box center [128, 223] width 128 height 16
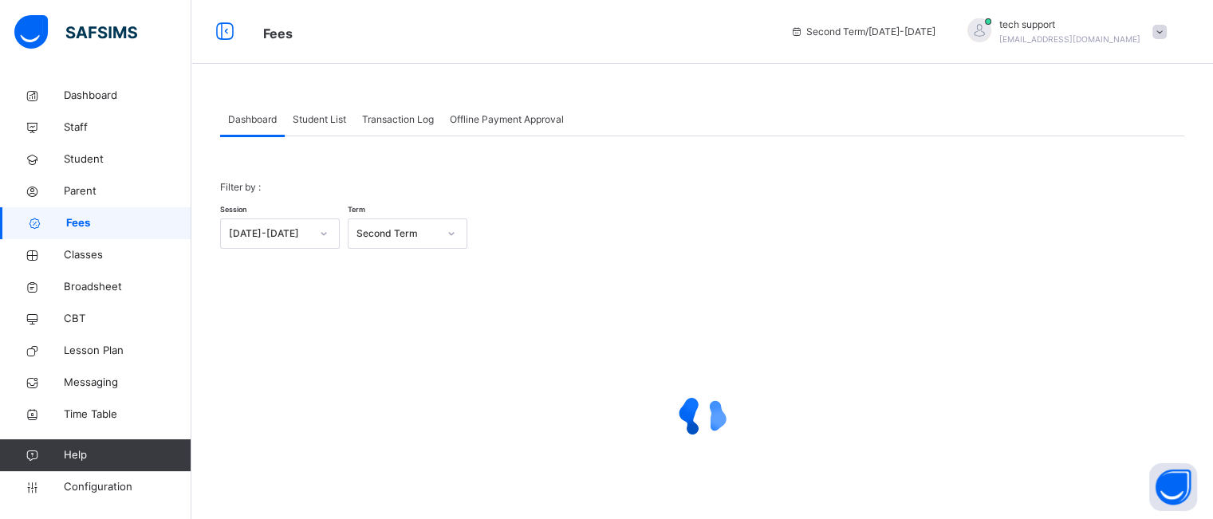
click at [322, 126] on span "Student List" at bounding box center [319, 119] width 53 height 14
click at [313, 124] on span "Student List" at bounding box center [319, 119] width 53 height 14
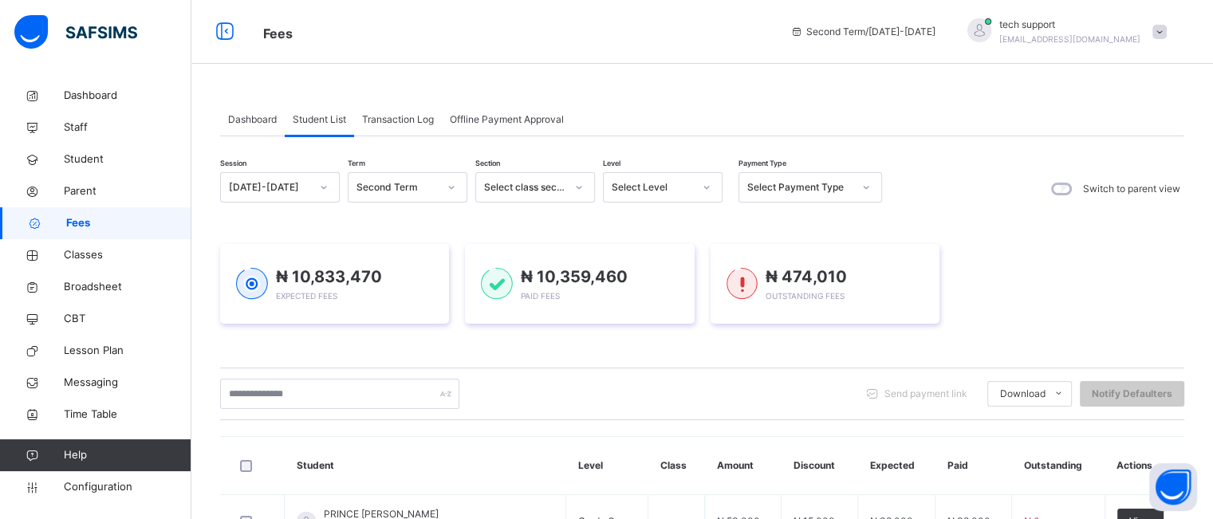
click at [313, 124] on span "Student List" at bounding box center [319, 119] width 53 height 14
click at [800, 184] on div "Select Payment Type" at bounding box center [799, 187] width 105 height 14
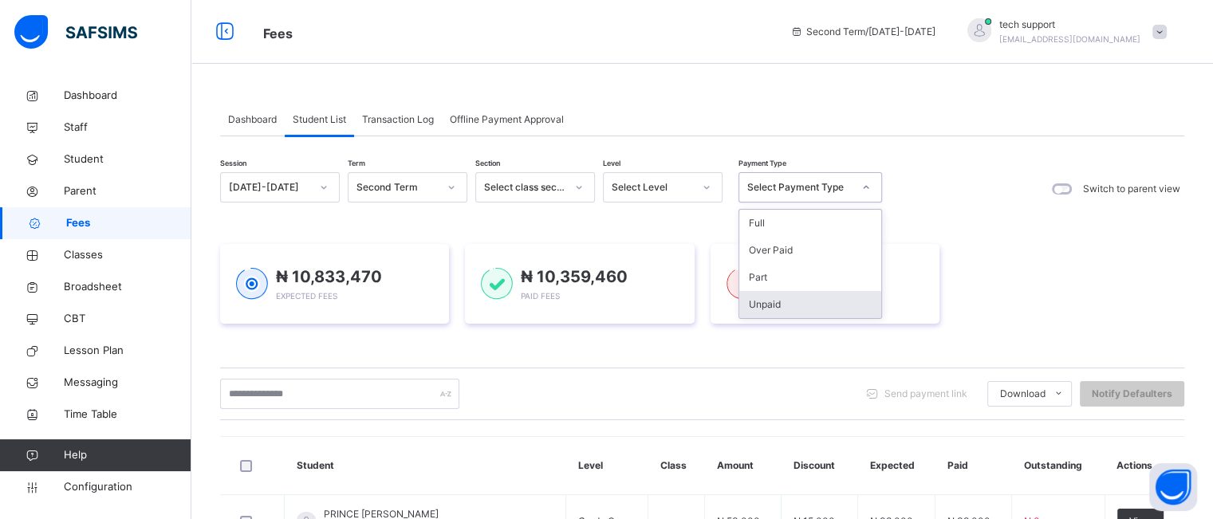
click at [786, 305] on div "Unpaid" at bounding box center [810, 304] width 142 height 27
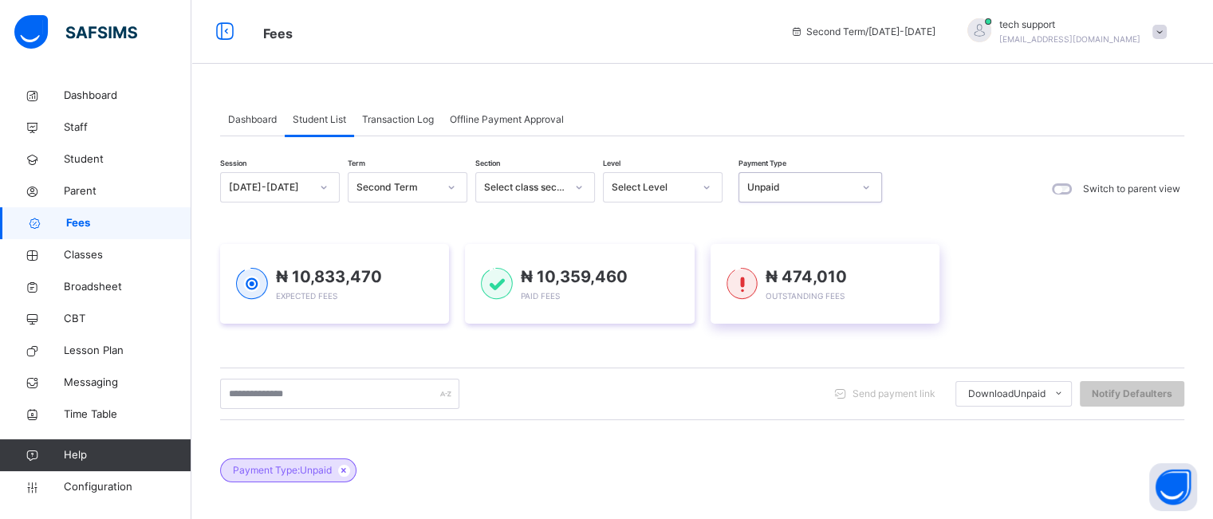
click at [778, 304] on div "₦ 474,010 Outstanding Fees" at bounding box center [825, 284] width 229 height 80
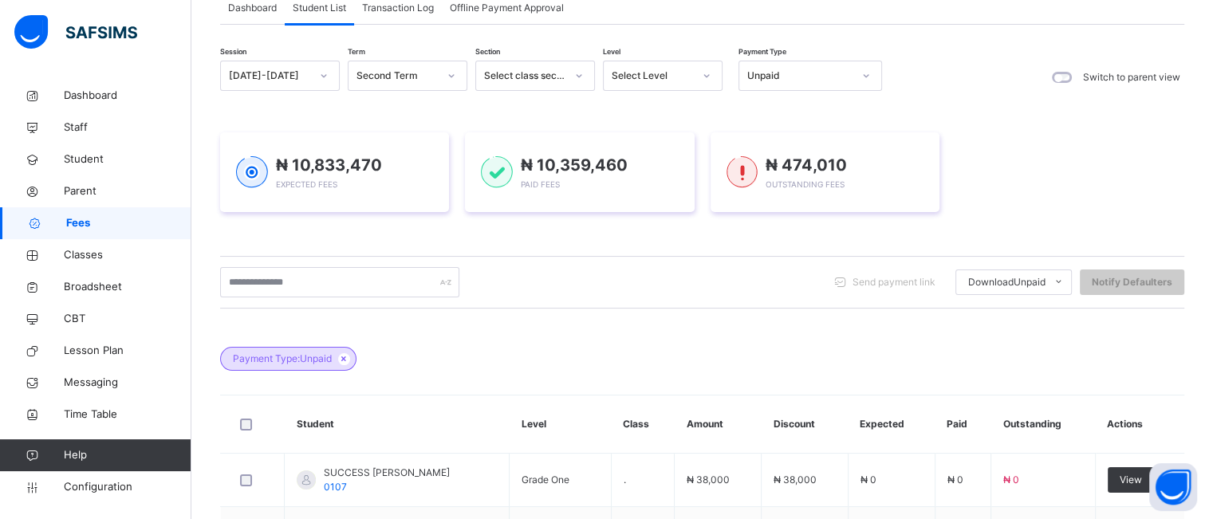
scroll to position [112, 0]
click at [818, 67] on div "Unpaid" at bounding box center [795, 76] width 112 height 25
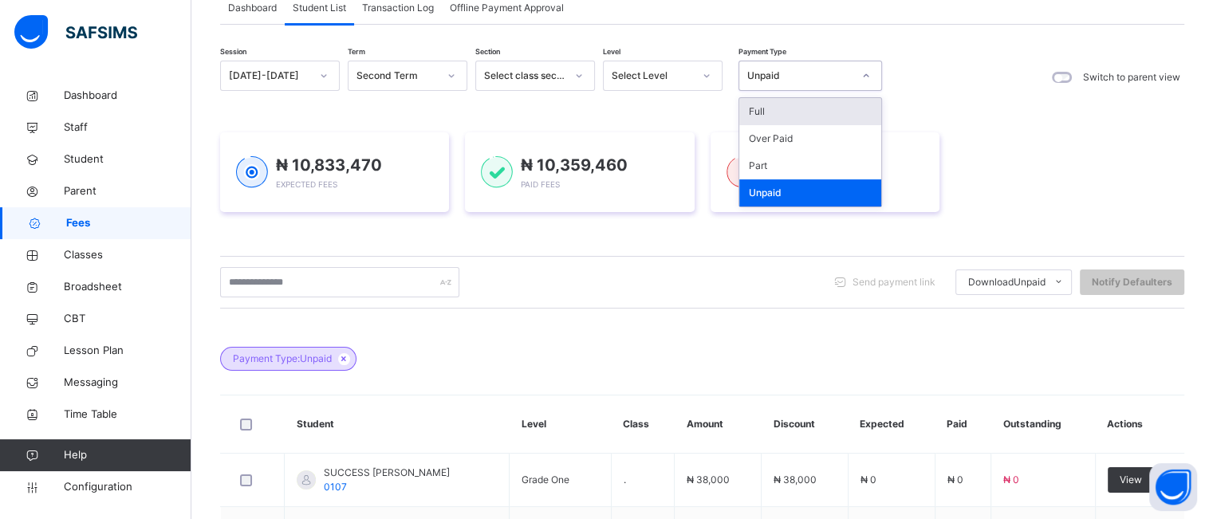
click at [553, 82] on div "Select class section" at bounding box center [524, 76] width 81 height 14
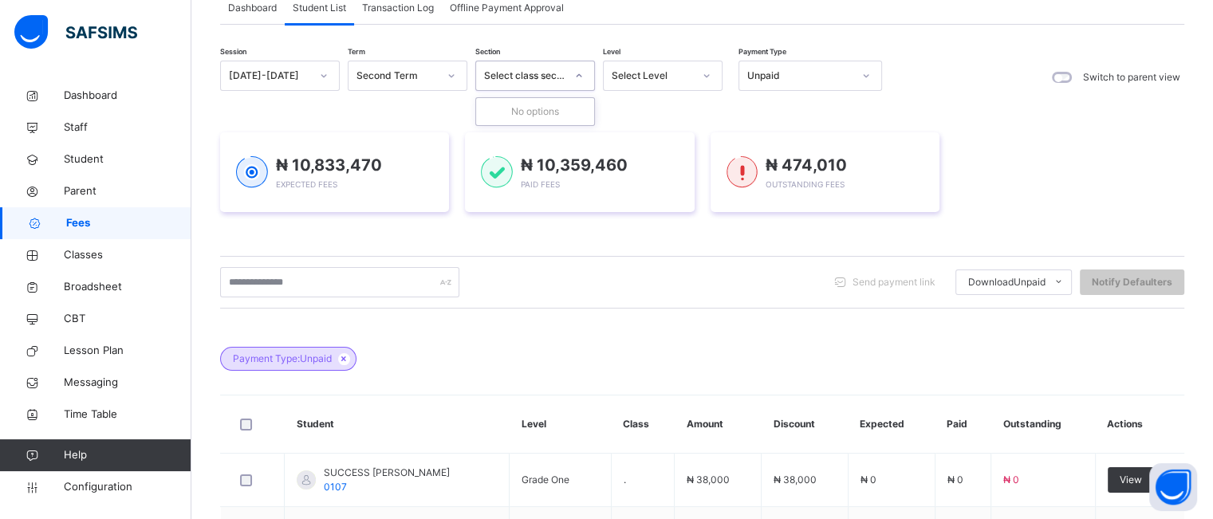
click at [677, 80] on div "Select Level" at bounding box center [652, 76] width 81 height 14
click at [963, 101] on div "Session [DATE]-[DATE] Term Second Term Section Select class section Level Selec…" at bounding box center [702, 480] width 964 height 839
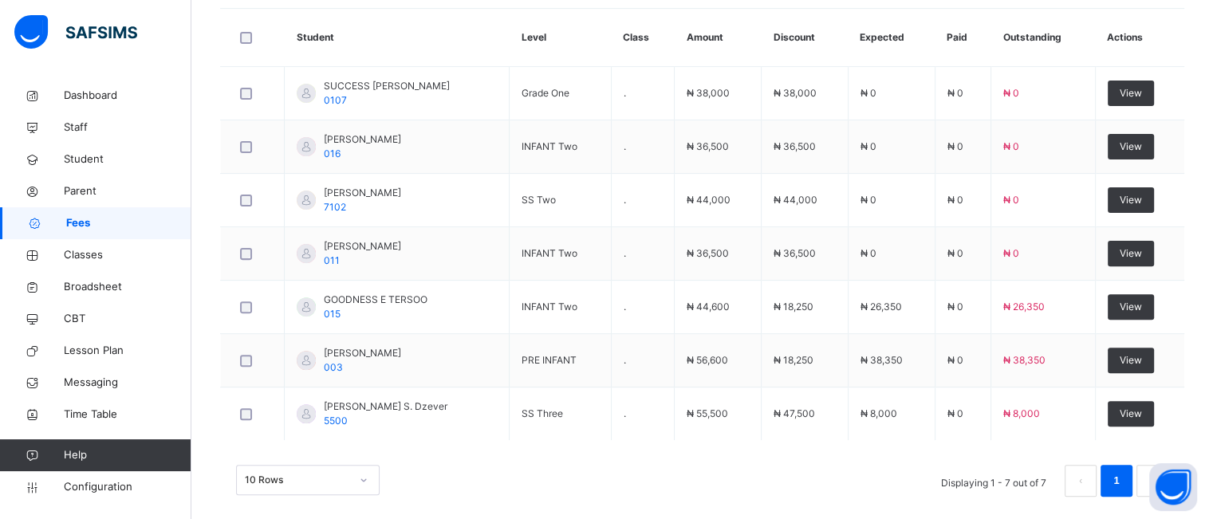
scroll to position [514, 0]
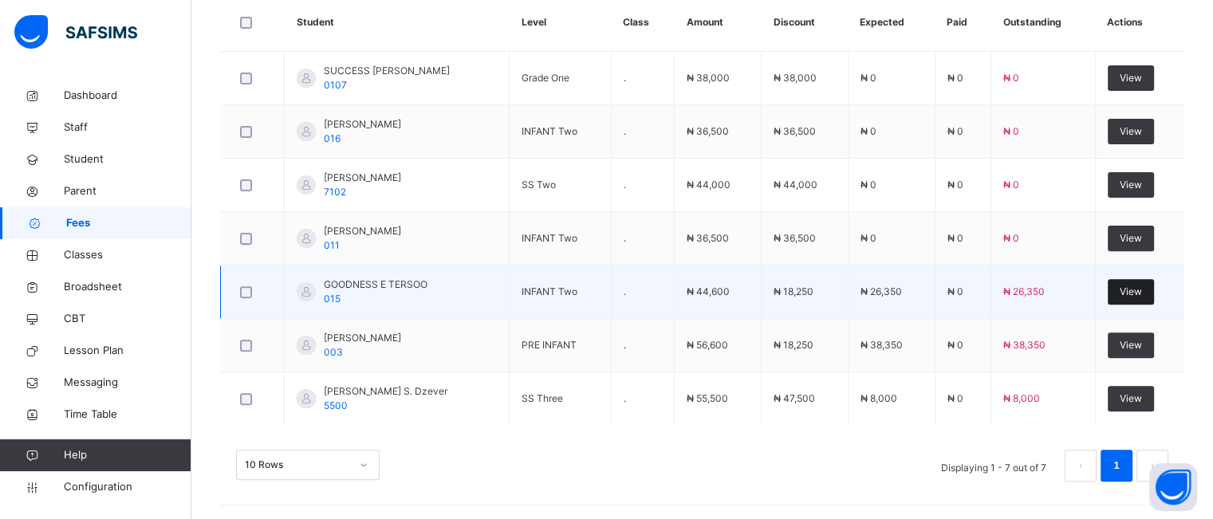
click at [1138, 286] on span "View" at bounding box center [1131, 292] width 22 height 14
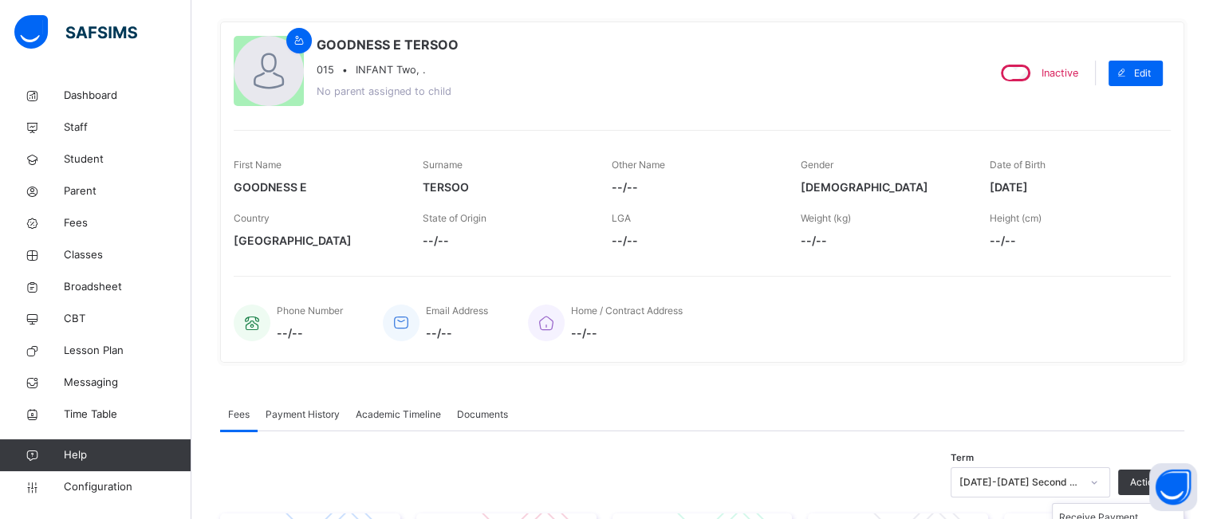
scroll to position [449, 0]
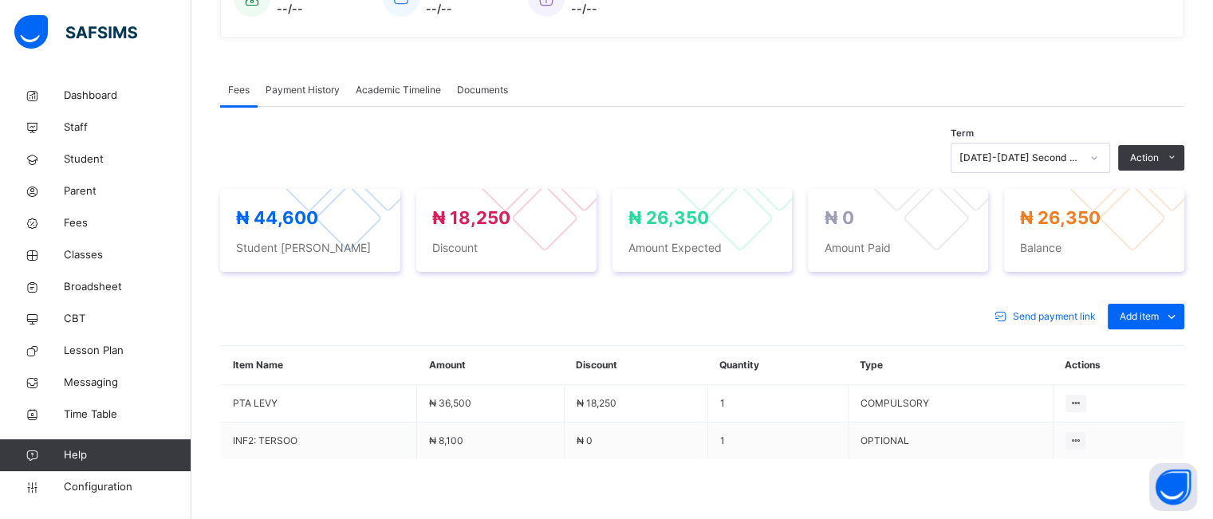
drag, startPoint x: 1104, startPoint y: 219, endPoint x: 478, endPoint y: 259, distance: 626.5
click at [0, 0] on button "Manage Discount" at bounding box center [0, 0] width 0 height 0
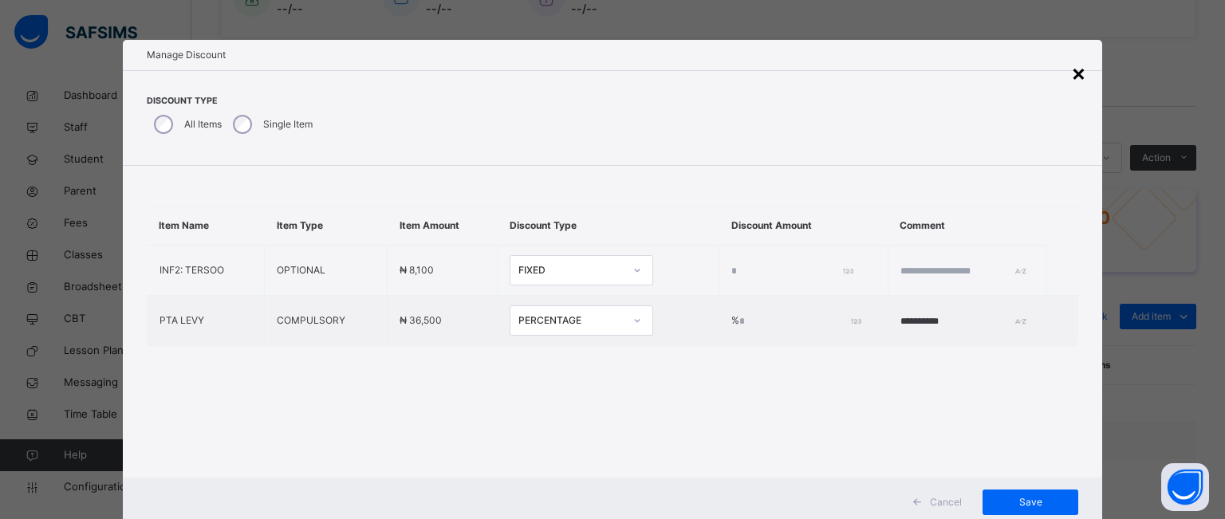
click at [1077, 66] on div "×" at bounding box center [1078, 72] width 15 height 33
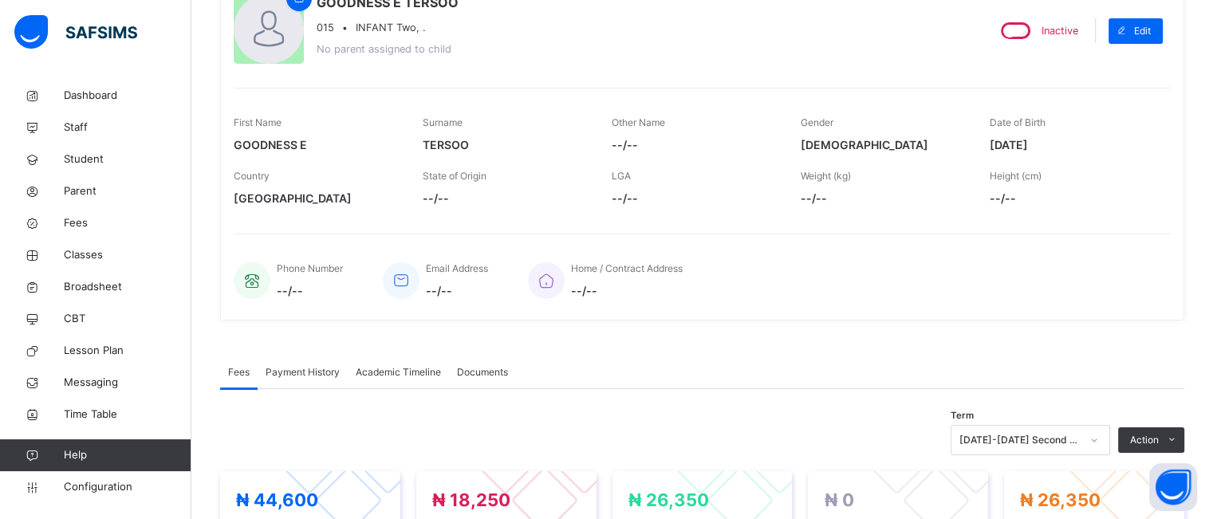
scroll to position [0, 0]
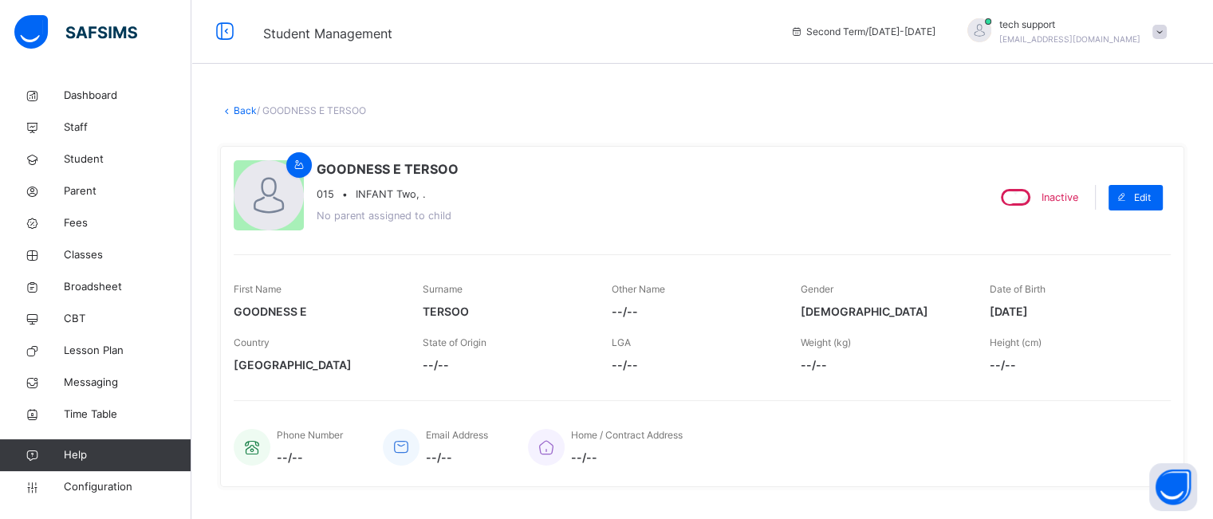
click at [245, 108] on link "Back" at bounding box center [245, 110] width 23 height 12
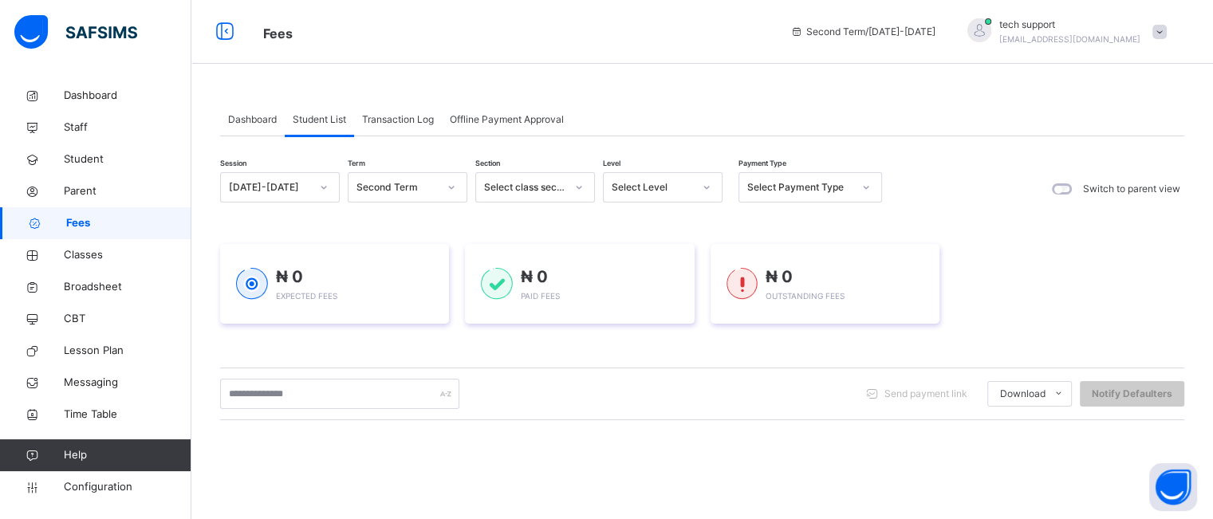
scroll to position [64, 0]
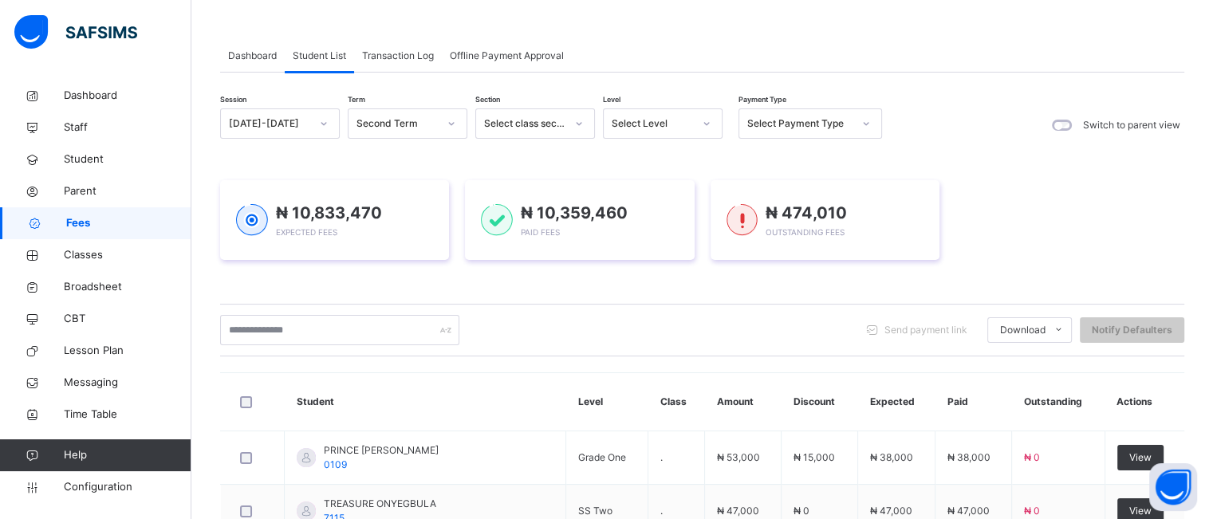
click at [1076, 187] on div "₦ 10,833,470 Expected Fees ₦ 10,359,460 Paid Fees ₦ 474,010 Outstanding Fees" at bounding box center [702, 220] width 964 height 80
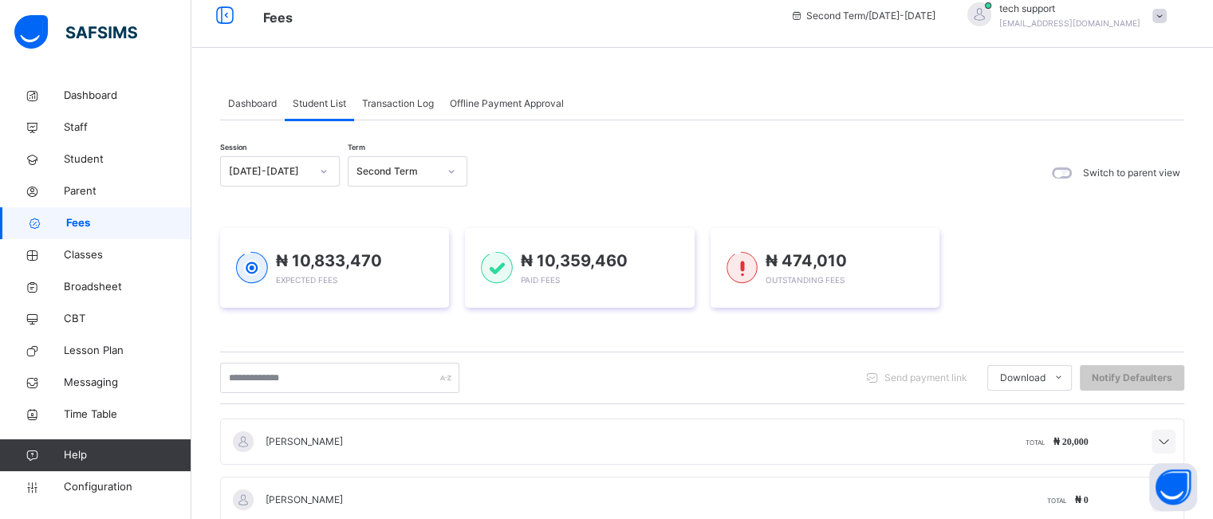
scroll to position [207, 0]
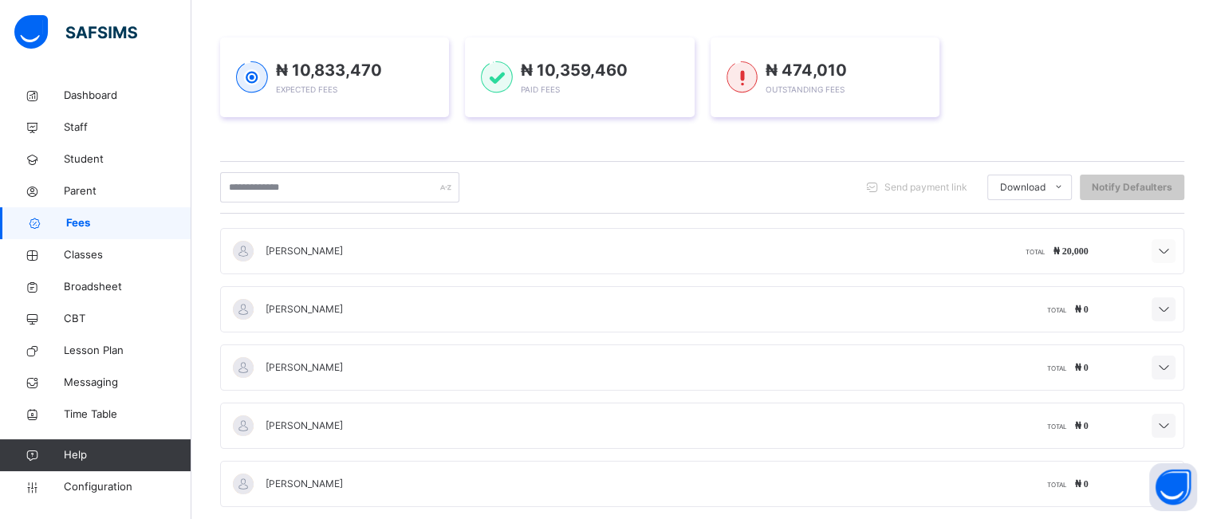
click at [1173, 255] on icon at bounding box center [1163, 252] width 19 height 21
click at [1173, 251] on icon at bounding box center [1163, 252] width 19 height 21
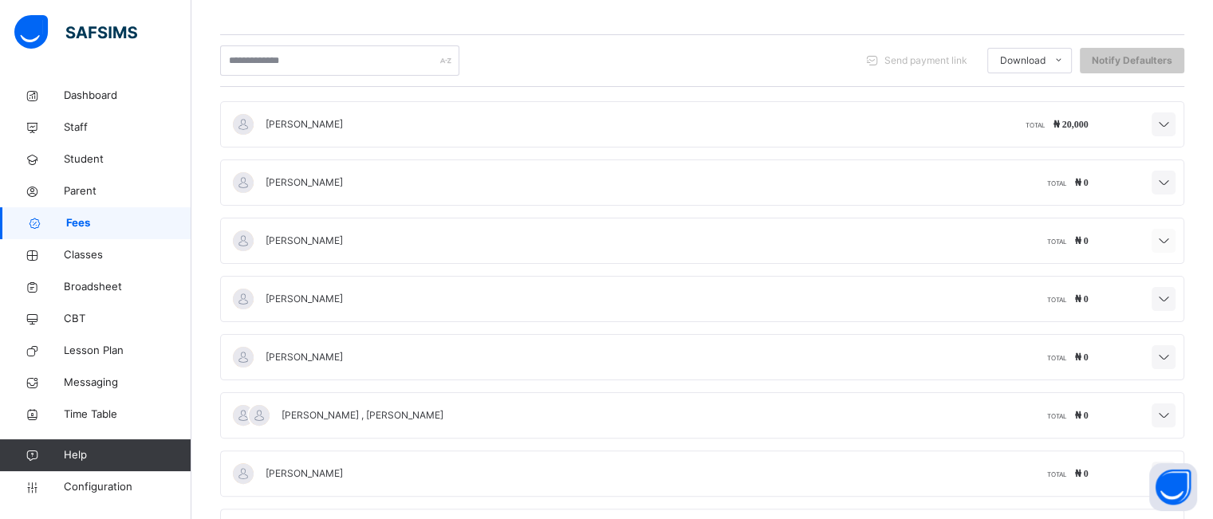
click at [1173, 231] on icon at bounding box center [1163, 241] width 19 height 21
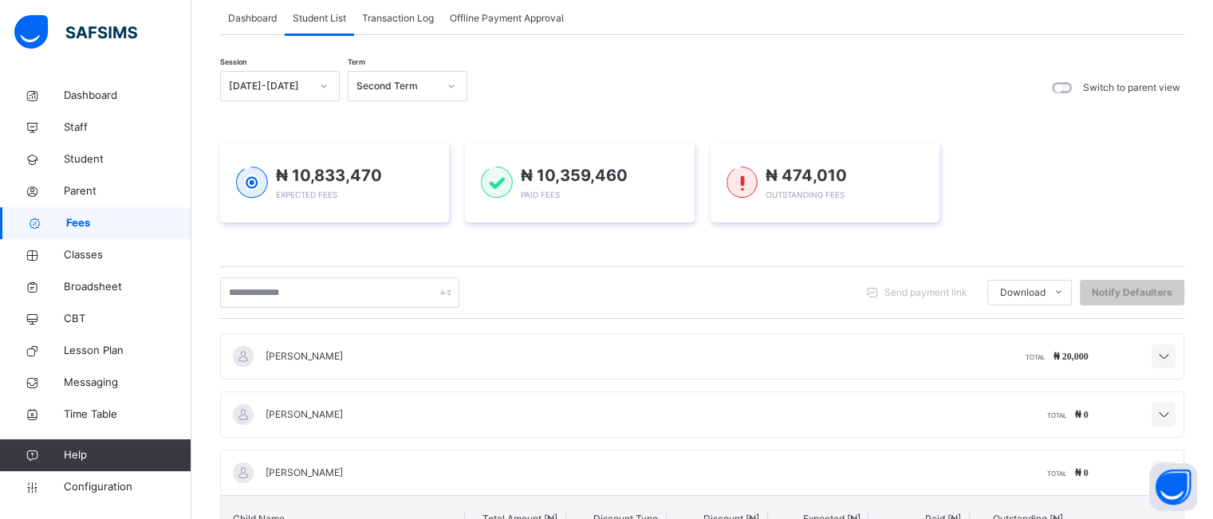
scroll to position [0, 0]
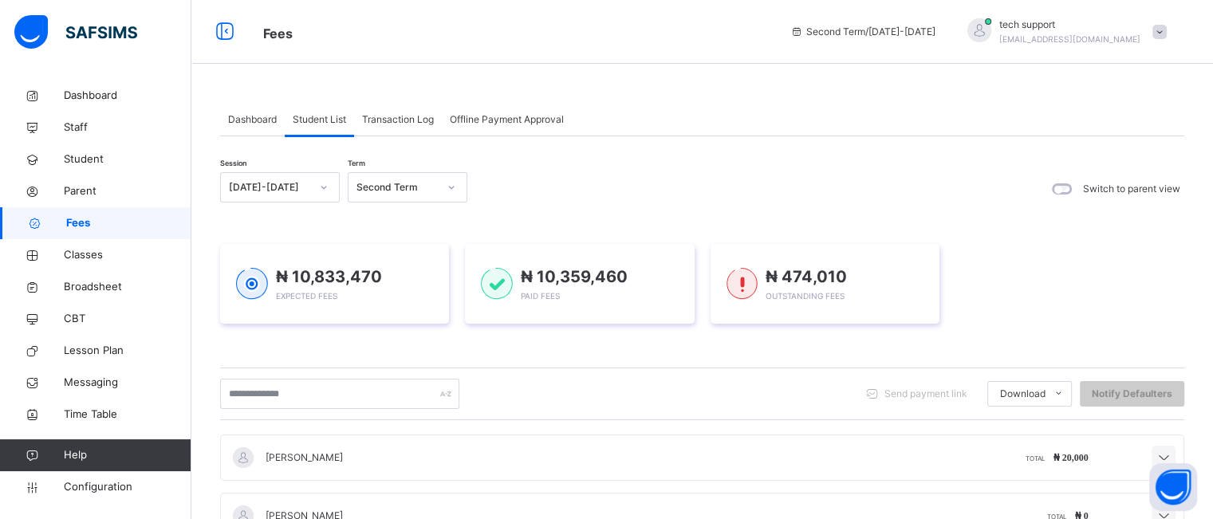
click at [324, 128] on div "Student List" at bounding box center [319, 120] width 69 height 32
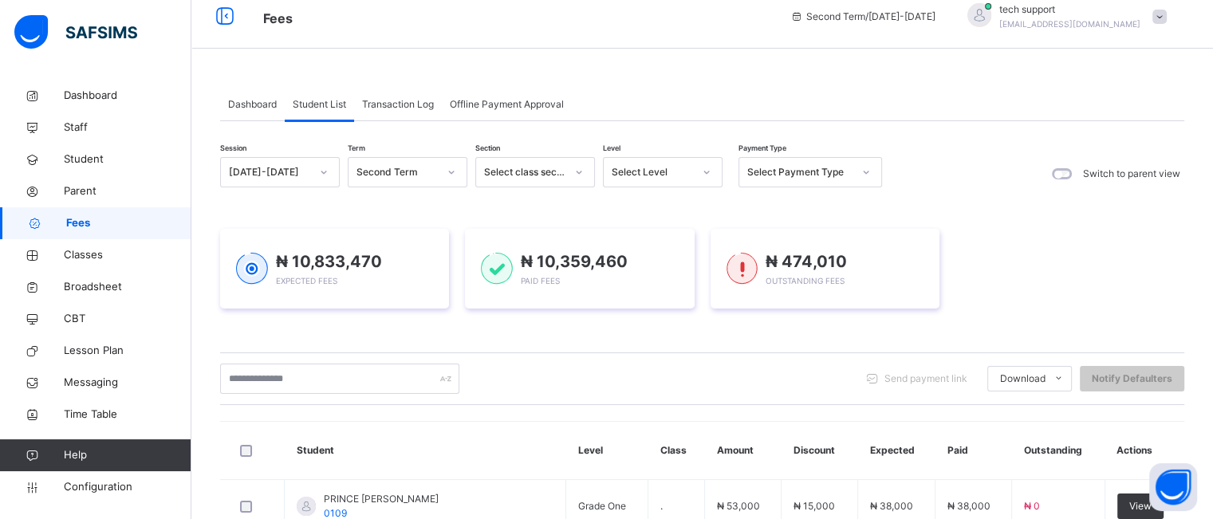
scroll to position [14, 0]
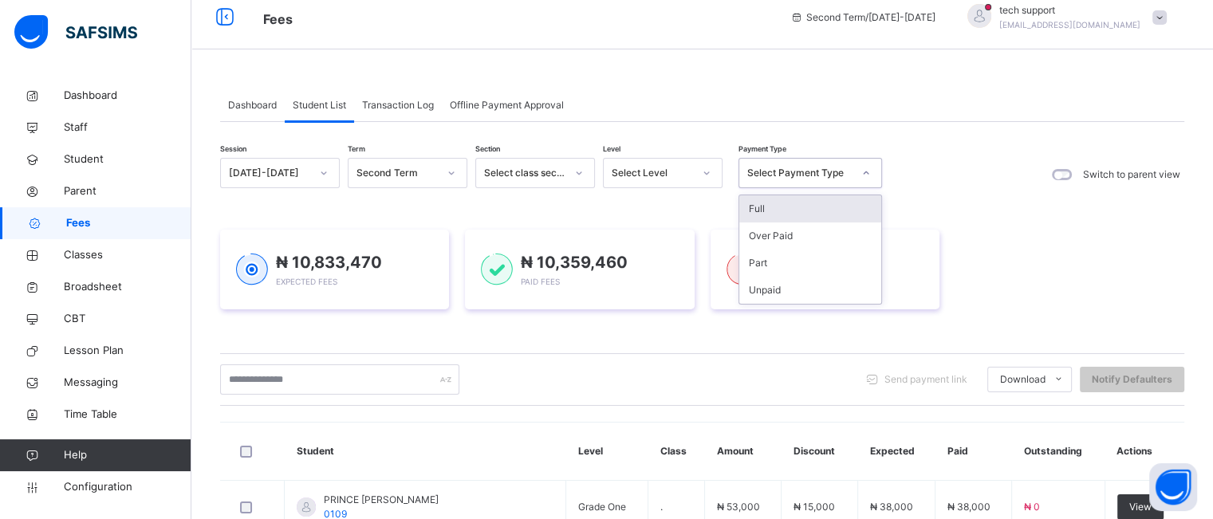
click at [793, 166] on div "Select Payment Type" at bounding box center [799, 173] width 105 height 14
click at [813, 281] on div "Unpaid" at bounding box center [810, 290] width 142 height 27
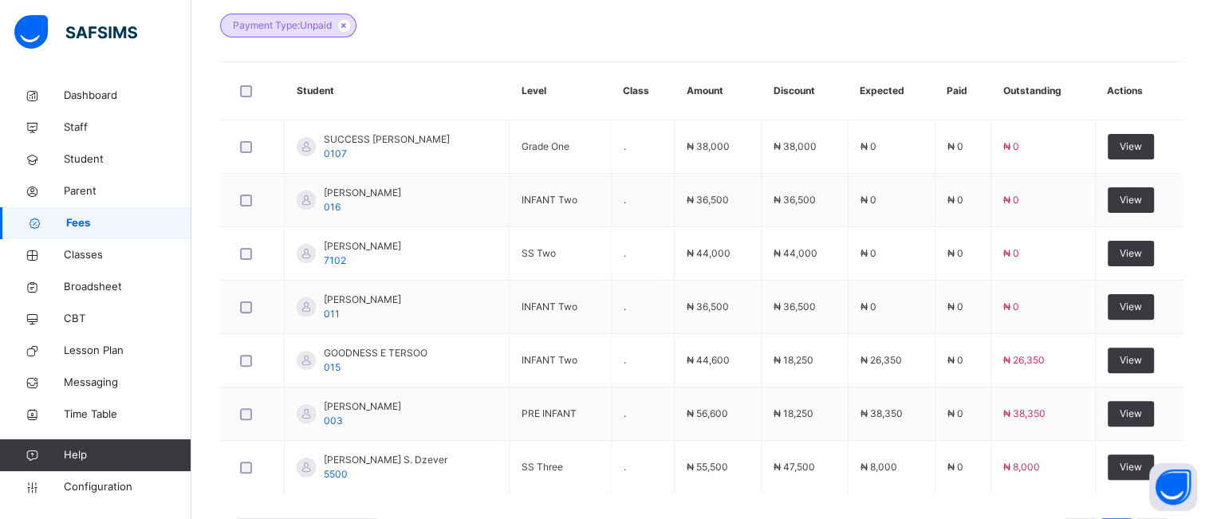
scroll to position [514, 0]
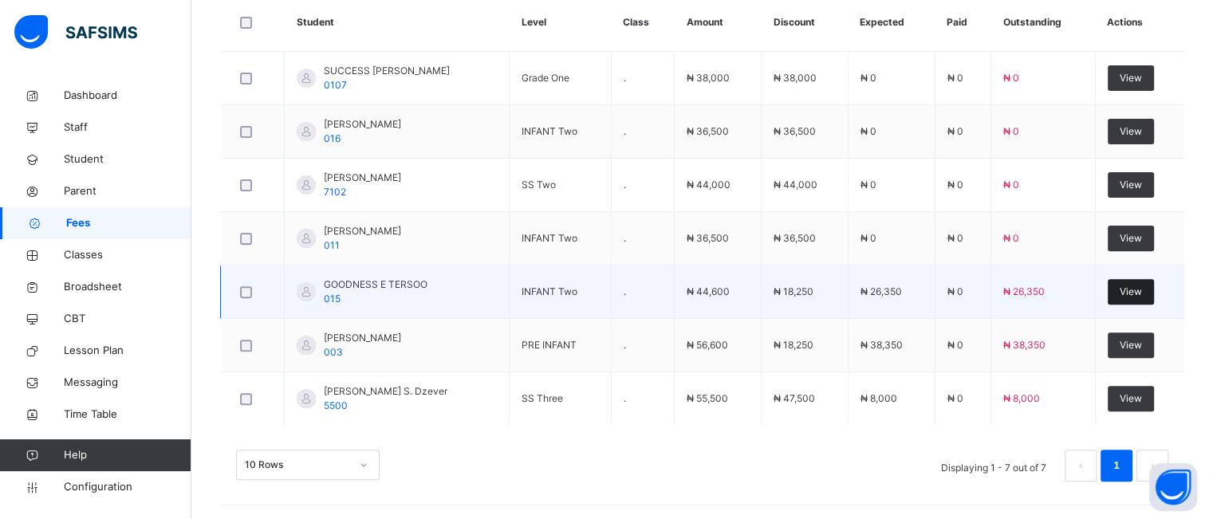
click at [1135, 293] on span "View" at bounding box center [1131, 292] width 22 height 14
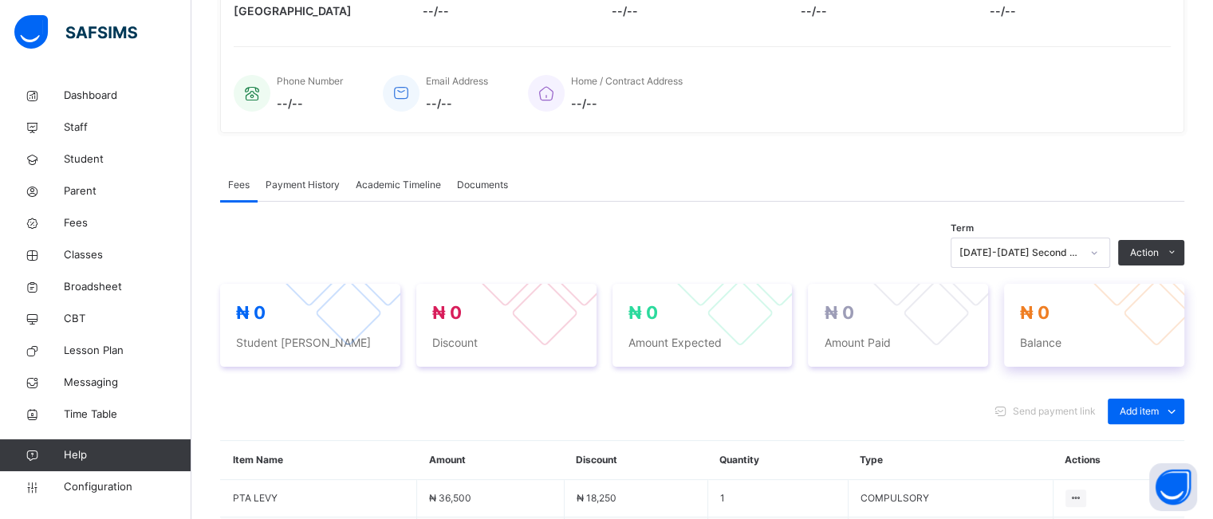
scroll to position [514, 0]
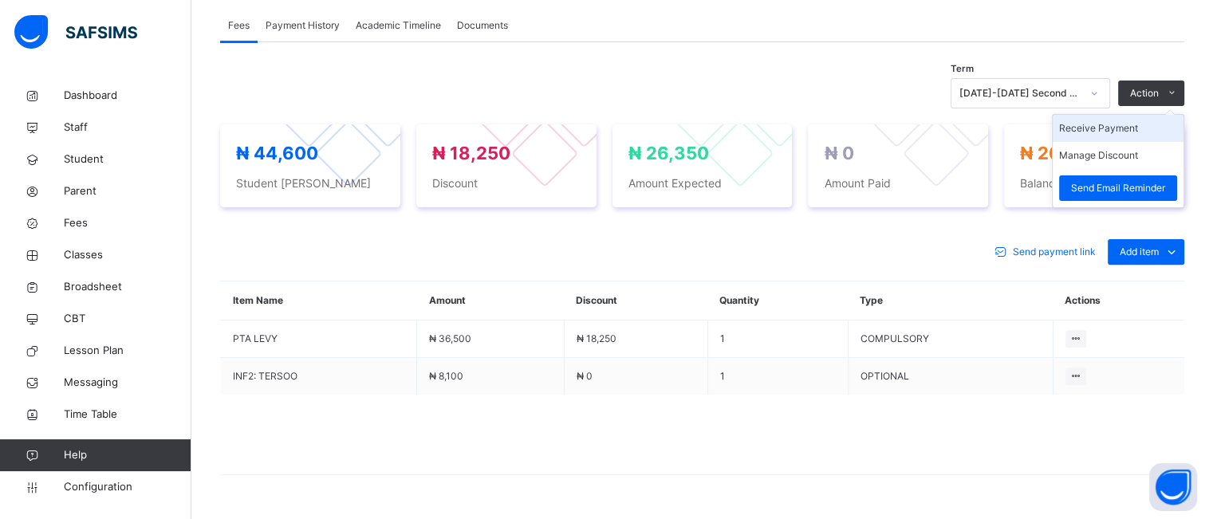
click at [1128, 129] on li "Receive Payment" at bounding box center [1118, 128] width 131 height 27
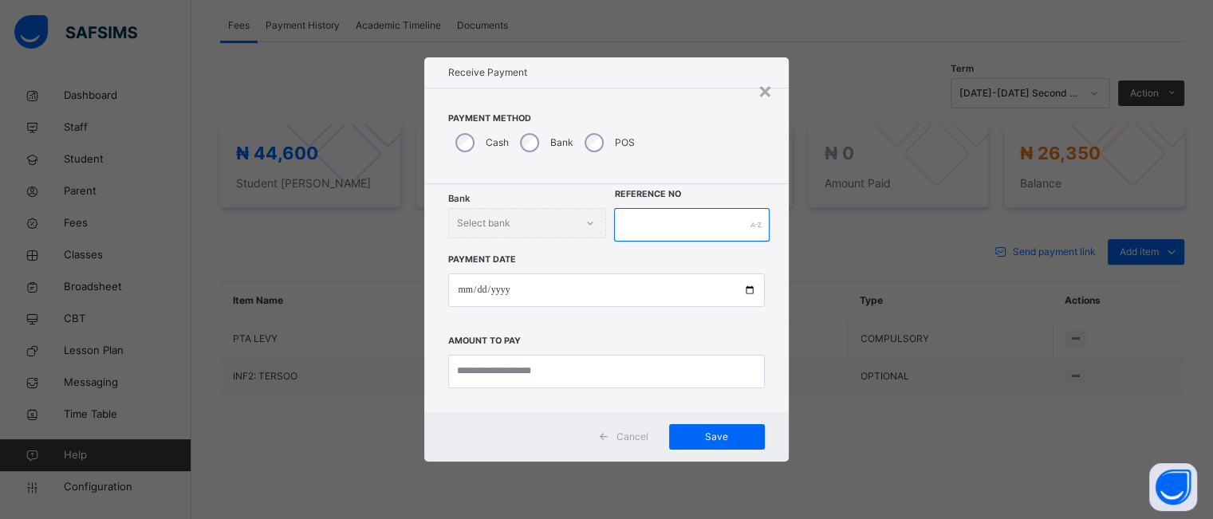
click at [644, 219] on input "text" at bounding box center [691, 224] width 155 height 33
type input "*******"
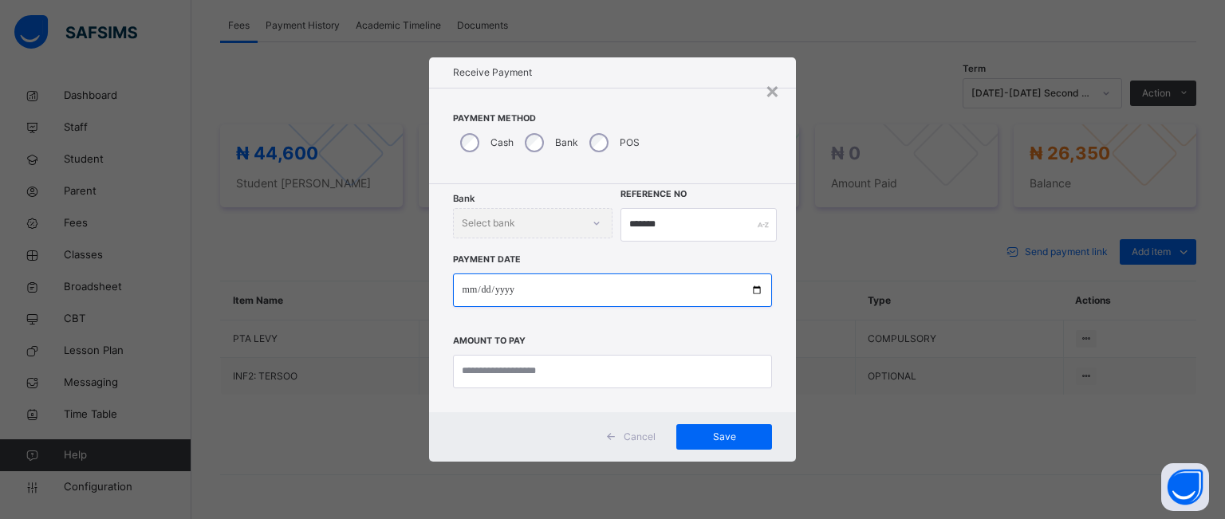
click at [758, 285] on input "date" at bounding box center [613, 290] width 320 height 33
type input "**********"
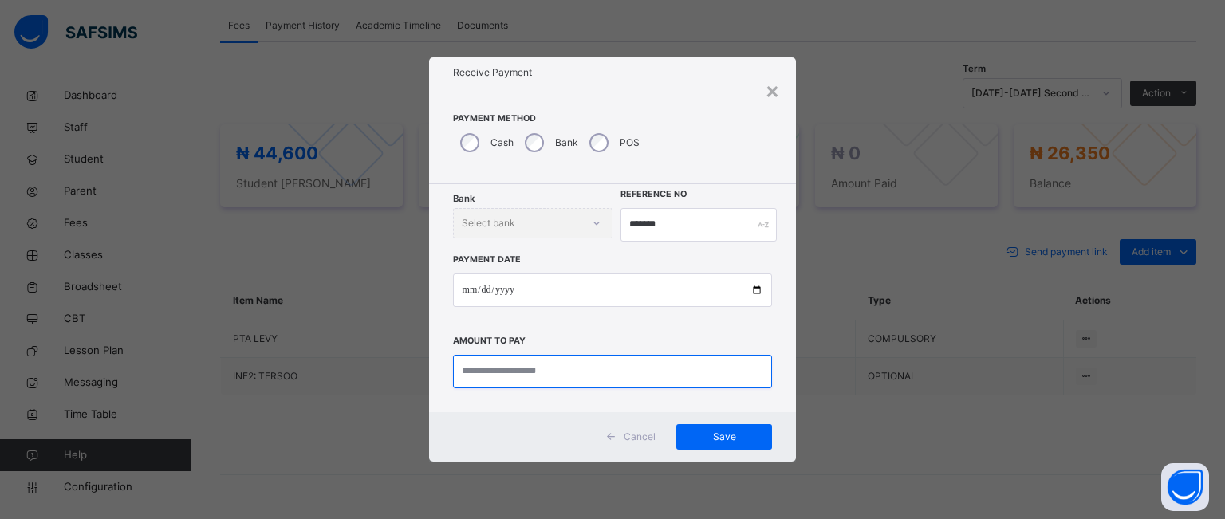
click at [573, 372] on input "currency" at bounding box center [613, 371] width 320 height 33
type input "********"
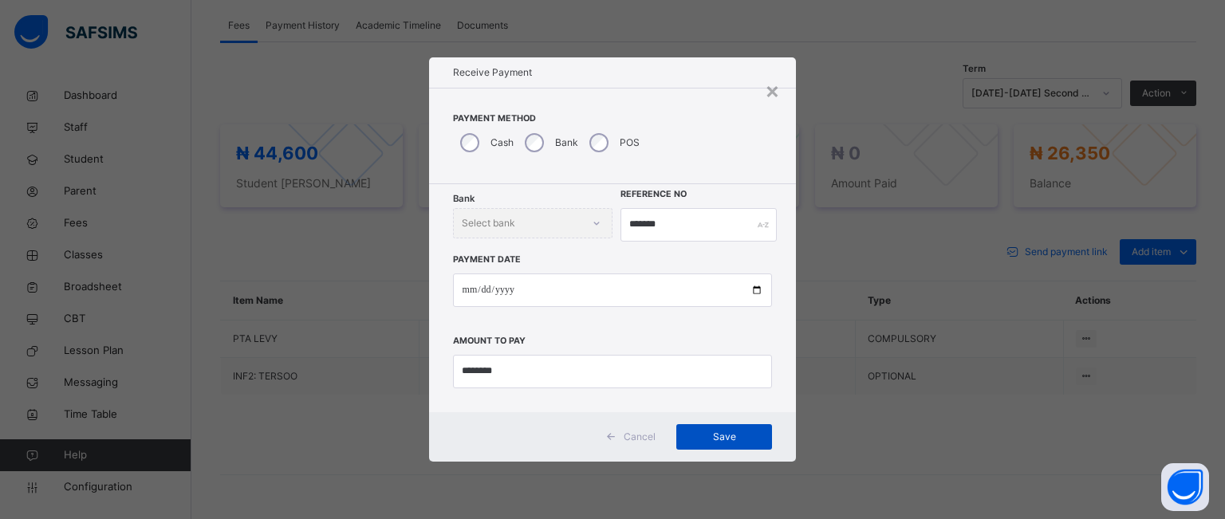
click at [690, 430] on span "Save" at bounding box center [724, 437] width 72 height 14
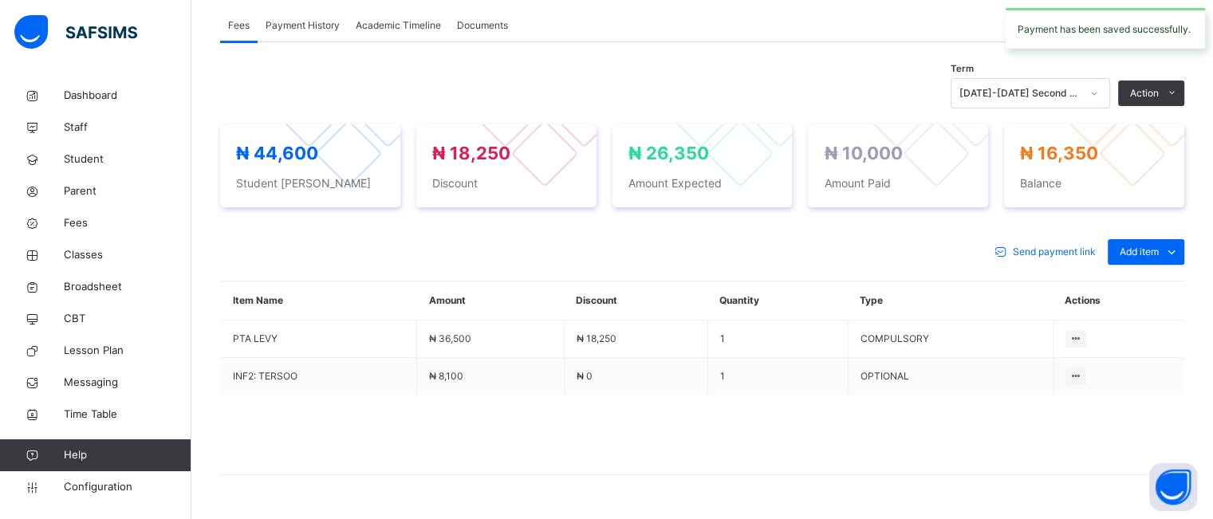
scroll to position [417, 0]
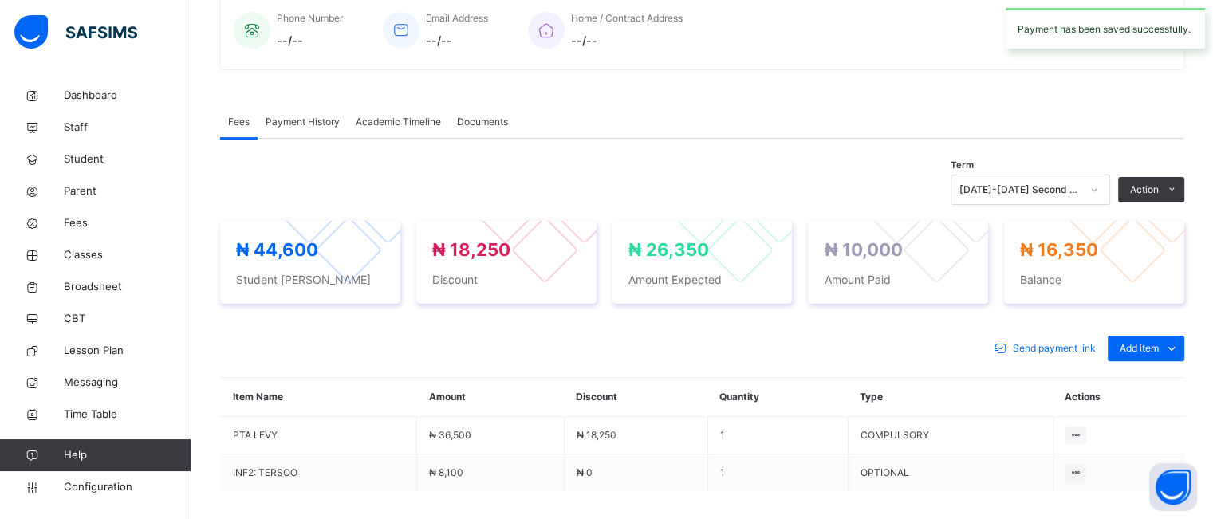
click at [313, 130] on div "Payment History" at bounding box center [303, 122] width 90 height 32
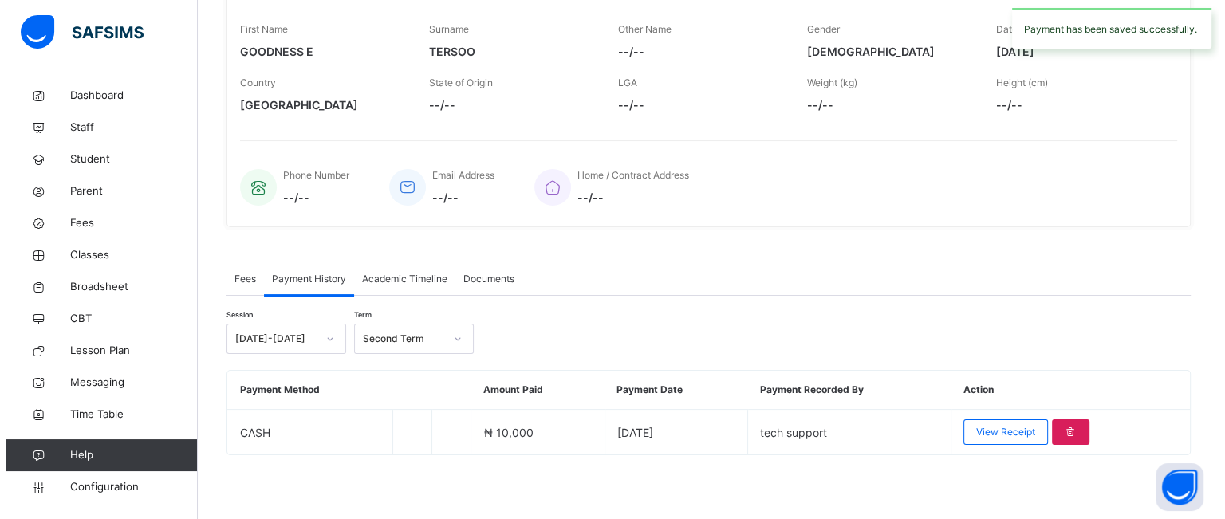
scroll to position [258, 0]
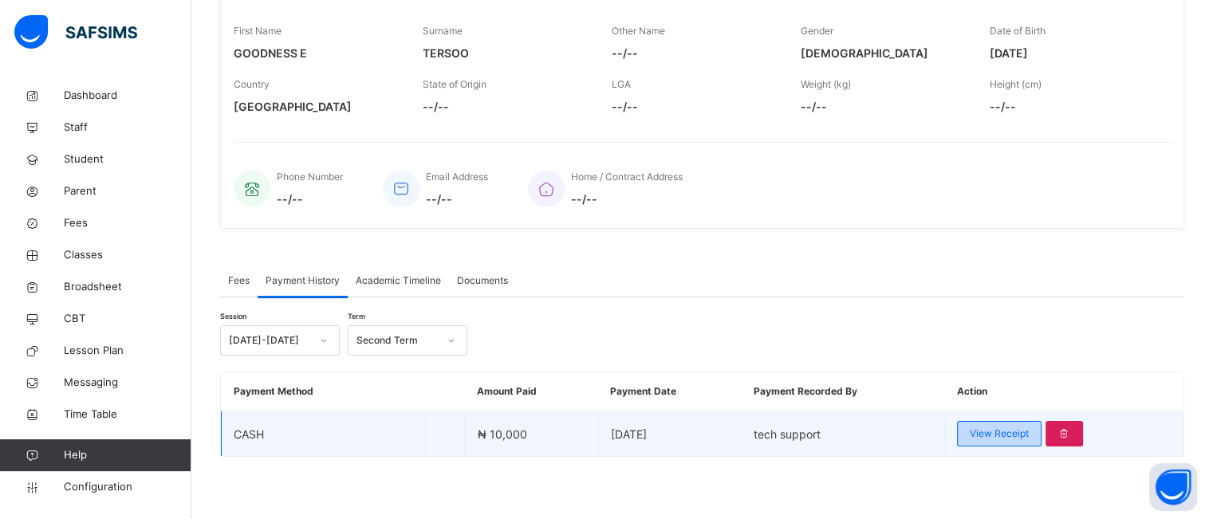
click at [976, 431] on div "View Receipt" at bounding box center [999, 434] width 85 height 26
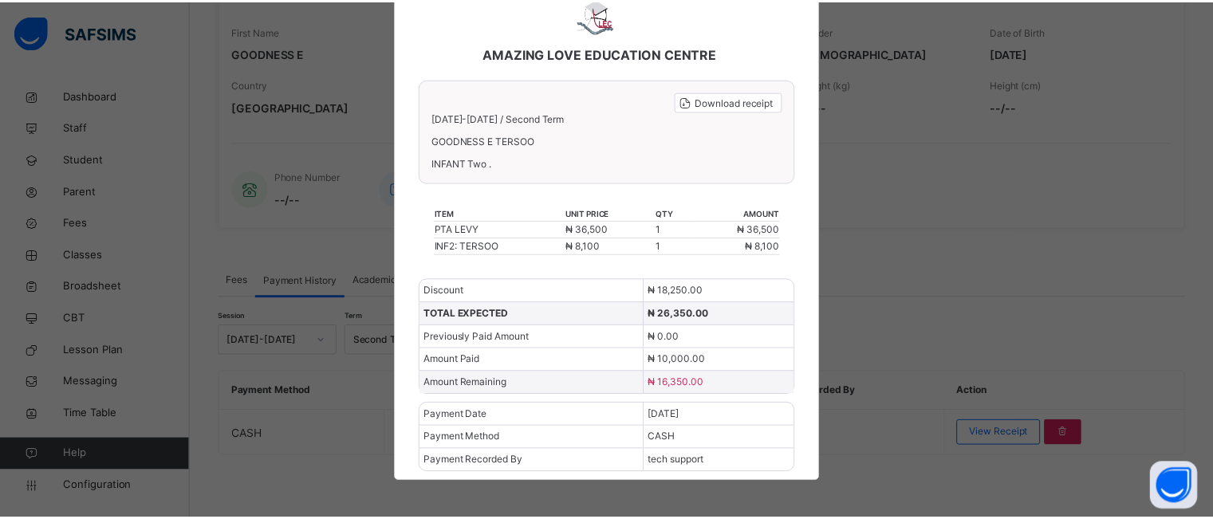
scroll to position [0, 0]
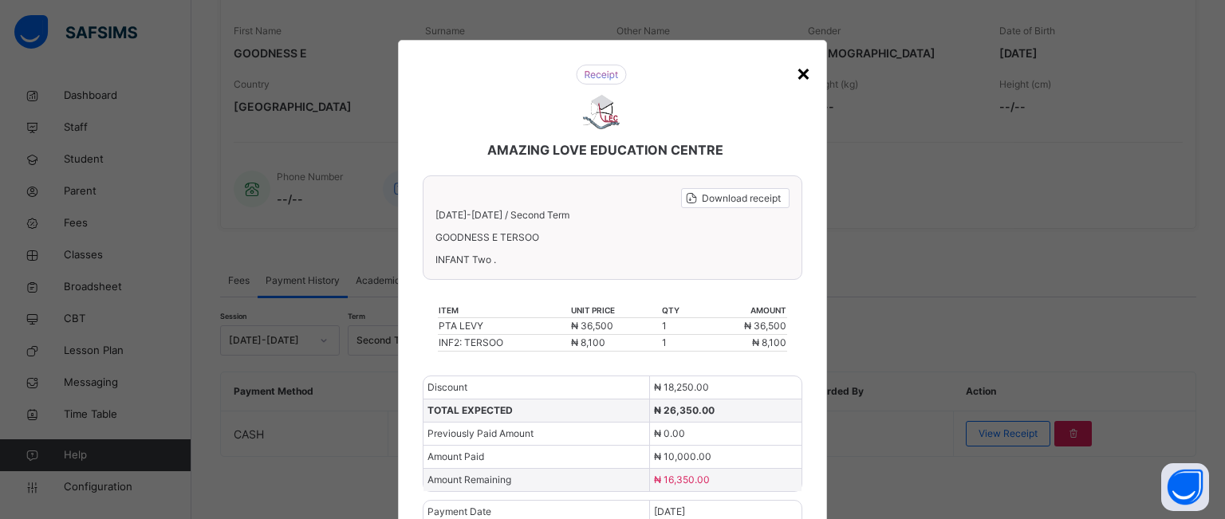
click at [801, 72] on div "×" at bounding box center [803, 72] width 15 height 33
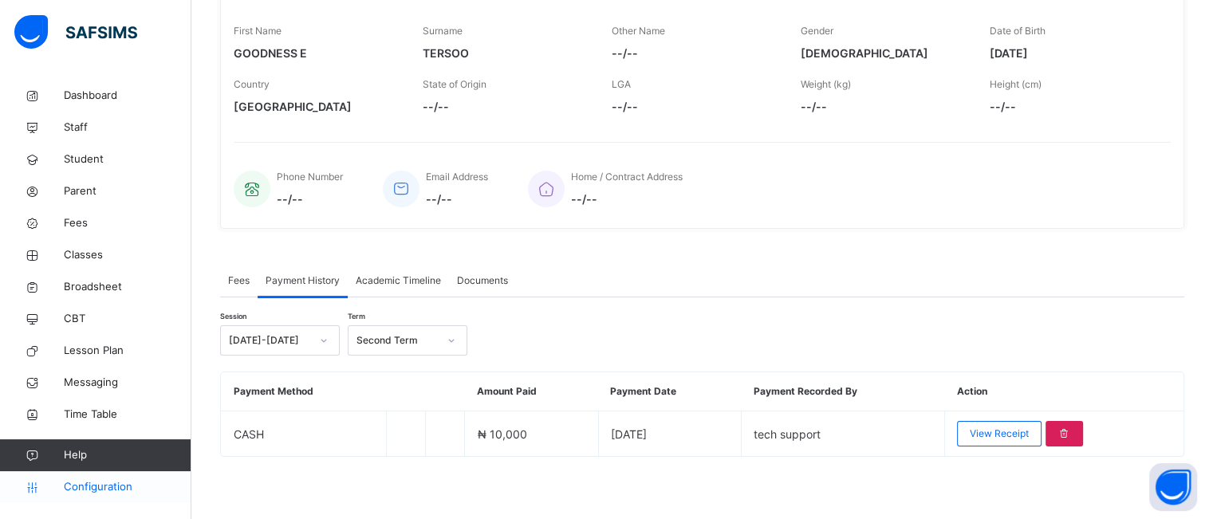
click at [87, 489] on span "Configuration" at bounding box center [127, 487] width 127 height 16
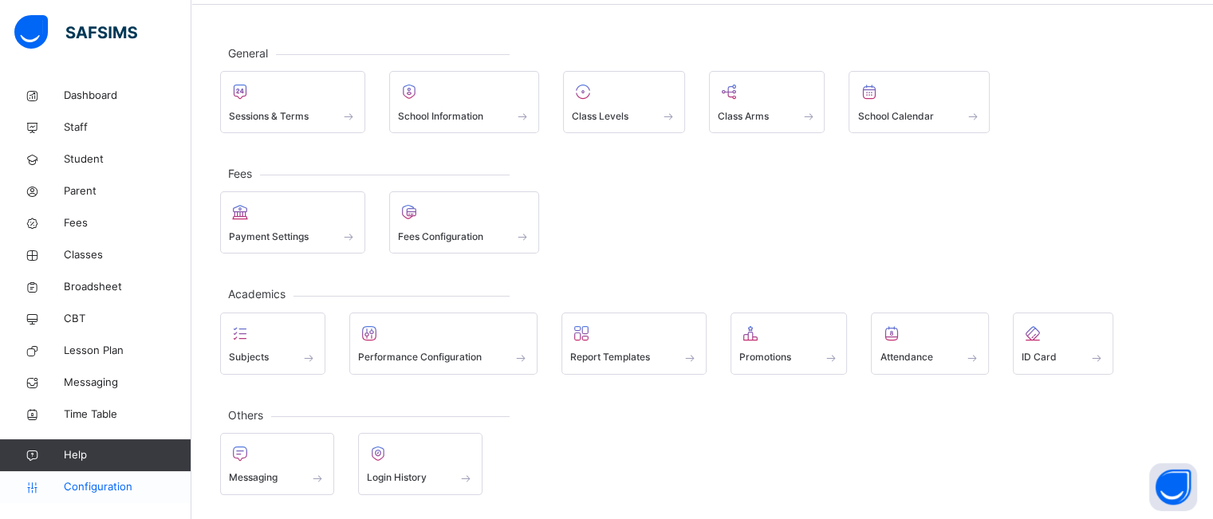
scroll to position [56, 0]
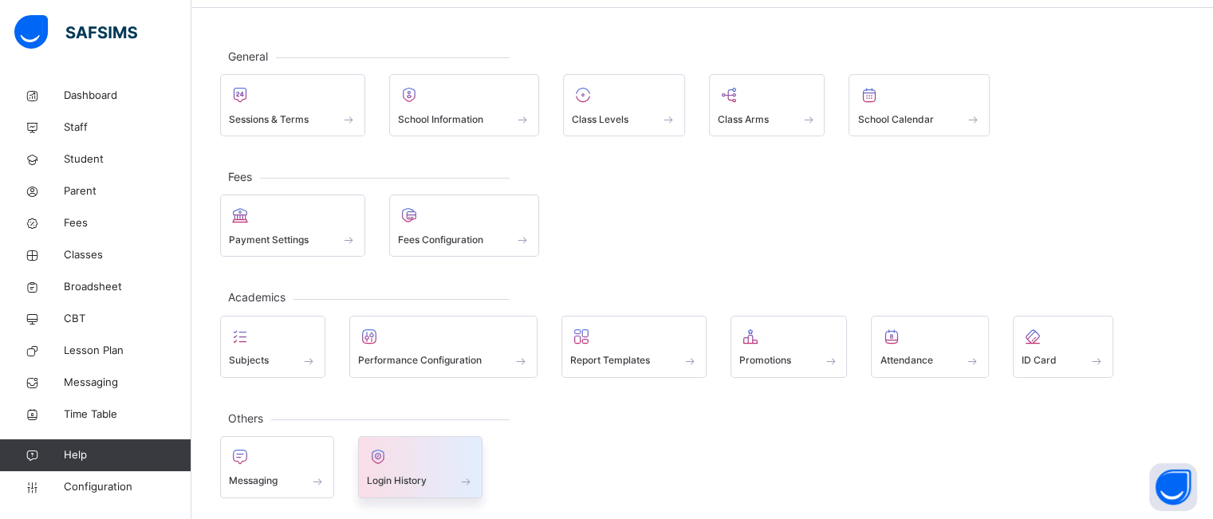
click at [417, 476] on span "Login History" at bounding box center [397, 481] width 60 height 14
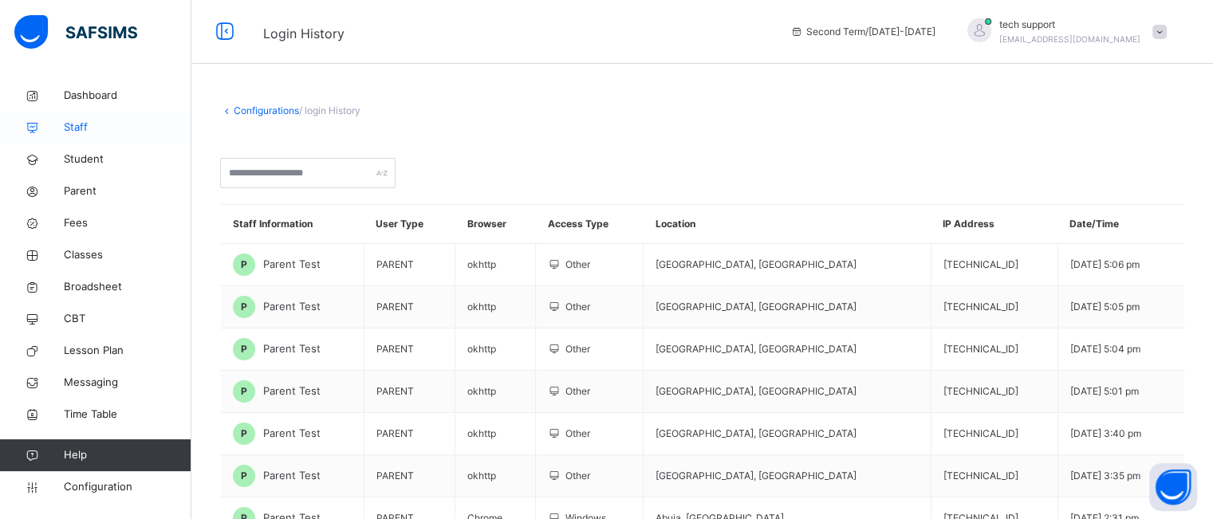
click at [64, 135] on span "Staff" at bounding box center [128, 128] width 128 height 16
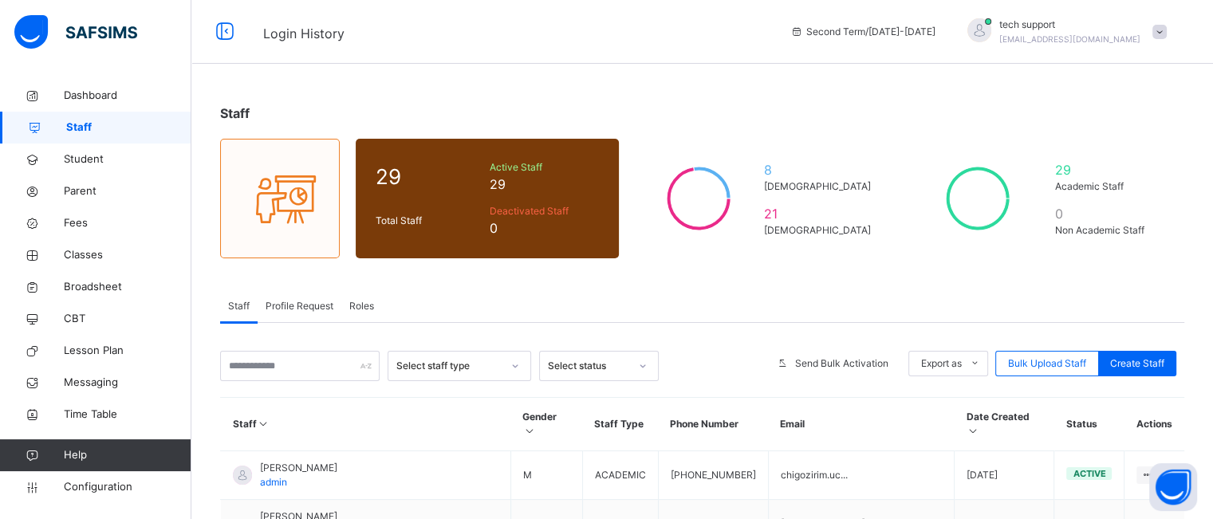
scroll to position [167, 0]
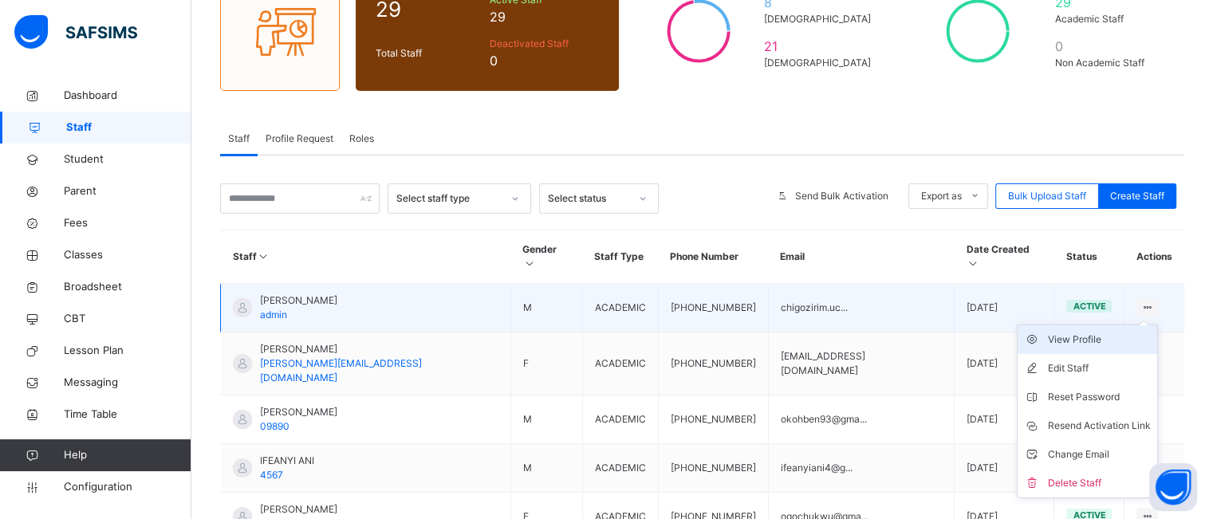
click at [1094, 332] on div "View Profile" at bounding box center [1099, 340] width 103 height 16
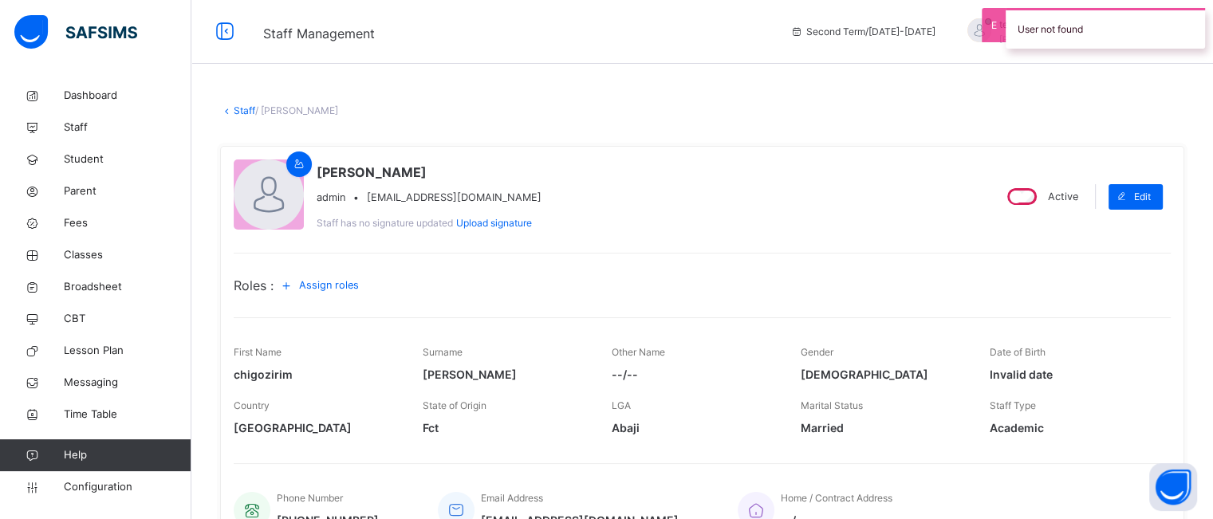
click at [338, 284] on span "Assign roles" at bounding box center [329, 285] width 60 height 15
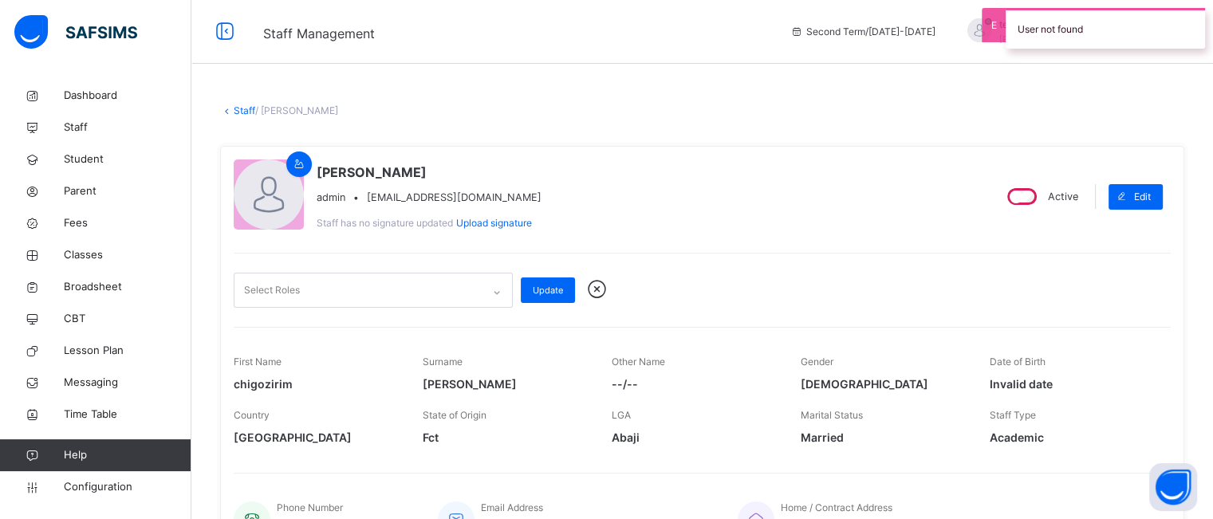
click at [338, 284] on div "Select Roles" at bounding box center [357, 290] width 247 height 33
click at [747, 222] on div "[PERSON_NAME] [PERSON_NAME][EMAIL_ADDRESS][DOMAIN_NAME] Staff has no signature …" at bounding box center [607, 196] width 746 height 74
click at [494, 285] on div at bounding box center [496, 293] width 27 height 26
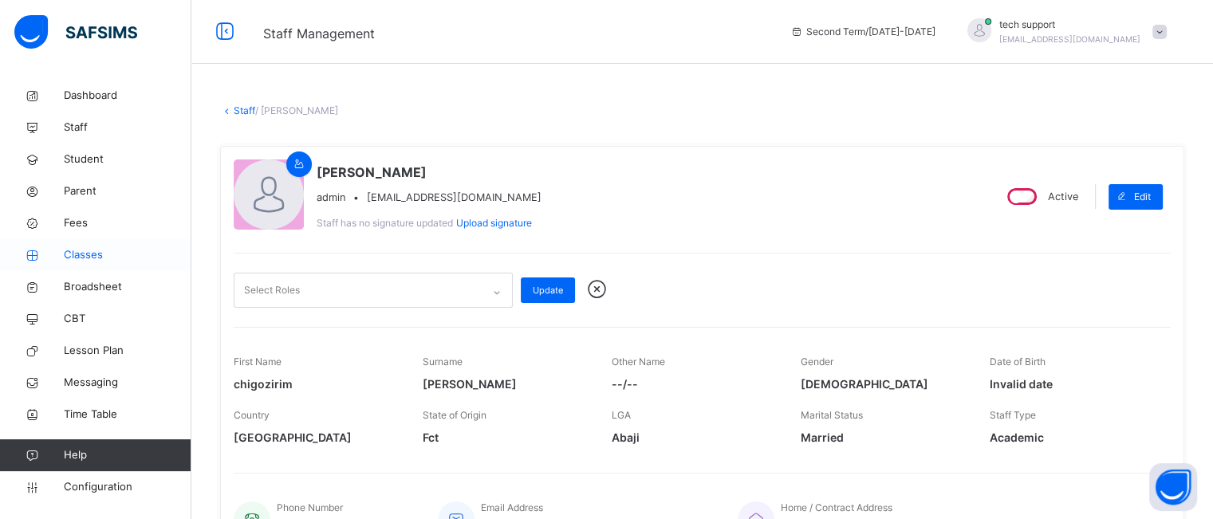
click at [85, 257] on span "Classes" at bounding box center [128, 255] width 128 height 16
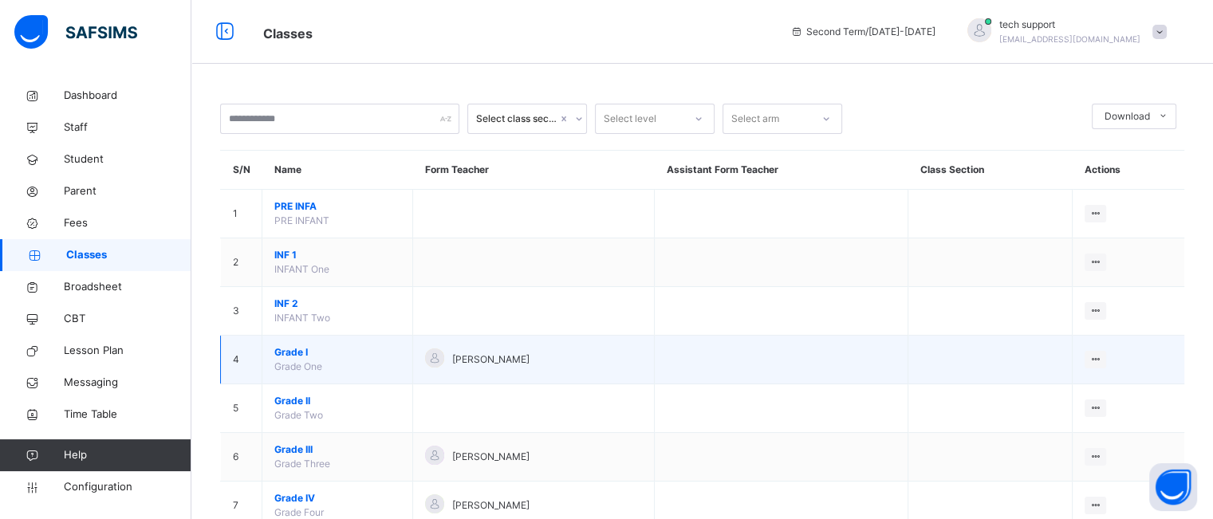
scroll to position [89, 0]
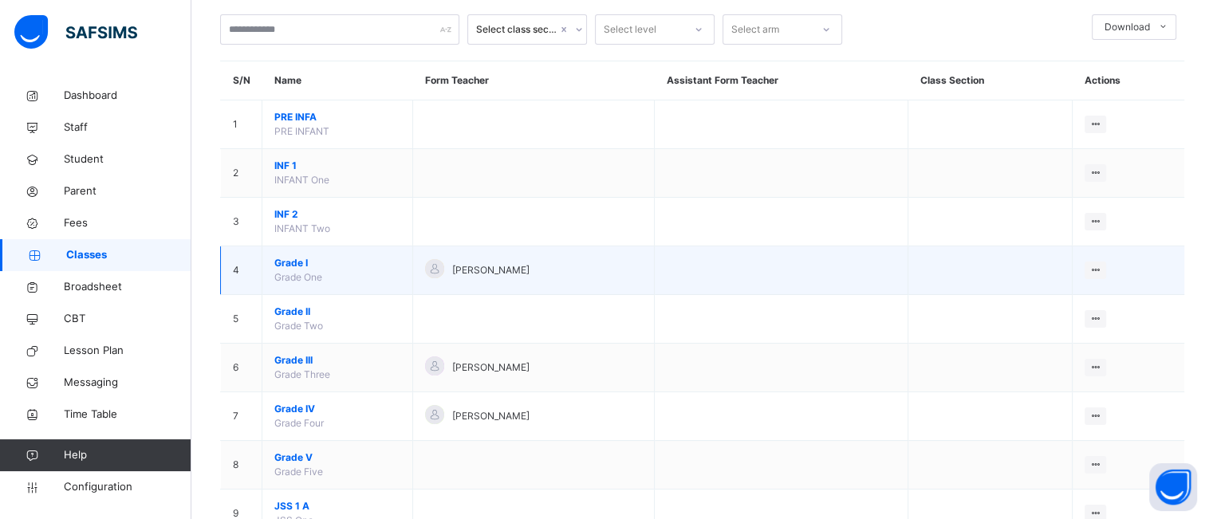
click at [290, 261] on span "Grade I" at bounding box center [337, 263] width 126 height 14
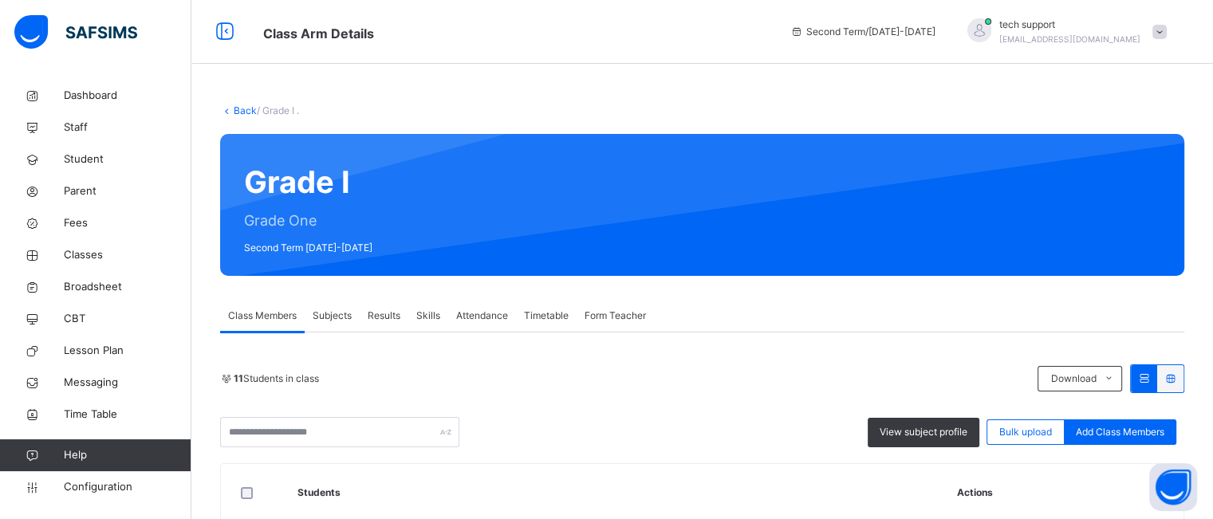
scroll to position [102, 0]
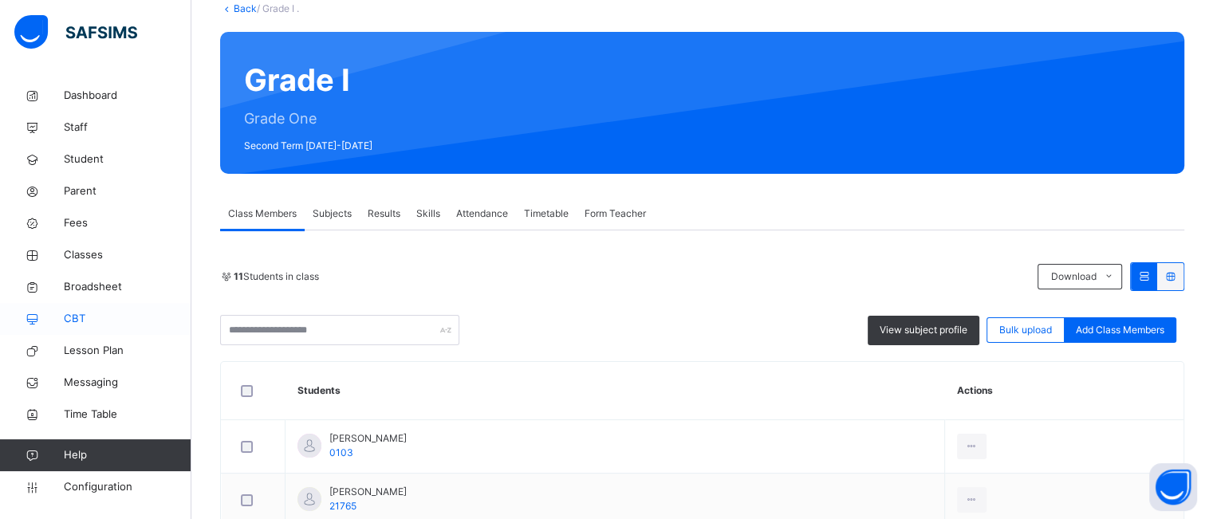
click at [73, 320] on span "CBT" at bounding box center [128, 319] width 128 height 16
